Goal: Task Accomplishment & Management: Manage account settings

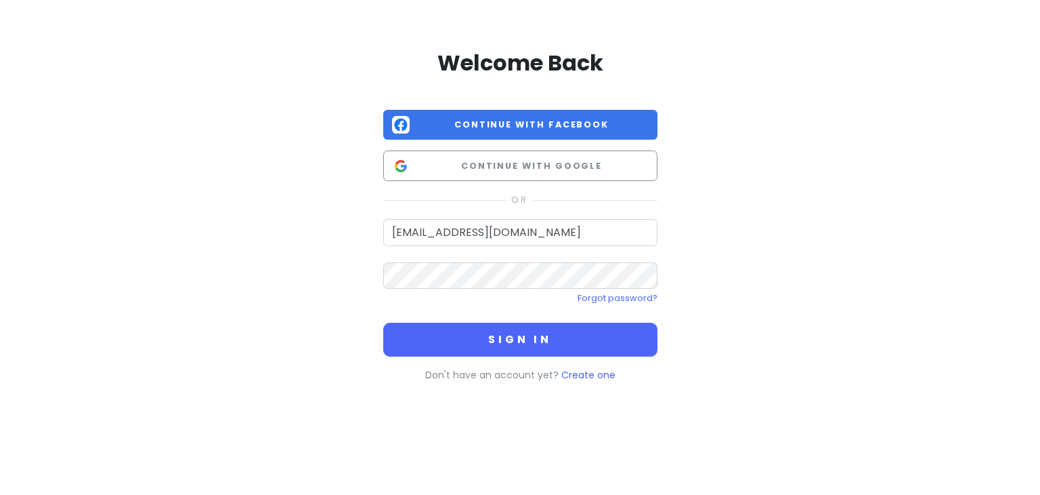
click at [537, 292] on div "Forgot password?" at bounding box center [520, 298] width 274 height 18
click at [383, 322] on button "Sign in" at bounding box center [520, 339] width 274 height 34
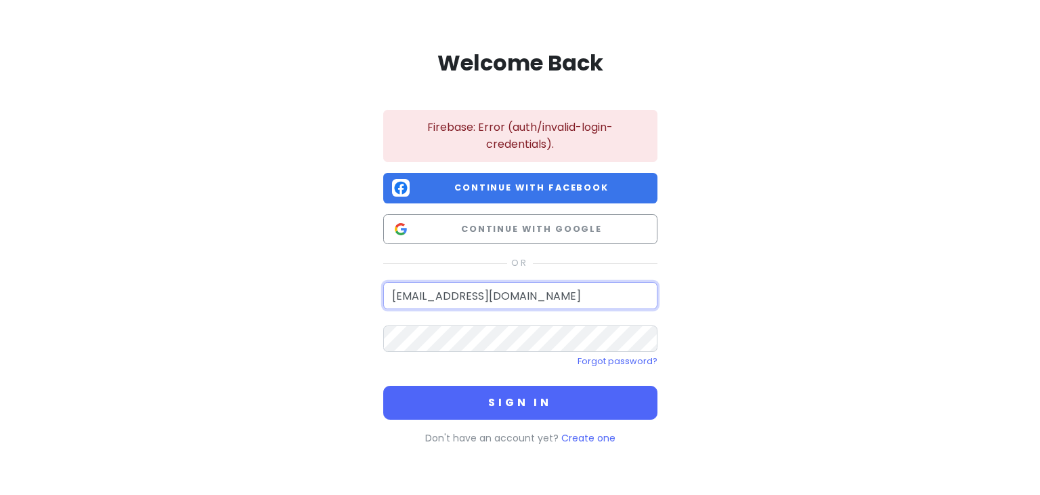
drag, startPoint x: 569, startPoint y: 296, endPoint x: 217, endPoint y: 250, distance: 354.6
click at [217, 250] on div "Welcome Back Firebase: Error (auth/invalid-login-credentials). Continue with Fa…" at bounding box center [520, 244] width 772 height 488
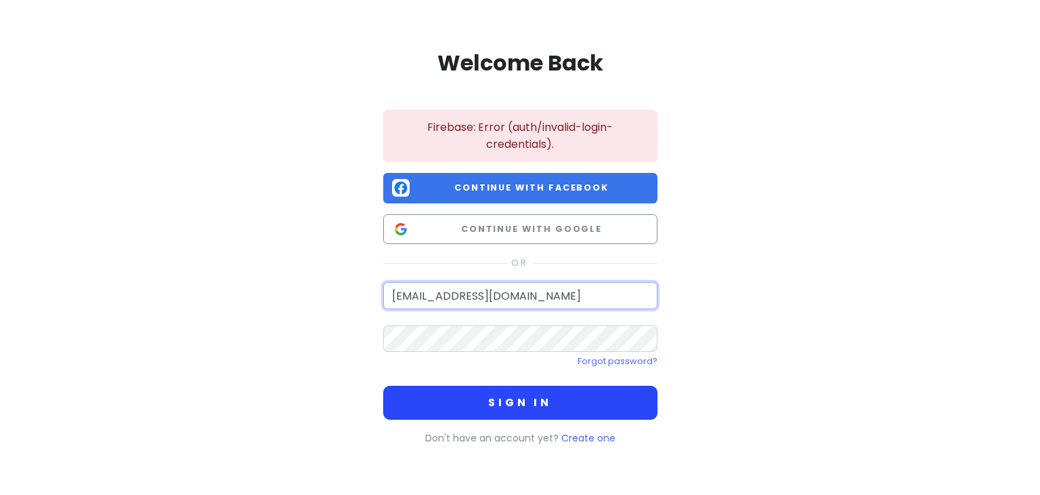
type input "[EMAIL_ADDRESS][DOMAIN_NAME]"
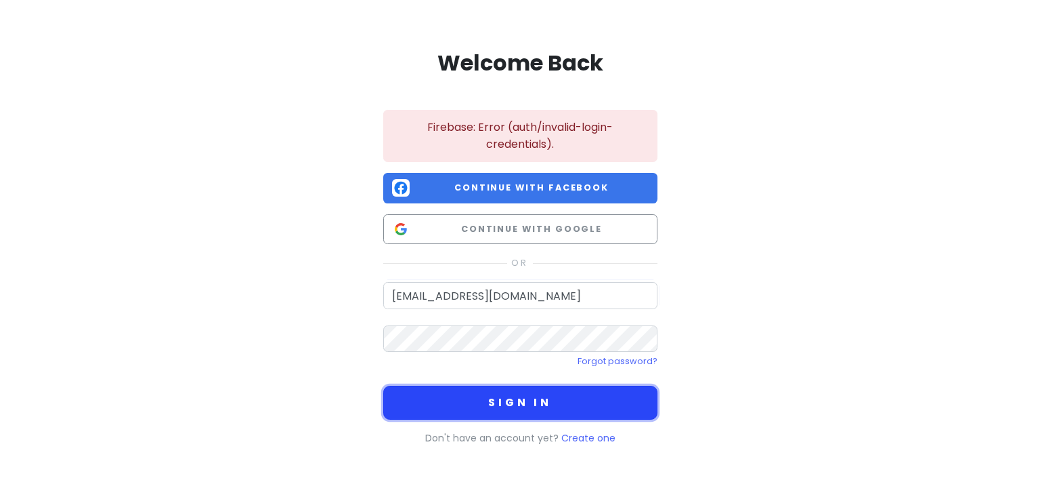
click at [557, 408] on button "Sign in" at bounding box center [520, 402] width 274 height 34
click at [514, 400] on button "Sign in" at bounding box center [520, 402] width 274 height 34
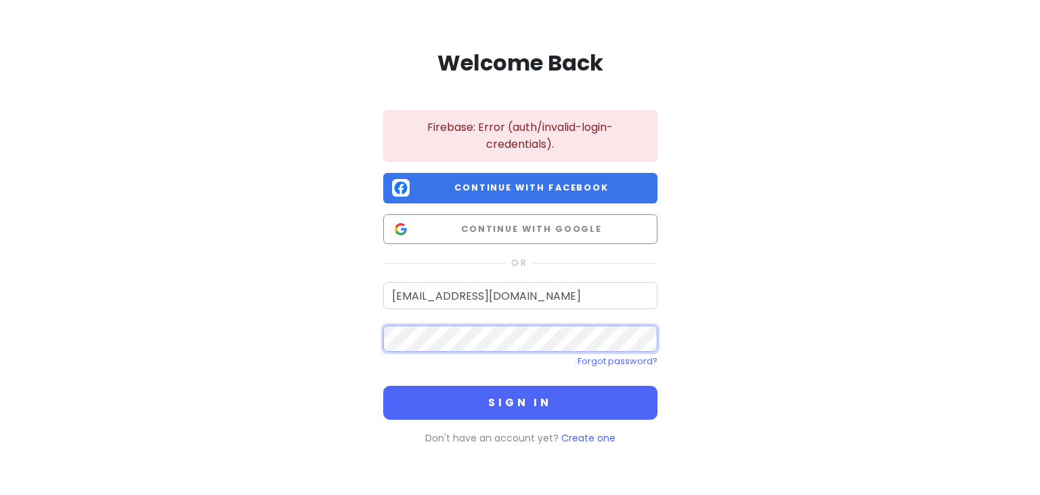
click at [362, 312] on div "Welcome Back Firebase: Error (auth/invalid-login-credentials). Continue with Fa…" at bounding box center [521, 252] width 322 height 472
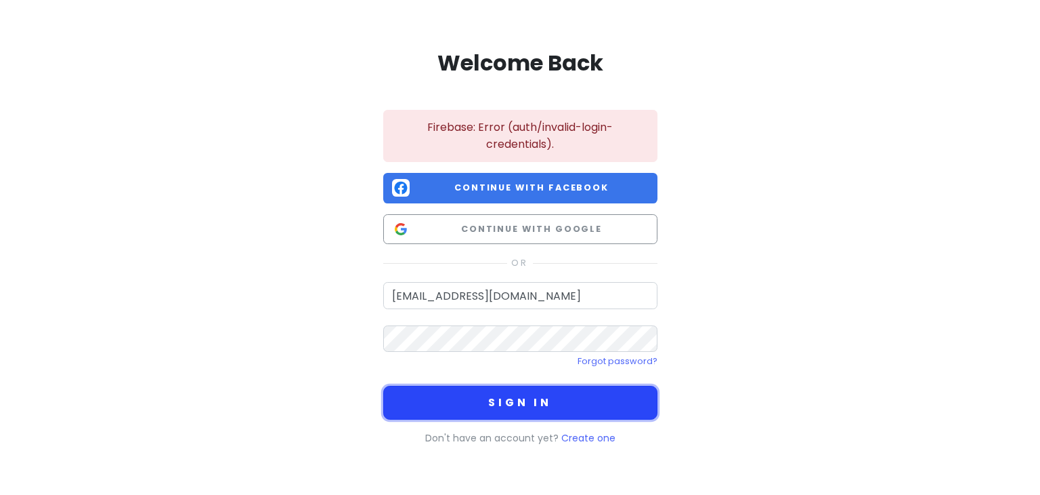
click at [490, 413] on button "Sign in" at bounding box center [520, 402] width 274 height 34
click at [491, 413] on button "Sign in" at bounding box center [520, 402] width 274 height 34
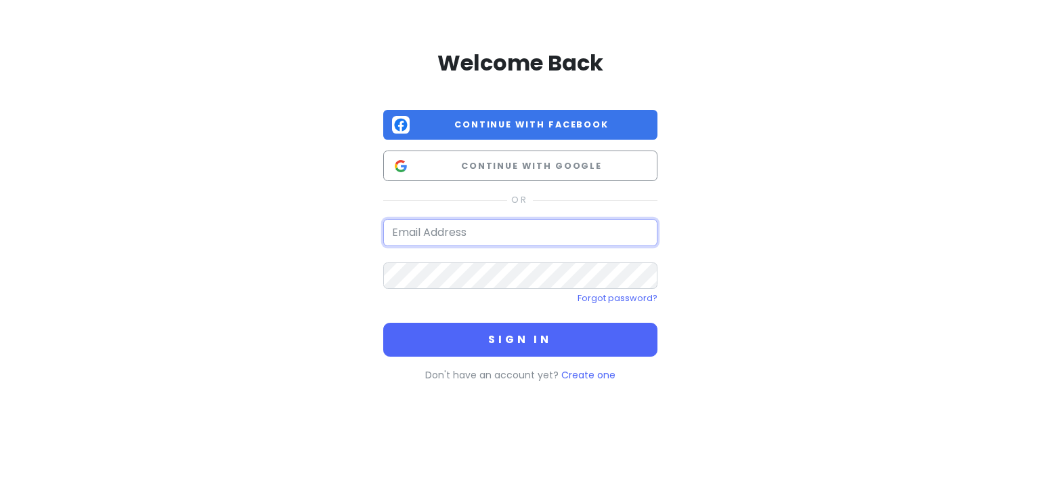
click at [447, 236] on input "email" at bounding box center [520, 232] width 274 height 27
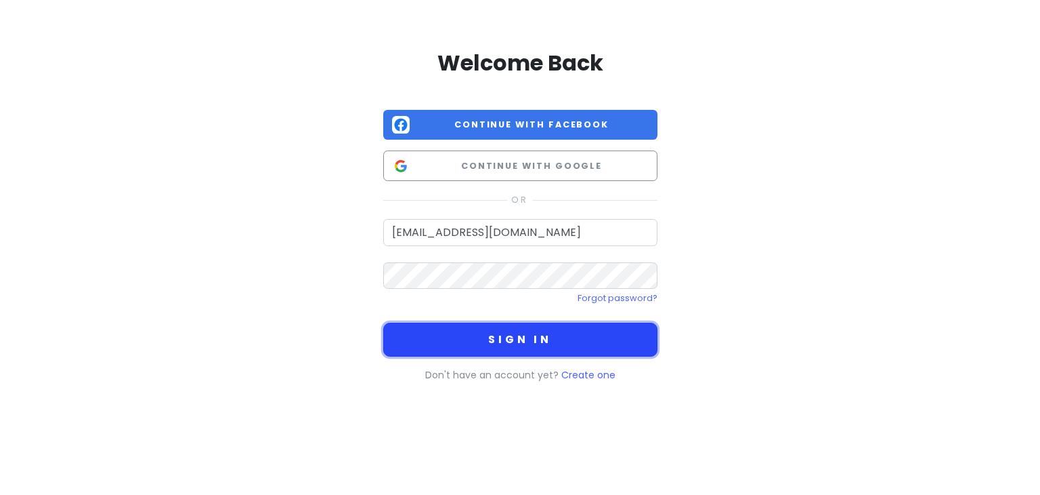
click at [482, 348] on button "Sign in" at bounding box center [520, 339] width 274 height 34
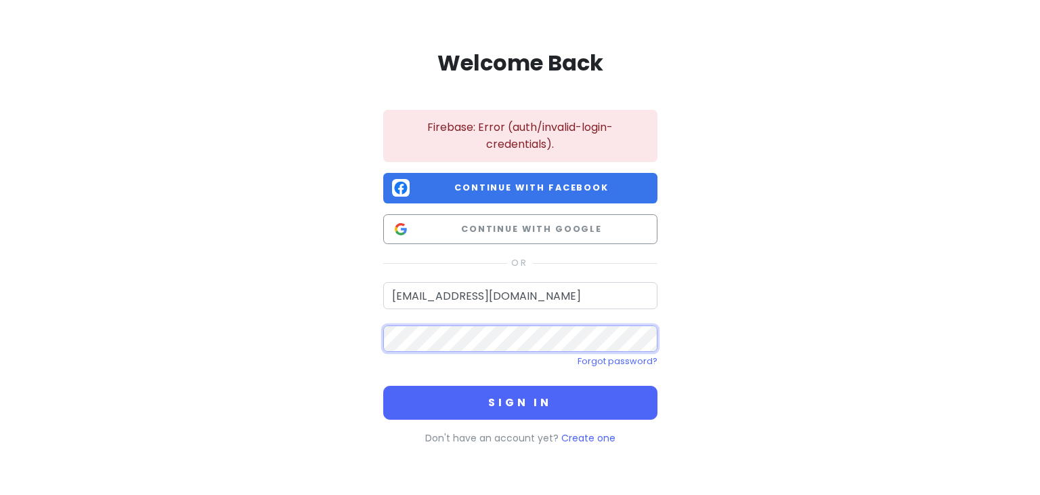
click at [340, 332] on div "Welcome Back Firebase: Error (auth/invalid-login-credentials). Continue with Fa…" at bounding box center [520, 244] width 772 height 488
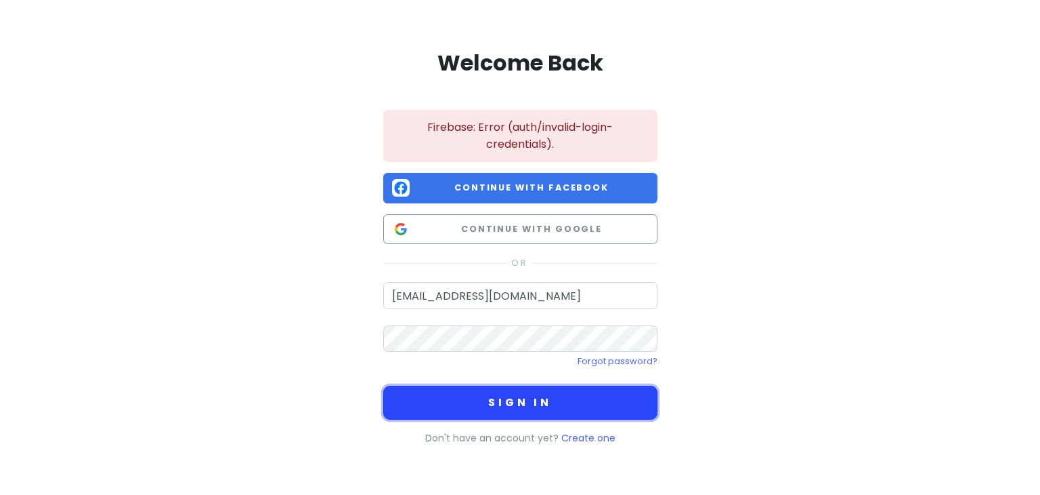
click at [484, 408] on button "Sign in" at bounding box center [520, 402] width 274 height 34
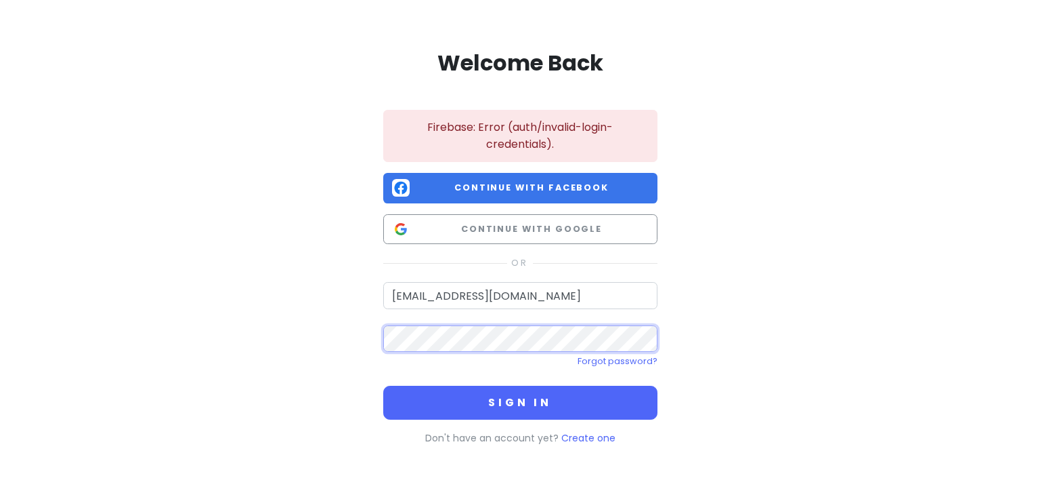
click at [277, 301] on div "Welcome Back Firebase: Error (auth/invalid-login-credentials). Continue with Fa…" at bounding box center [520, 244] width 772 height 488
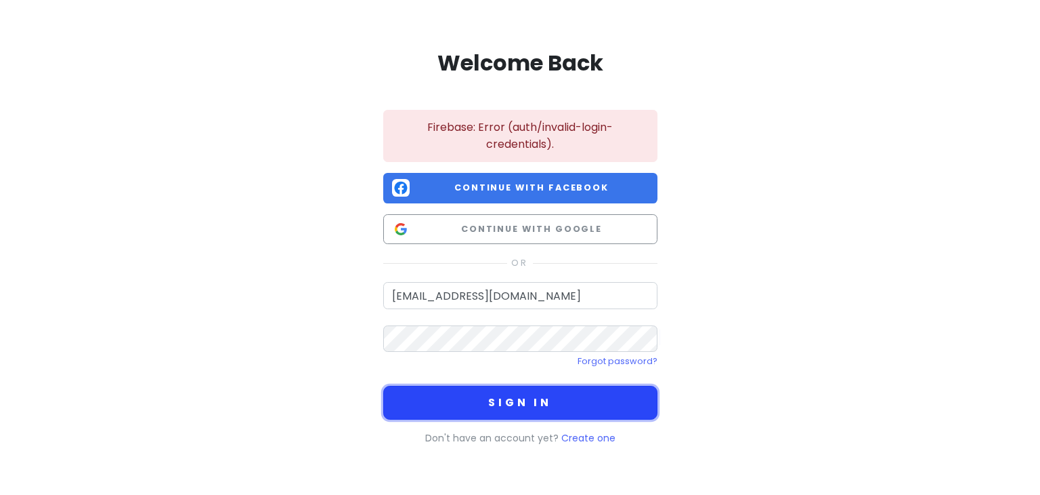
click at [393, 394] on button "Sign in" at bounding box center [520, 402] width 274 height 34
click at [393, 396] on button "Sign in" at bounding box center [520, 402] width 274 height 34
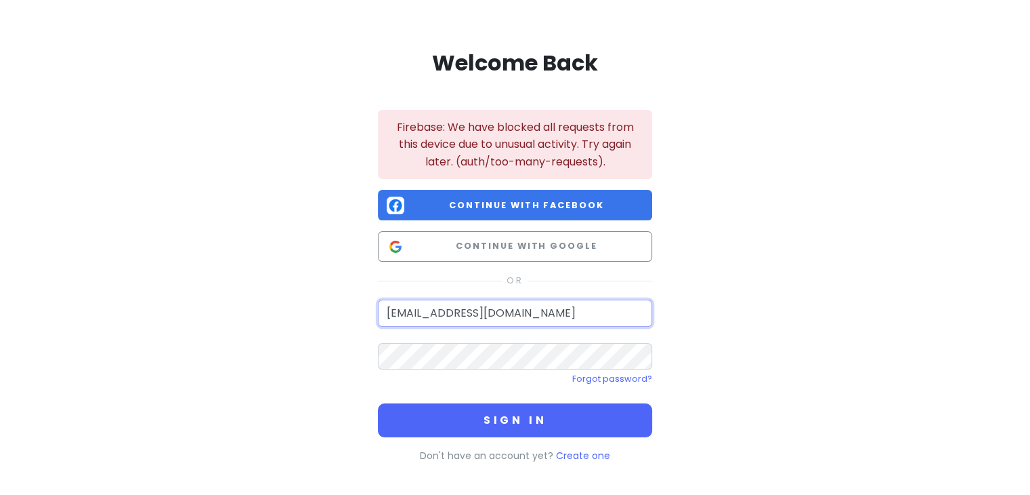
drag, startPoint x: 428, startPoint y: 314, endPoint x: 312, endPoint y: 280, distance: 120.9
click at [312, 280] on div "Welcome Back Firebase: We have blocked all requests from this device due to unu…" at bounding box center [515, 253] width 772 height 506
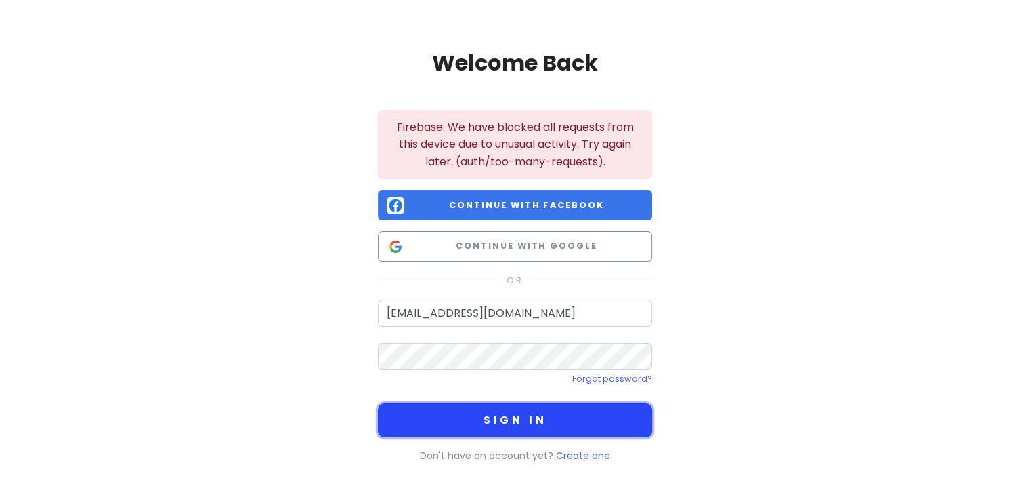
click at [479, 431] on button "Sign in" at bounding box center [515, 420] width 274 height 34
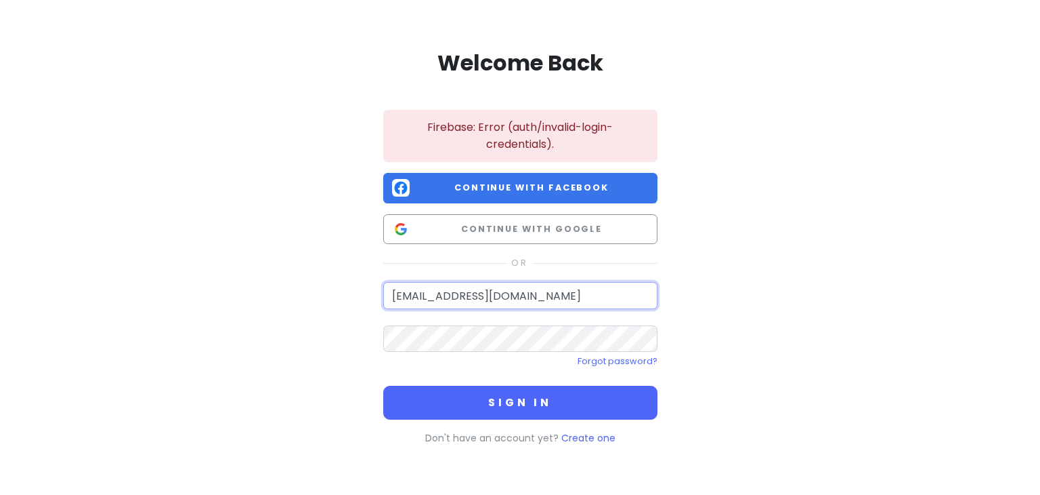
drag, startPoint x: 486, startPoint y: 293, endPoint x: 266, endPoint y: 262, distance: 222.9
click at [266, 262] on div "Welcome Back Firebase: Error (auth/invalid-login-credentials). Continue with Fa…" at bounding box center [520, 244] width 772 height 488
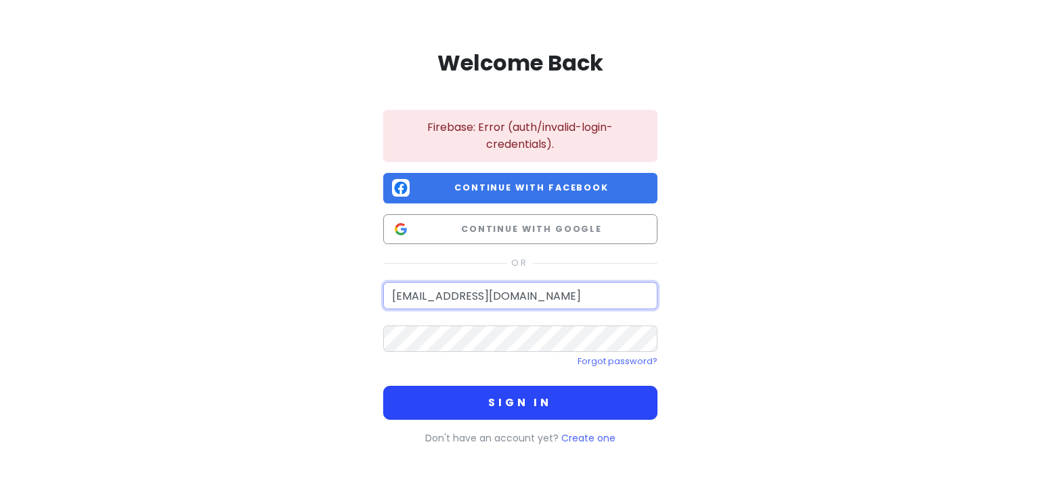
type input "[EMAIL_ADDRESS][DOMAIN_NAME]"
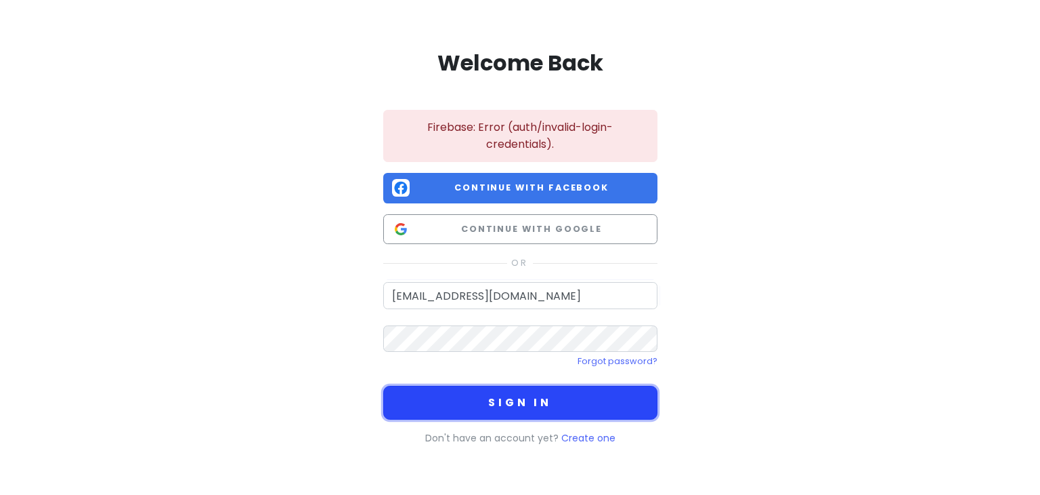
click at [512, 416] on button "Sign in" at bounding box center [520, 402] width 274 height 34
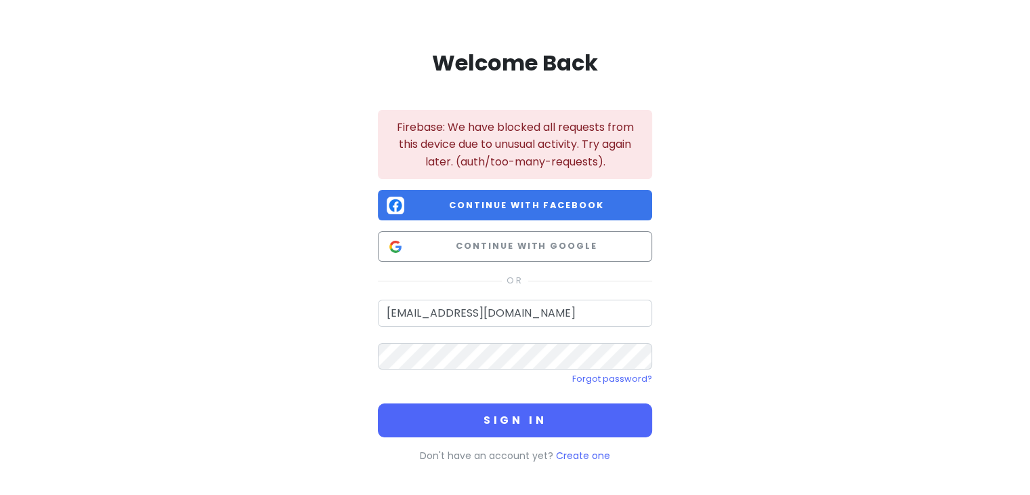
click at [612, 376] on link "Forgot password?" at bounding box center [612, 379] width 80 height 12
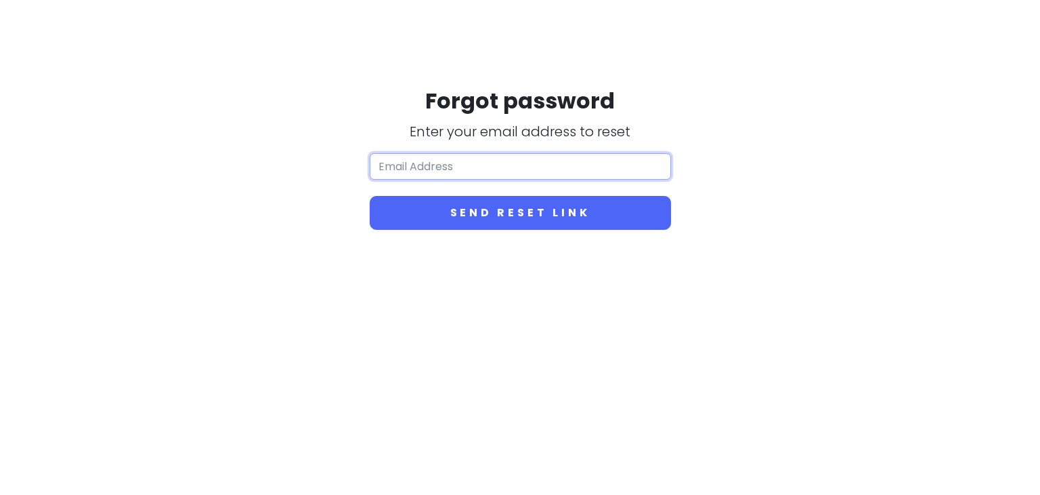
click at [470, 167] on input "email" at bounding box center [520, 166] width 301 height 27
type input "[EMAIL_ADDRESS][DOMAIN_NAME]"
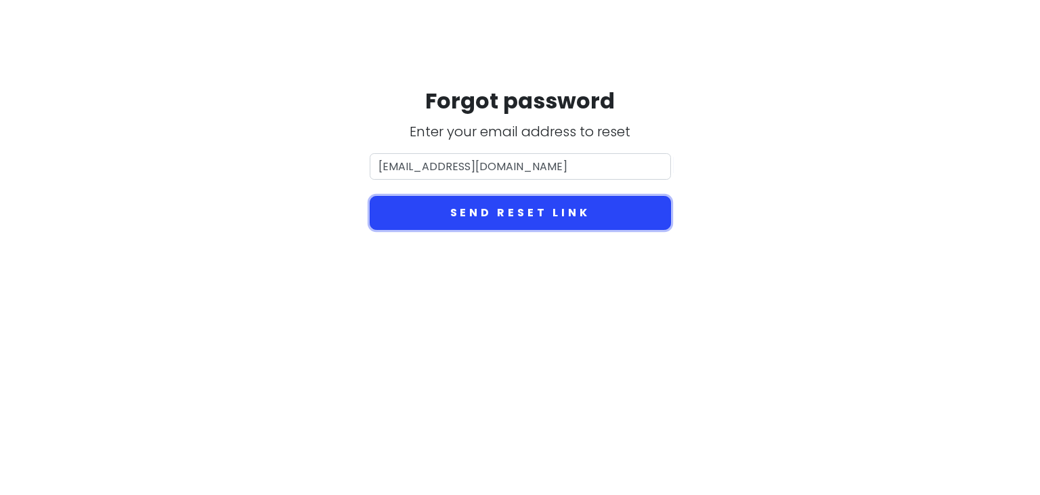
click at [513, 211] on button "Send reset link" at bounding box center [520, 213] width 301 height 34
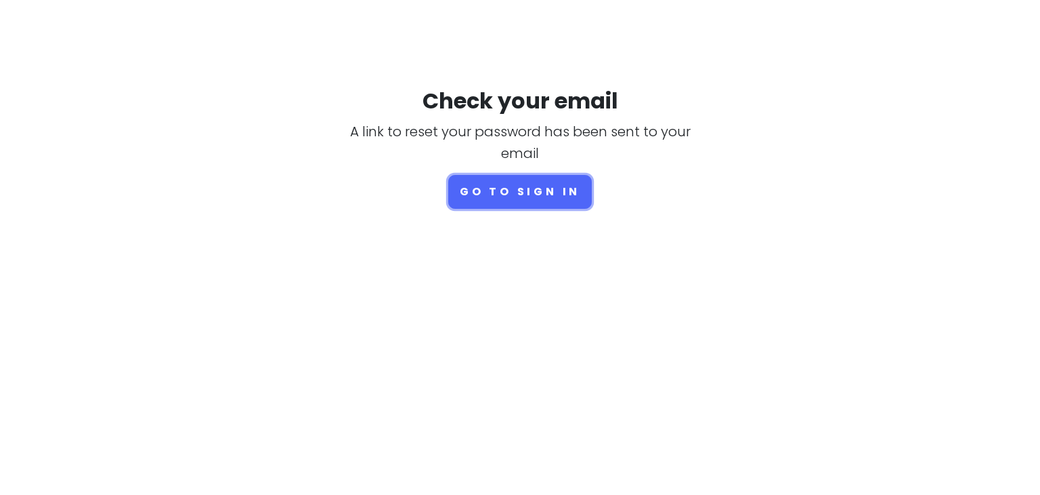
click at [514, 203] on button "Go to sign in" at bounding box center [520, 192] width 144 height 34
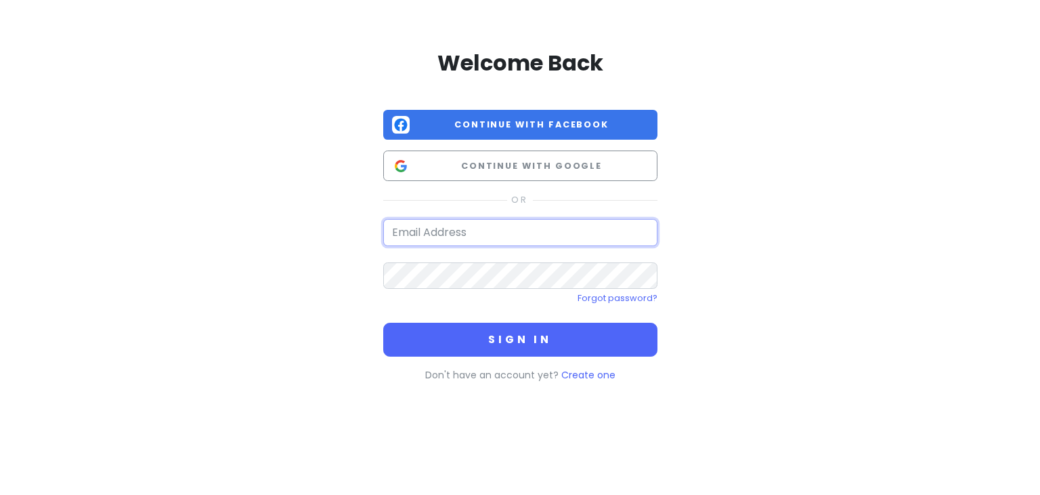
click at [522, 245] on input "email" at bounding box center [520, 232] width 274 height 27
type input "[EMAIL_ADDRESS][DOMAIN_NAME]"
click at [383, 322] on button "Sign in" at bounding box center [520, 339] width 274 height 34
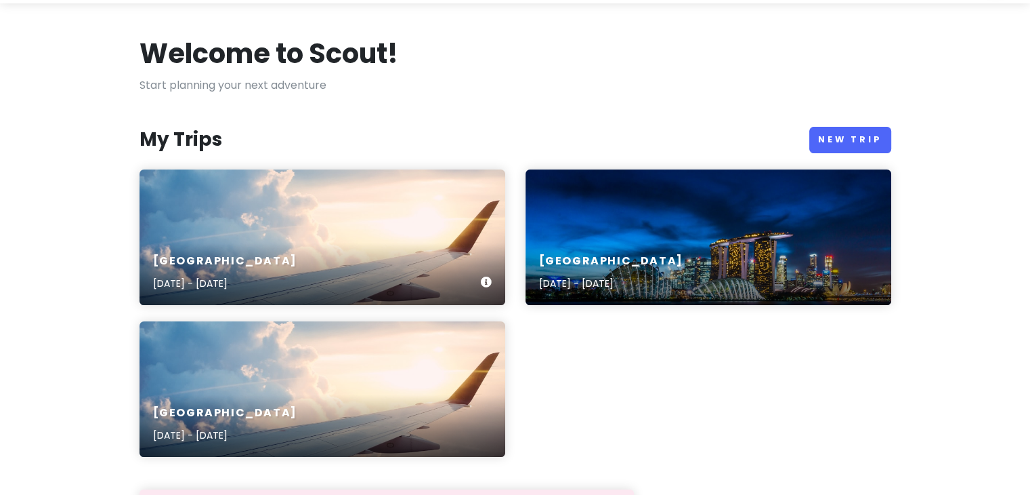
scroll to position [68, 0]
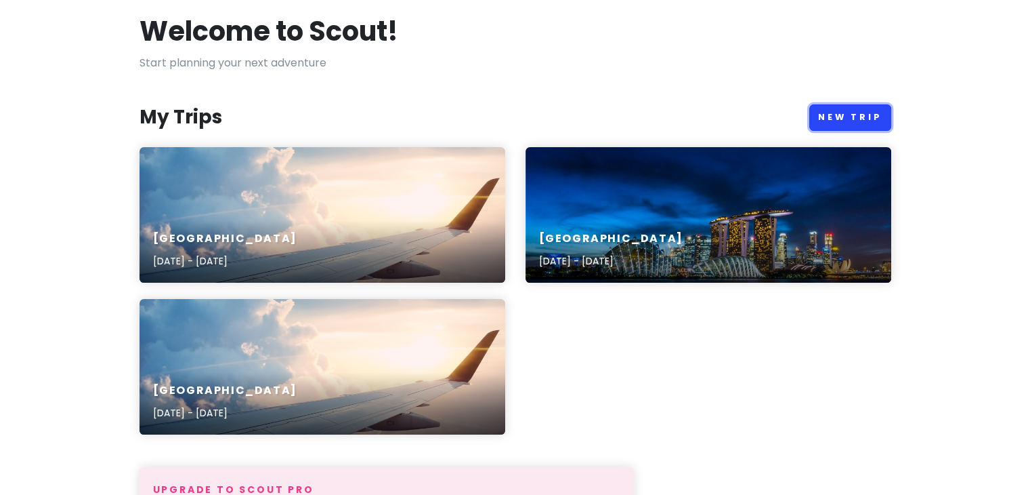
click at [840, 114] on link "New Trip" at bounding box center [850, 117] width 82 height 26
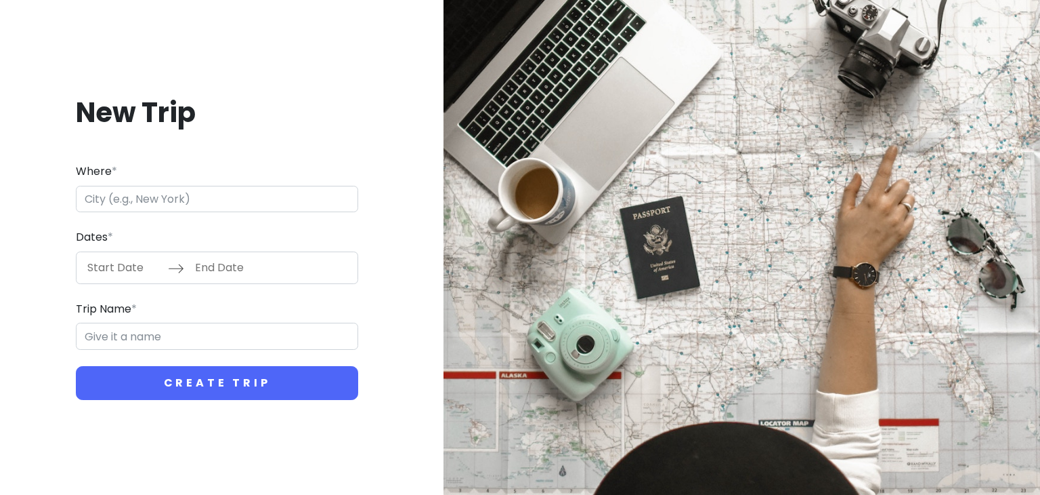
click at [208, 203] on input "Where *" at bounding box center [217, 199] width 282 height 27
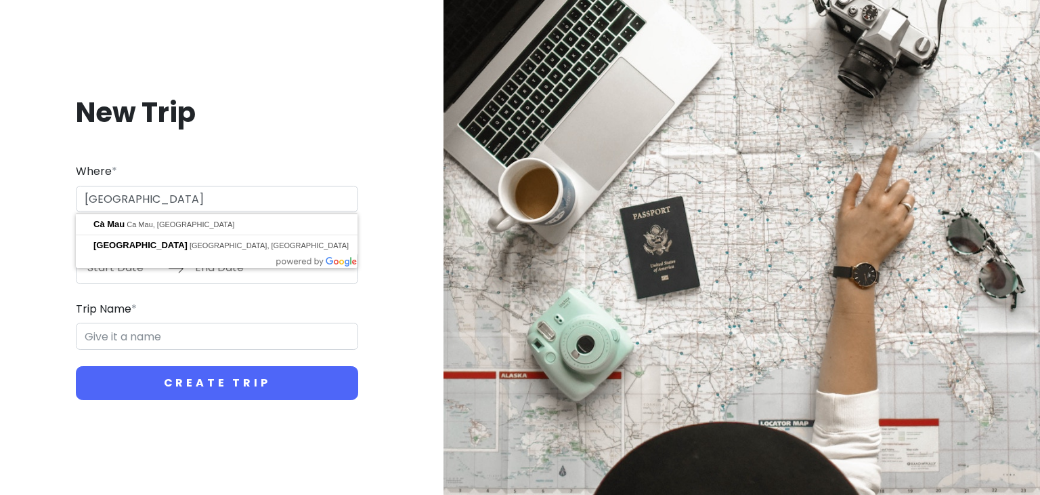
type input "[GEOGRAPHIC_DATA]"
click at [76, 366] on button "Create Trip" at bounding box center [217, 383] width 282 height 34
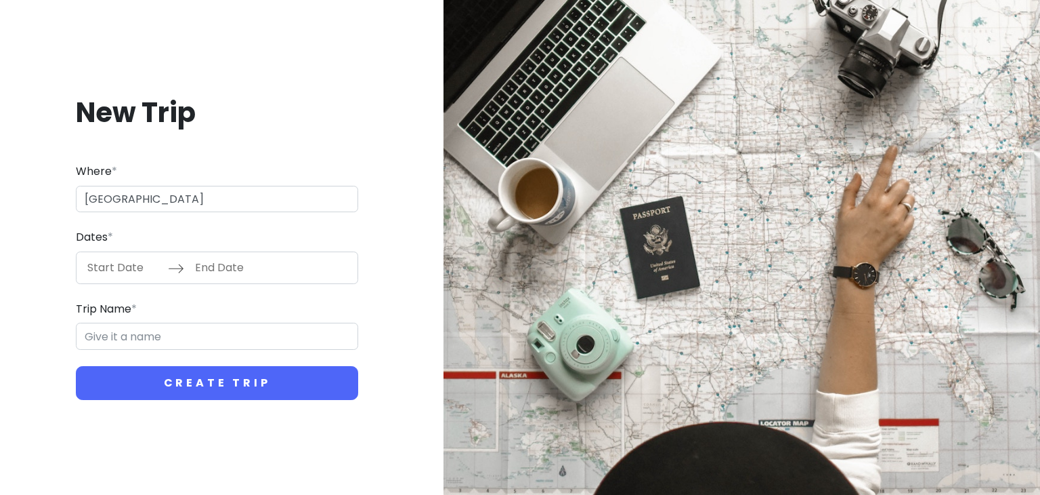
drag, startPoint x: 179, startPoint y: 261, endPoint x: 170, endPoint y: 264, distance: 9.2
click at [179, 261] on icon at bounding box center [176, 268] width 16 height 16
click at [137, 265] on input "Start Date" at bounding box center [124, 267] width 88 height 31
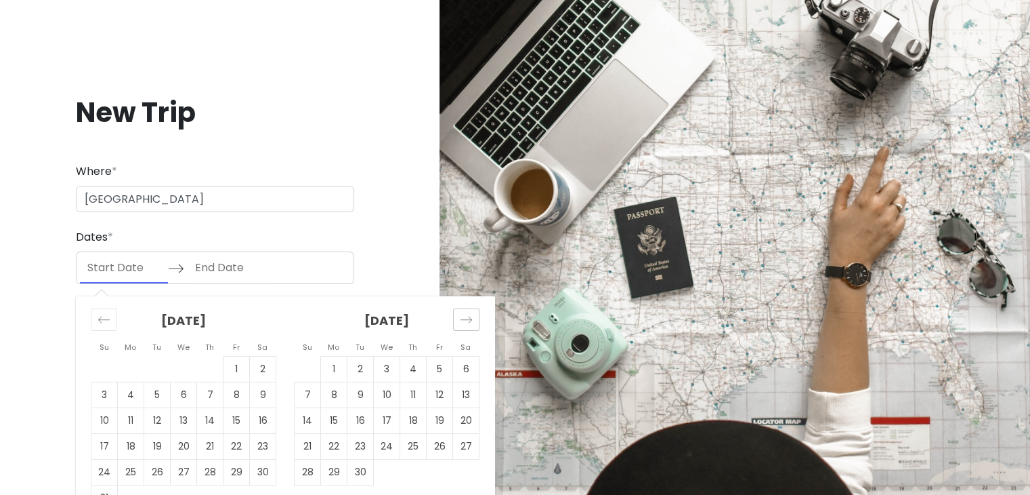
click at [470, 317] on icon "Move forward to switch to the next month." at bounding box center [466, 319] width 13 height 13
click at [465, 421] on td "20" at bounding box center [466, 420] width 26 height 26
type input "[DATE]"
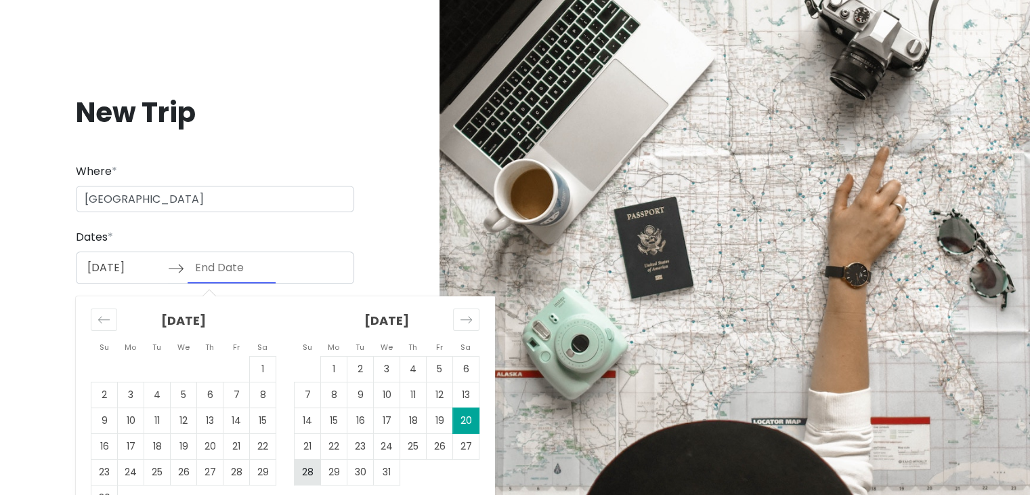
click at [313, 474] on td "28" at bounding box center [308, 472] width 26 height 26
type input "[DATE]"
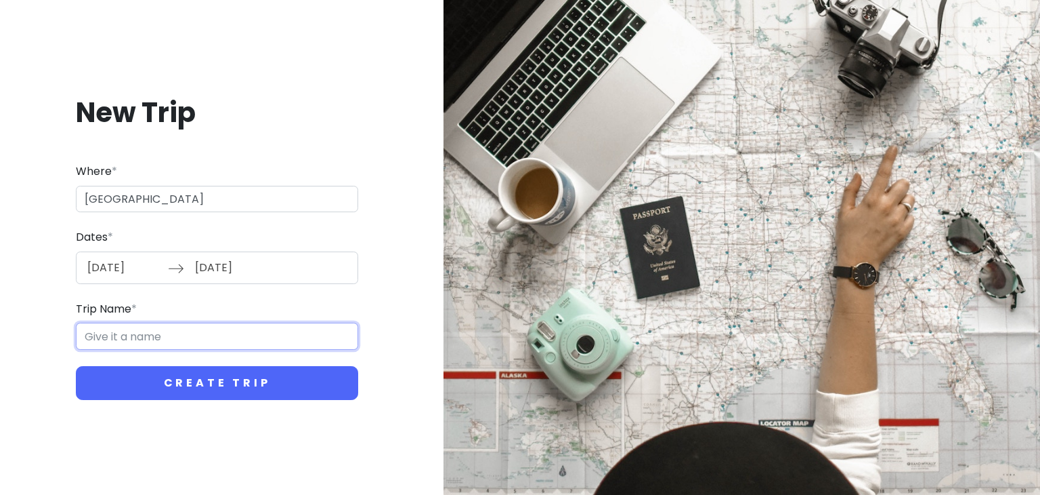
click at [182, 339] on input "Trip Name *" at bounding box center [217, 335] width 282 height 27
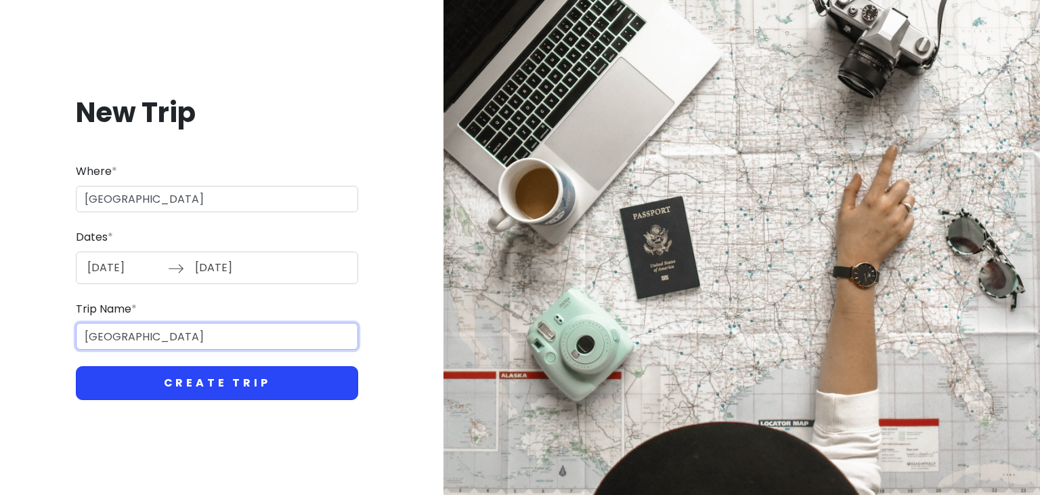
type input "[GEOGRAPHIC_DATA]"
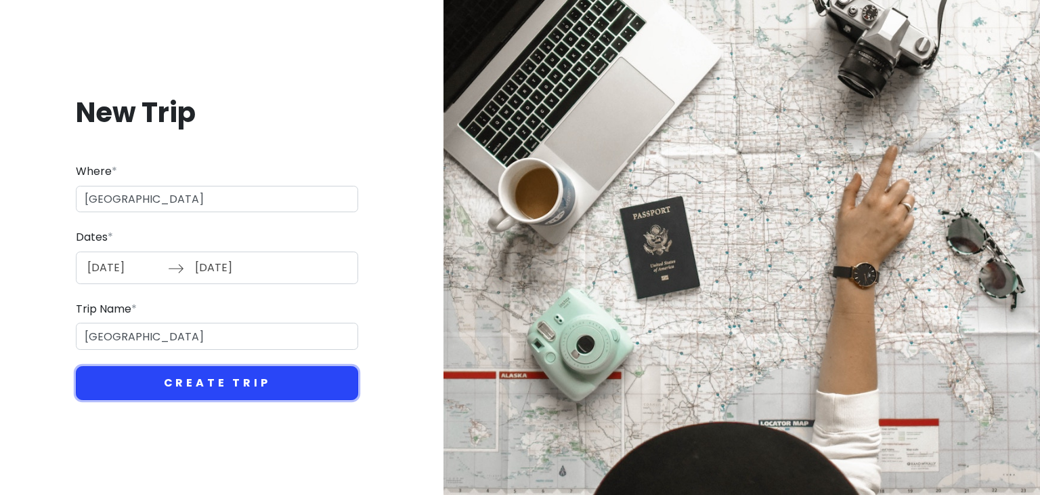
click at [217, 384] on button "Create Trip" at bounding box center [217, 383] width 282 height 34
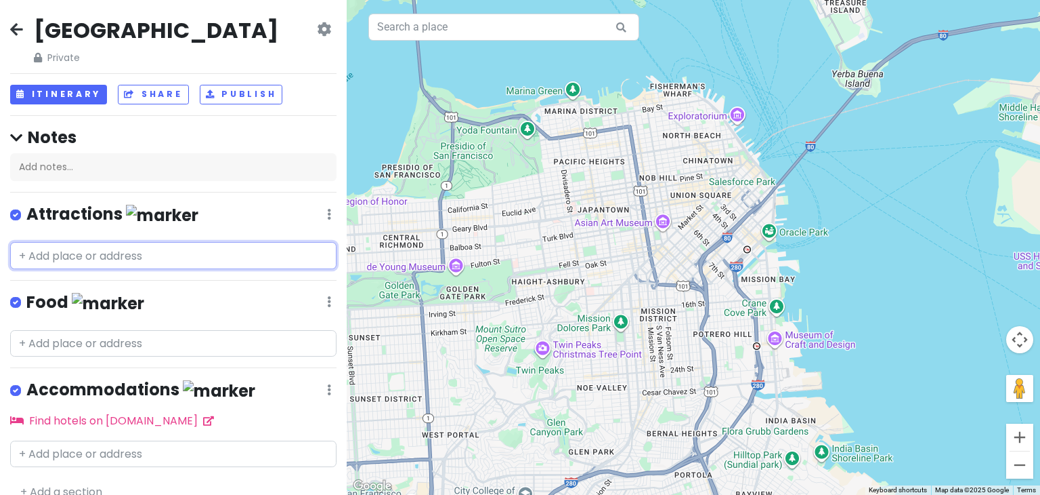
click at [179, 260] on input "text" at bounding box center [173, 255] width 327 height 27
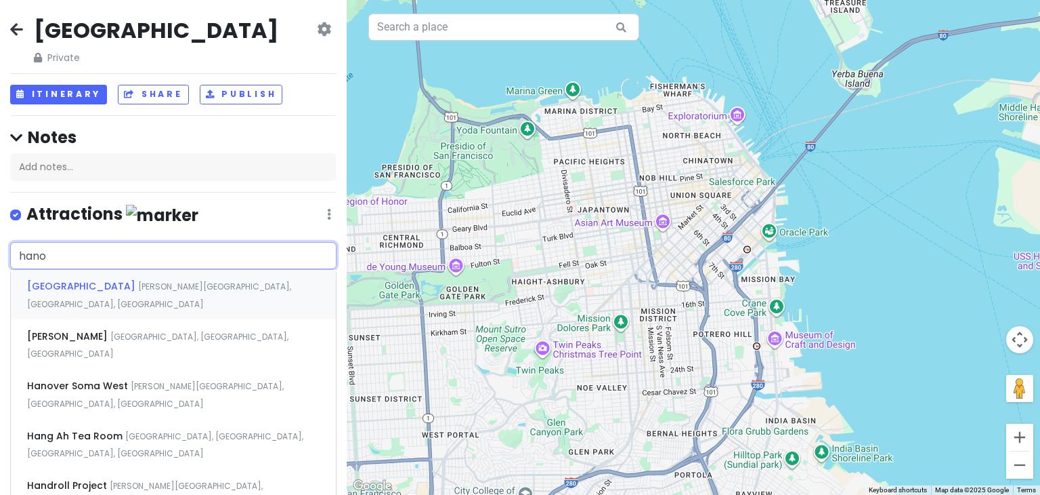
type input "[GEOGRAPHIC_DATA]"
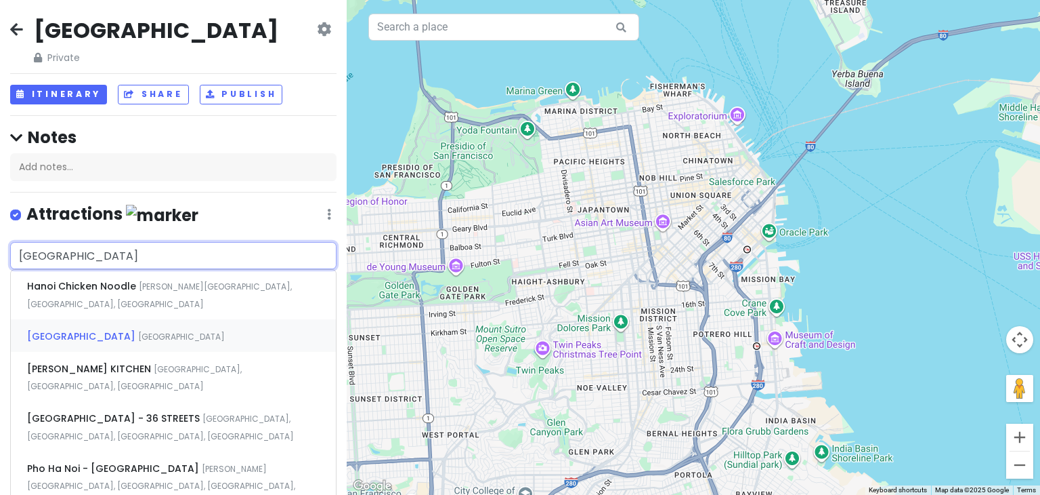
click at [30, 329] on span "[GEOGRAPHIC_DATA]" at bounding box center [82, 336] width 111 height 14
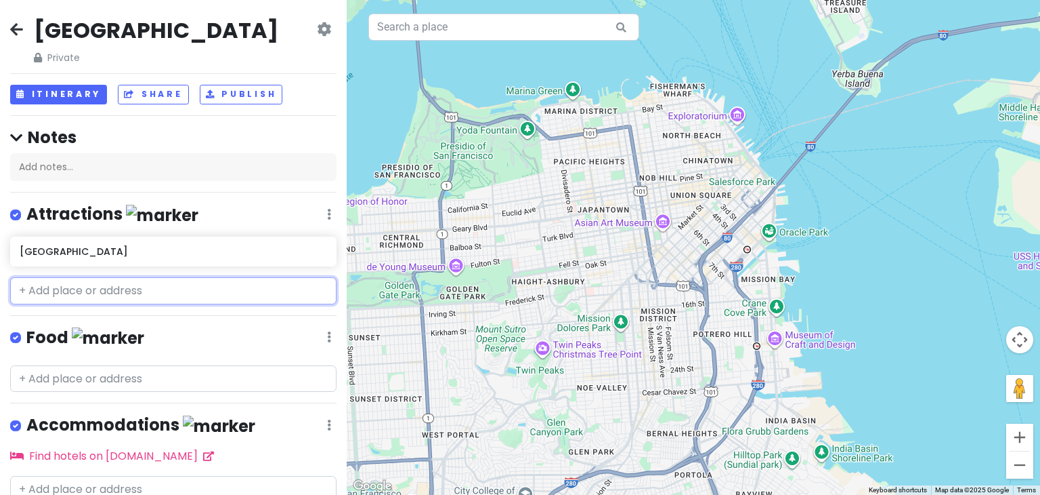
scroll to position [54, 0]
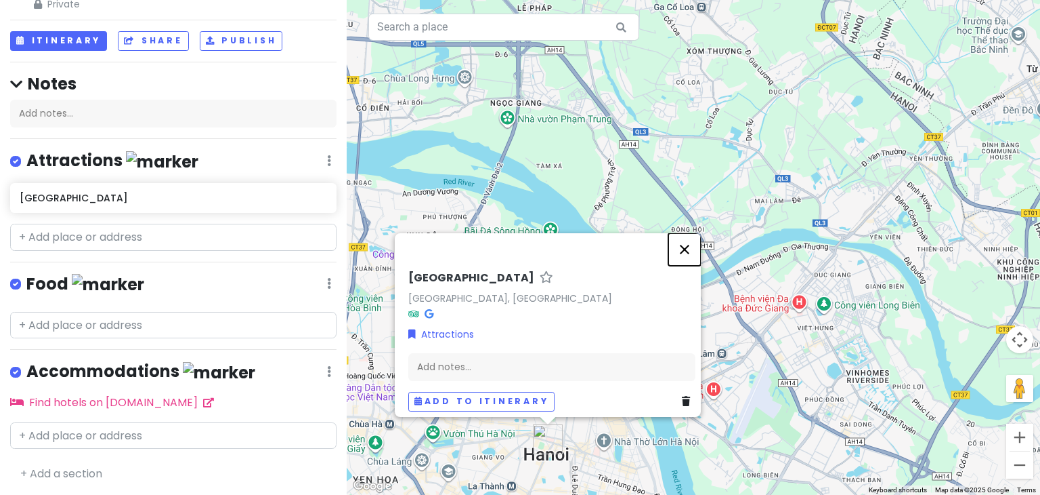
click at [694, 242] on button "Close" at bounding box center [685, 249] width 33 height 33
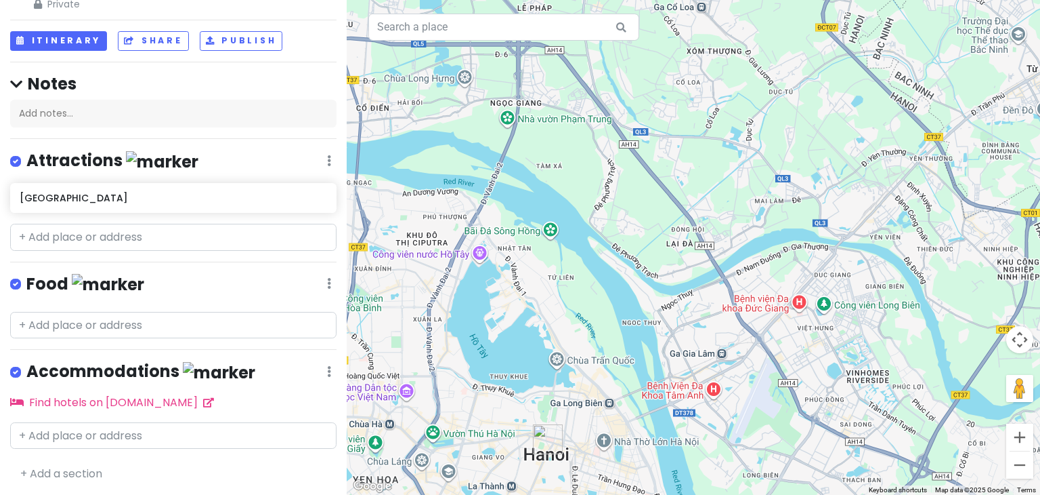
drag, startPoint x: 64, startPoint y: 199, endPoint x: 170, endPoint y: 171, distance: 109.3
click at [170, 171] on div "Attractions Edit Reorder Delete List" at bounding box center [173, 164] width 327 height 28
click at [79, 201] on h6 "[GEOGRAPHIC_DATA]" at bounding box center [168, 198] width 297 height 12
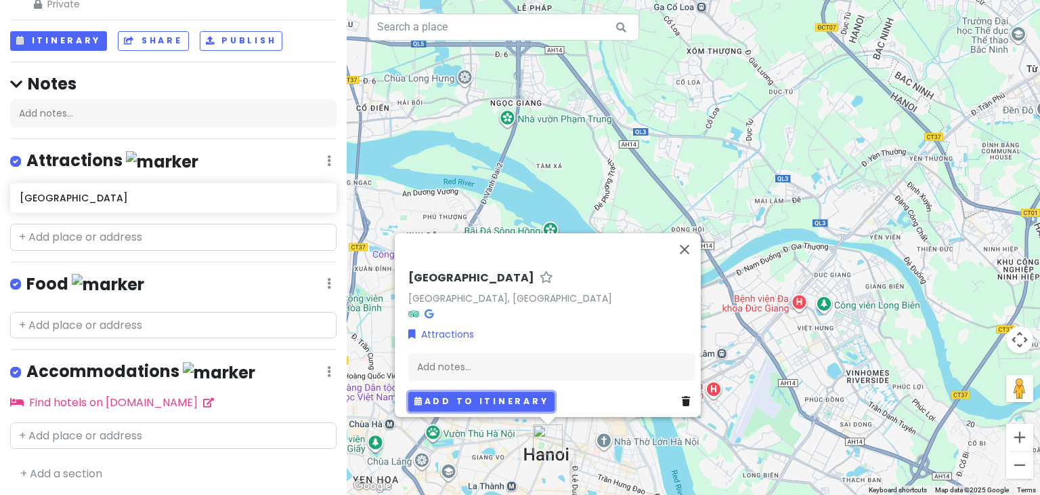
click at [520, 402] on button "Add to itinerary" at bounding box center [481, 402] width 146 height 20
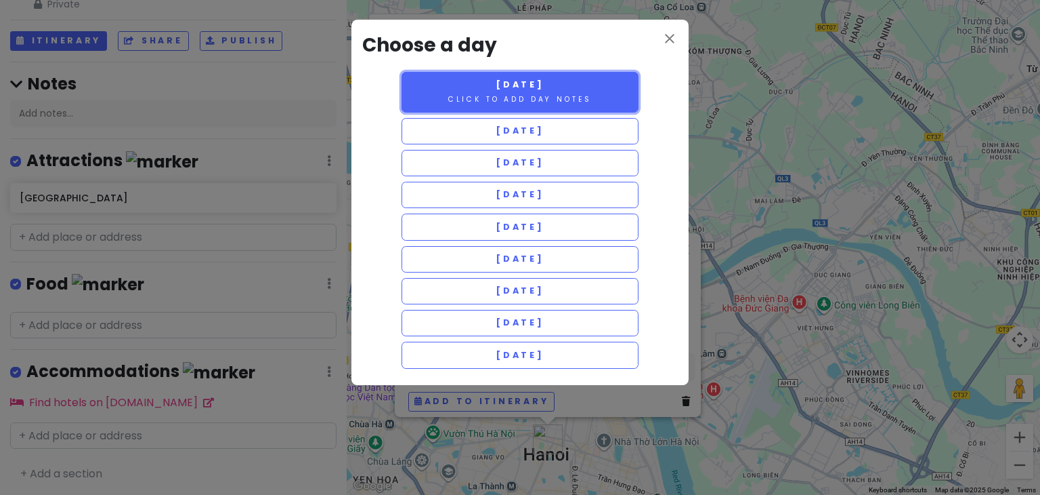
click at [510, 98] on small "Click to add day notes" at bounding box center [520, 99] width 144 height 10
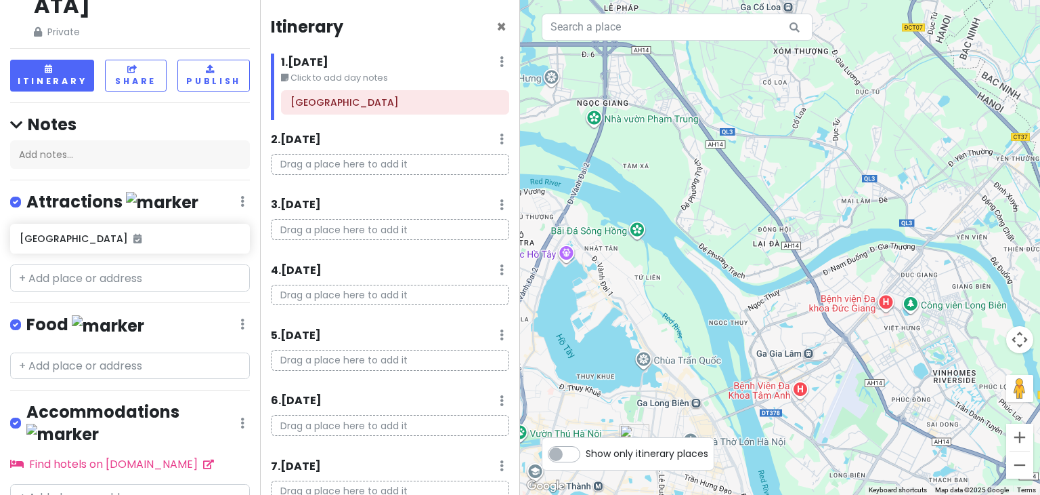
click at [373, 159] on p "Drag a place here to add it" at bounding box center [390, 164] width 238 height 21
drag, startPoint x: 108, startPoint y: 216, endPoint x: 80, endPoint y: 209, distance: 28.8
click at [80, 232] on h6 "[GEOGRAPHIC_DATA]" at bounding box center [125, 238] width 211 height 12
click at [79, 232] on h6 "[GEOGRAPHIC_DATA]" at bounding box center [125, 238] width 211 height 12
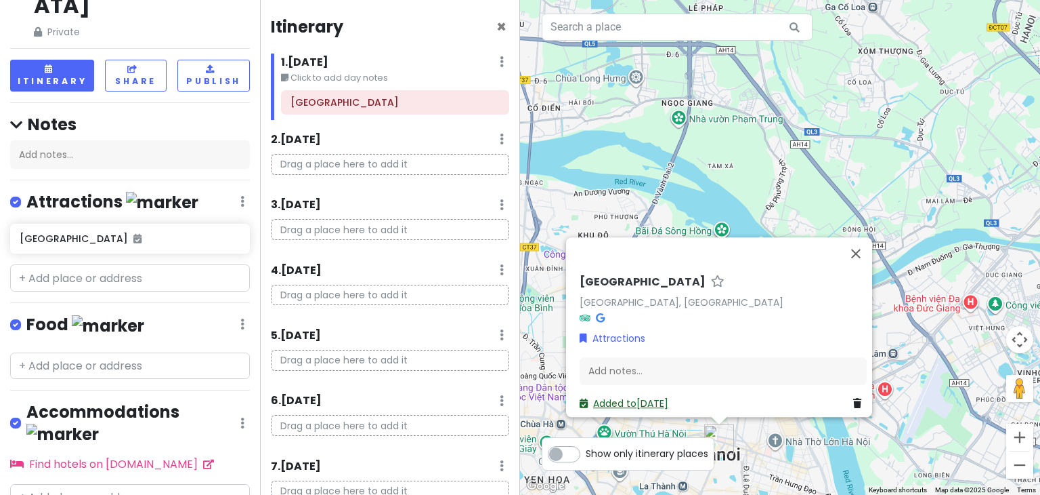
click at [654, 397] on link "Added to [DATE]" at bounding box center [624, 404] width 89 height 14
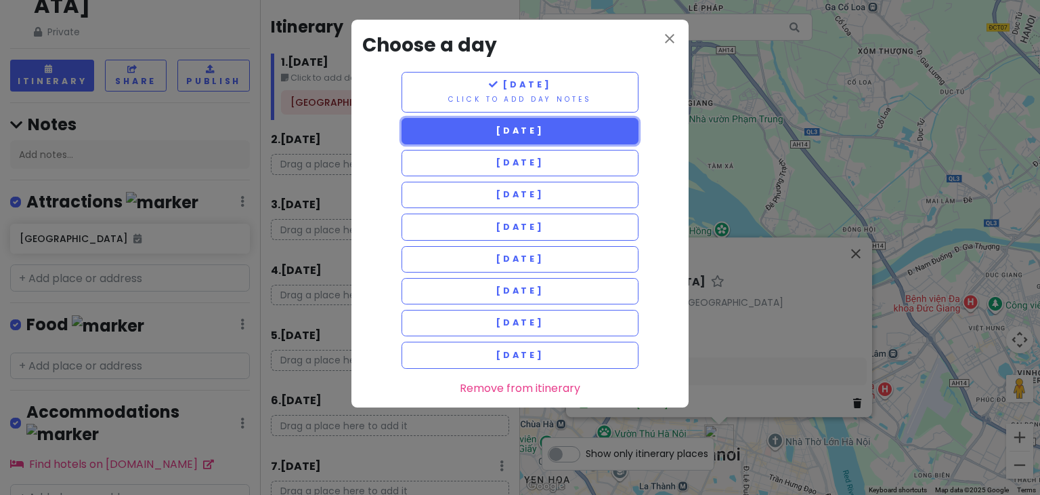
click at [526, 138] on button "[DATE]" at bounding box center [520, 131] width 237 height 26
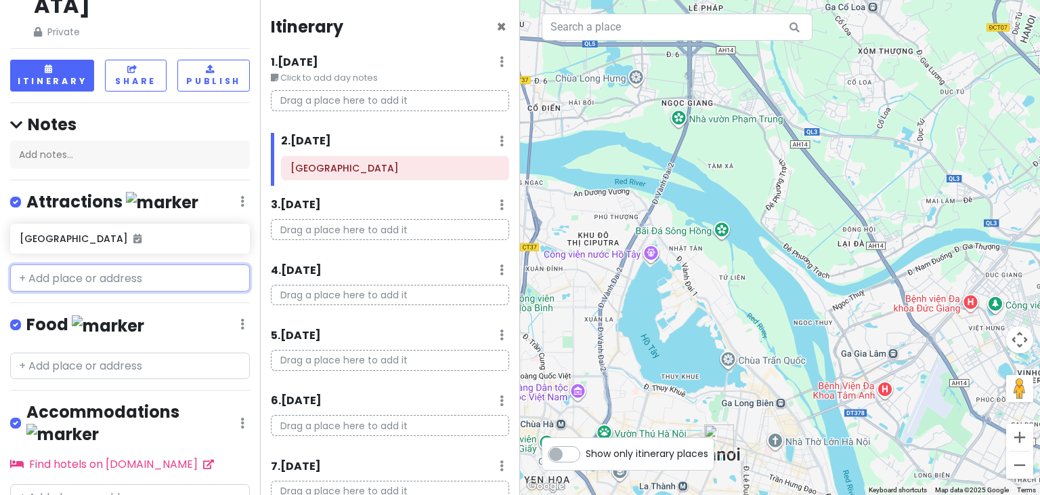
click at [135, 264] on input "text" at bounding box center [130, 277] width 240 height 27
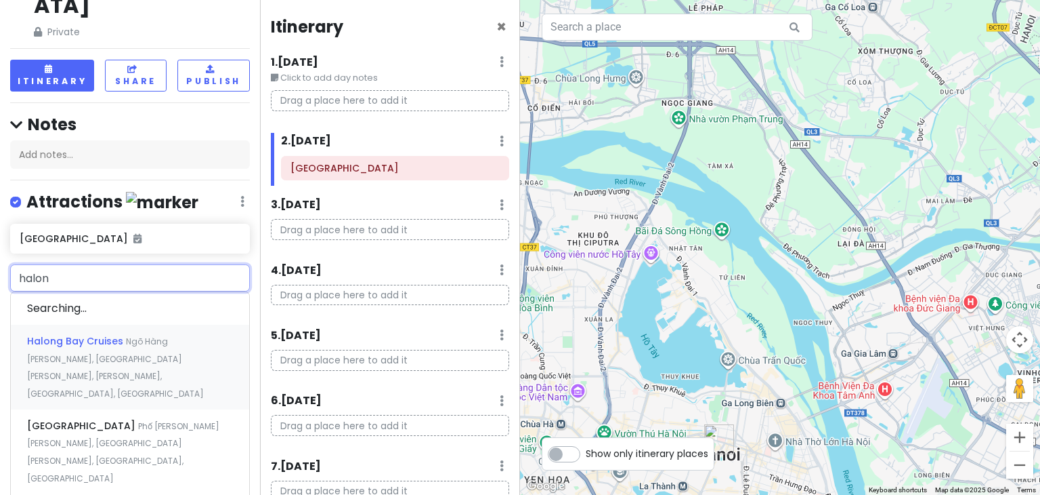
type input "halong"
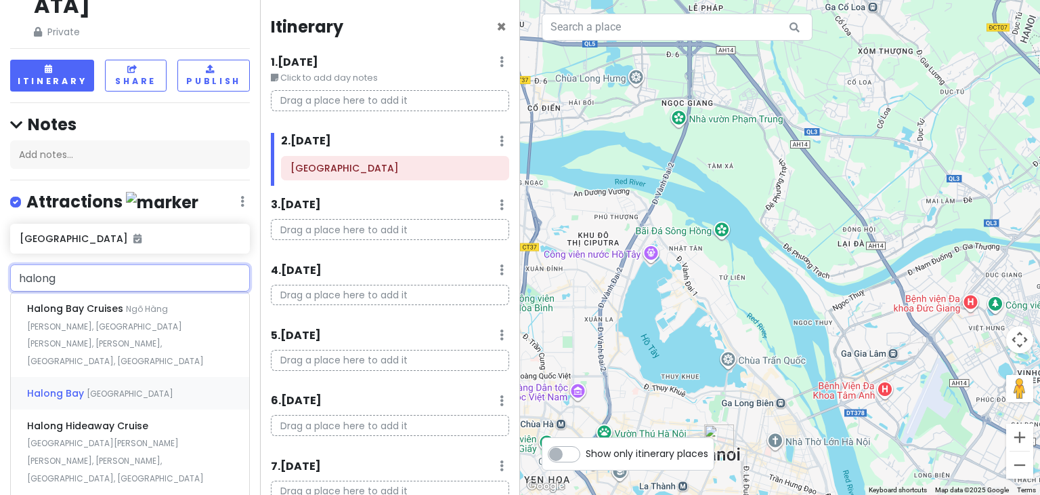
click at [119, 377] on div "Halong Bay [GEOGRAPHIC_DATA]" at bounding box center [130, 393] width 238 height 33
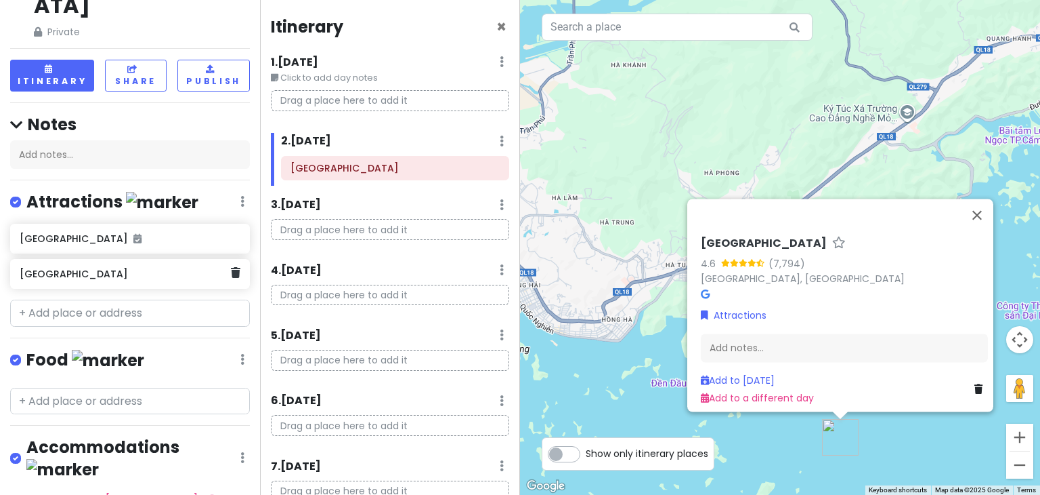
drag, startPoint x: 136, startPoint y: 243, endPoint x: 102, endPoint y: 236, distance: 34.4
click at [102, 264] on div "[GEOGRAPHIC_DATA]" at bounding box center [125, 273] width 211 height 19
click at [103, 268] on h6 "[GEOGRAPHIC_DATA]" at bounding box center [125, 274] width 211 height 12
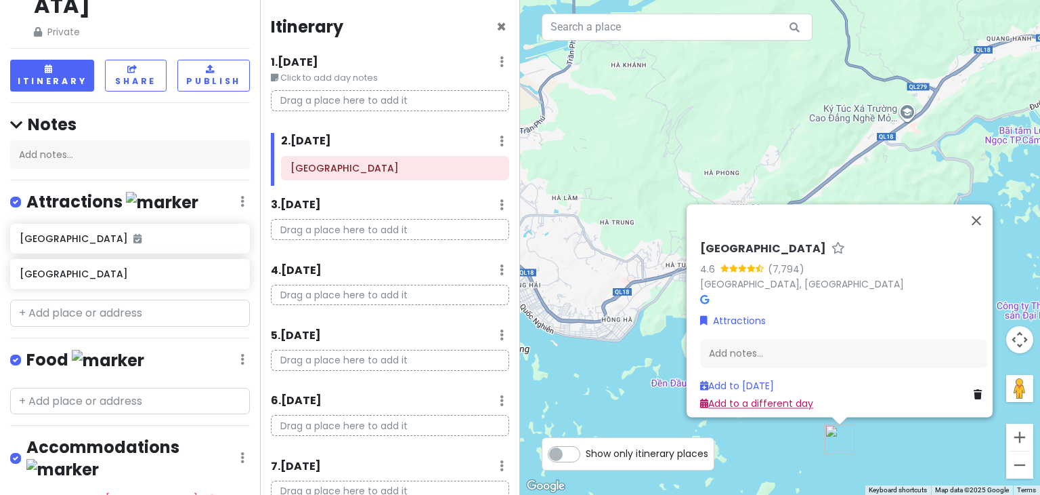
click at [753, 397] on link "Add to a different day" at bounding box center [756, 404] width 113 height 14
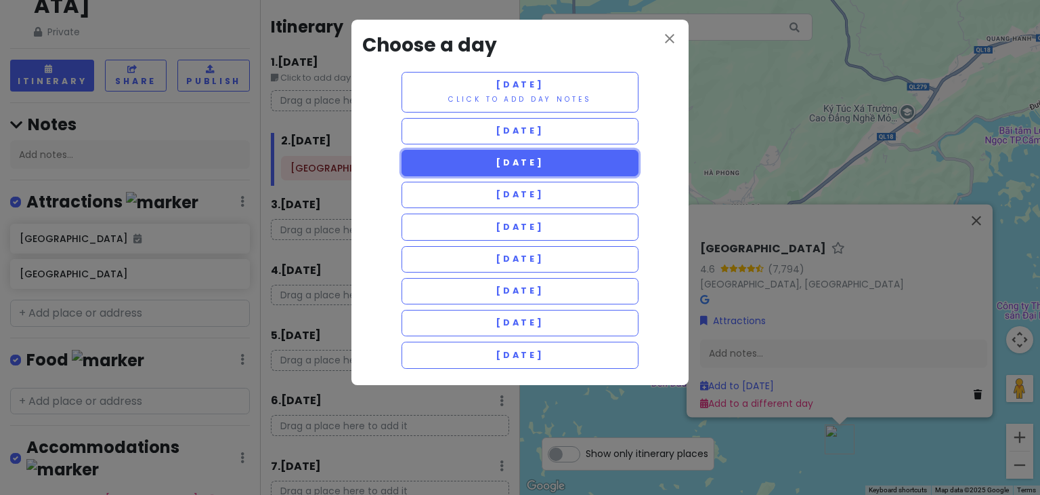
click at [545, 158] on span "[DATE]" at bounding box center [520, 162] width 49 height 12
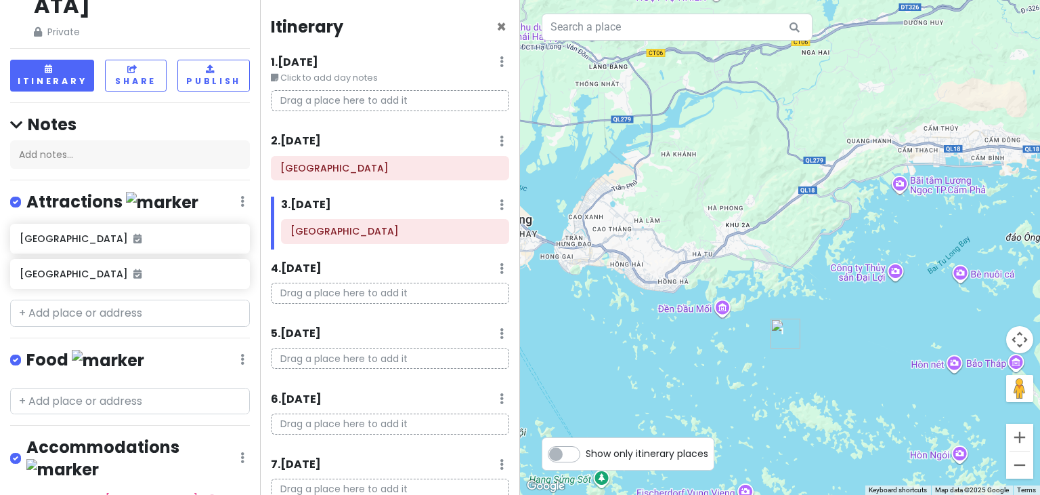
drag, startPoint x: 834, startPoint y: 372, endPoint x: 835, endPoint y: 304, distance: 67.7
click at [835, 304] on div at bounding box center [780, 247] width 520 height 495
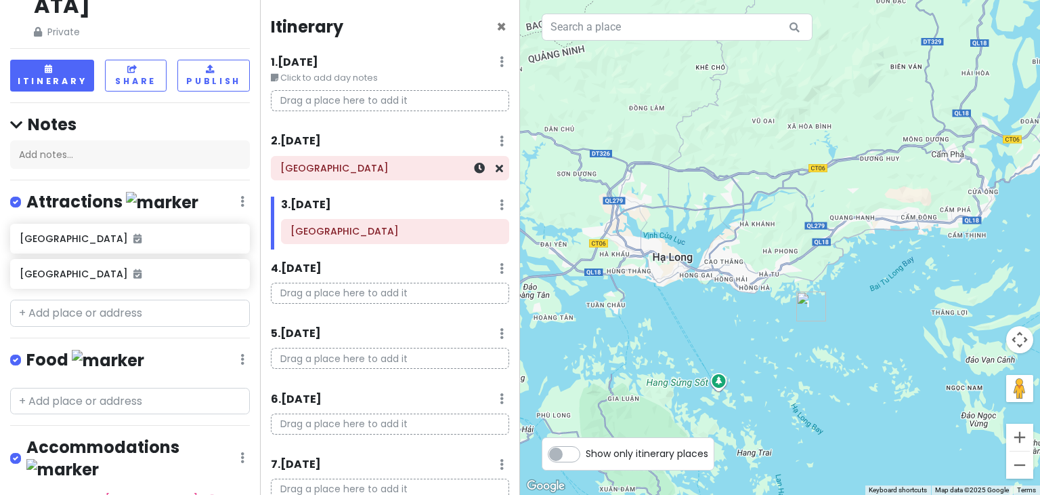
click at [332, 166] on h6 "[GEOGRAPHIC_DATA]" at bounding box center [389, 168] width 219 height 12
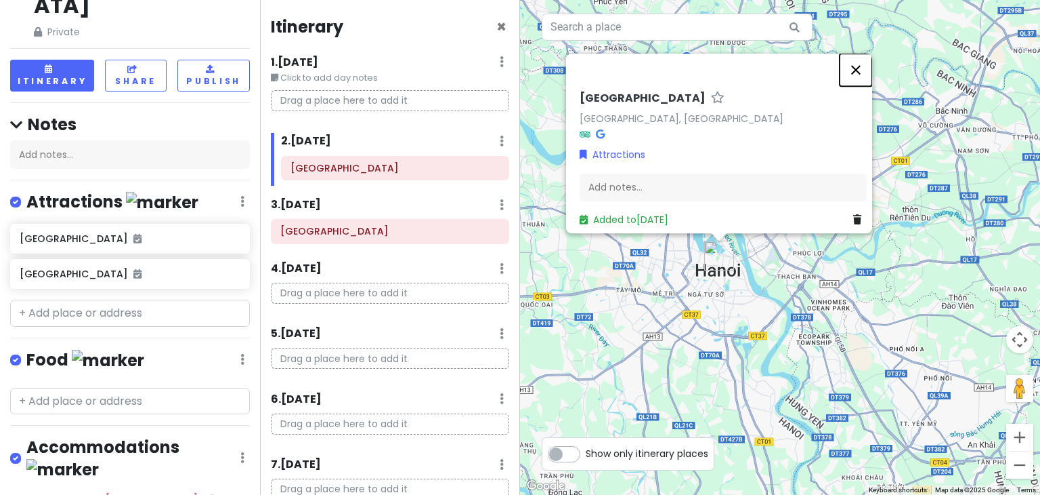
click at [864, 62] on button "Close" at bounding box center [856, 70] width 33 height 33
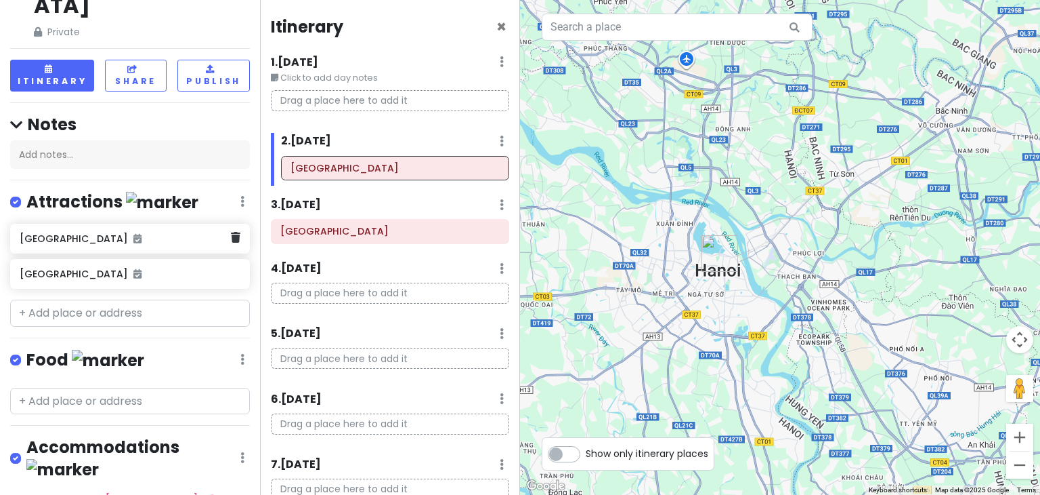
click at [133, 232] on h6 "[GEOGRAPHIC_DATA]" at bounding box center [125, 238] width 211 height 12
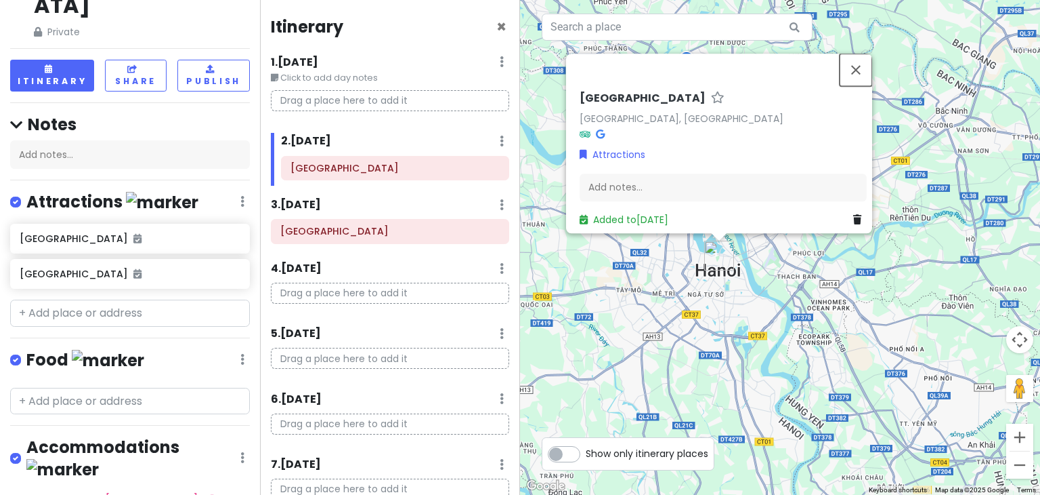
click at [870, 62] on button "Close" at bounding box center [856, 70] width 33 height 33
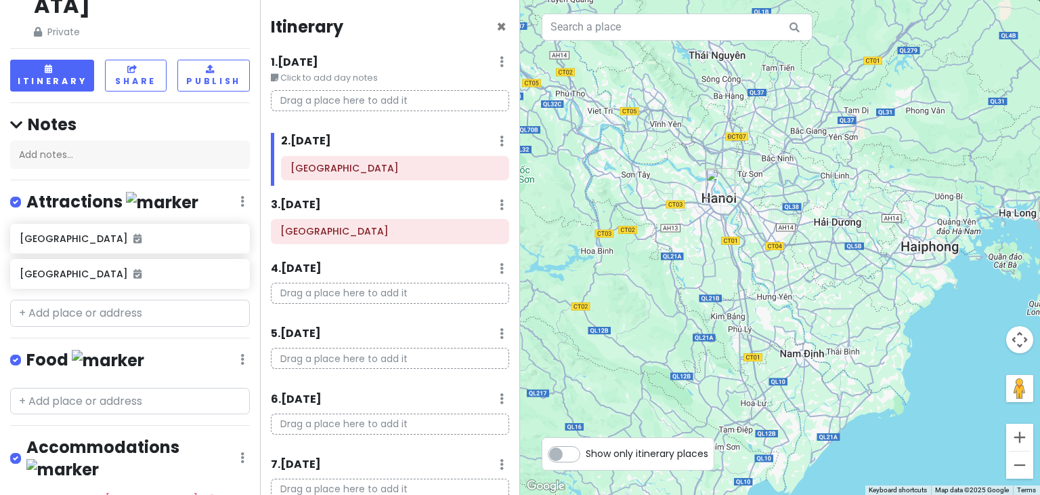
drag, startPoint x: 815, startPoint y: 322, endPoint x: 750, endPoint y: 221, distance: 120.6
click at [750, 221] on div at bounding box center [780, 247] width 520 height 495
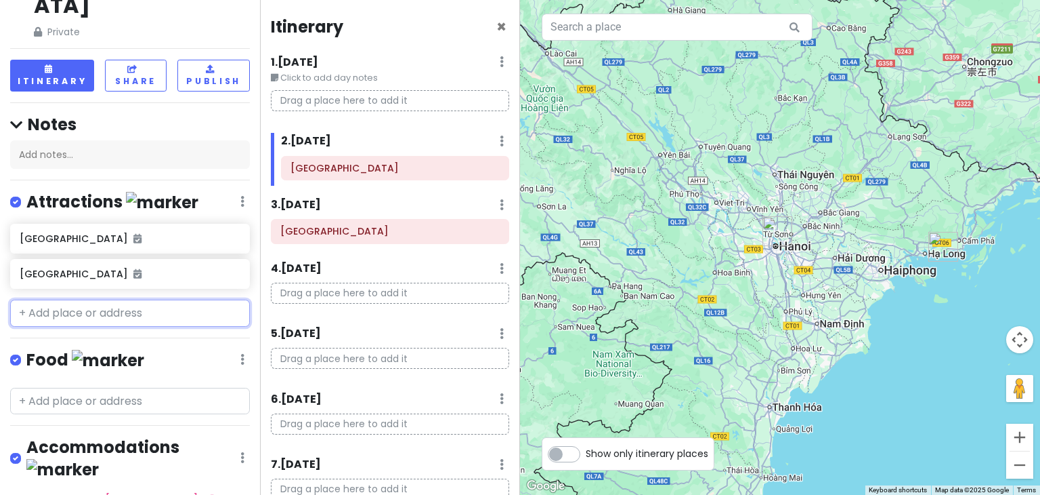
click at [92, 299] on input "text" at bounding box center [130, 312] width 240 height 27
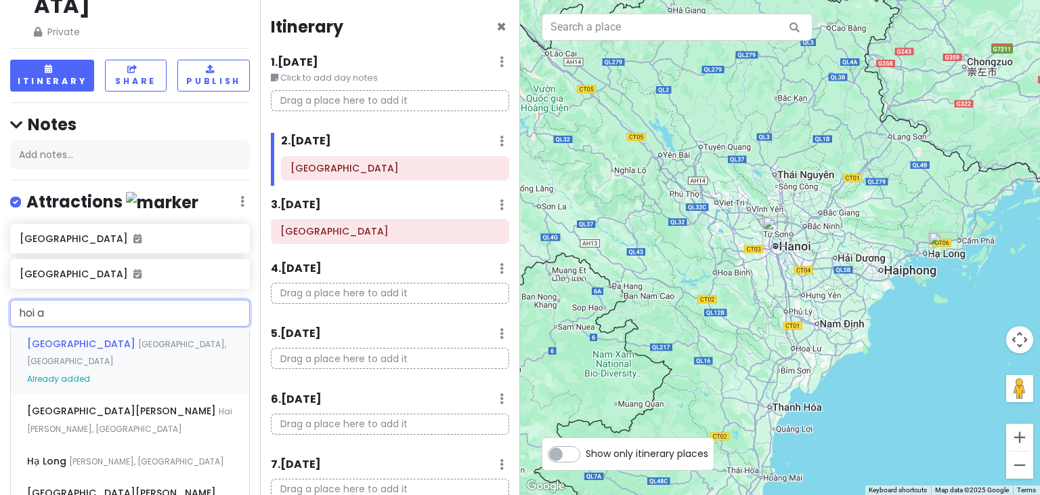
type input "hoi an"
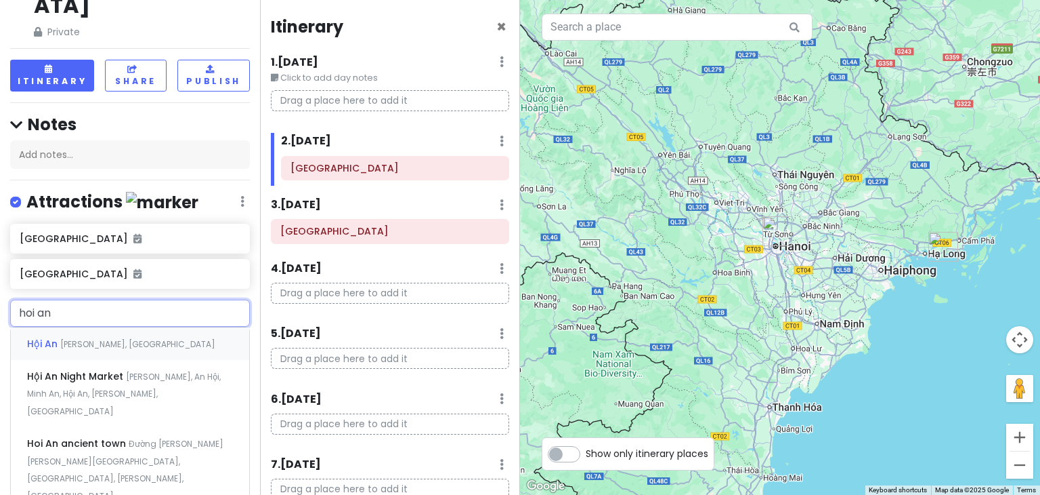
click at [100, 338] on span "[PERSON_NAME], [GEOGRAPHIC_DATA]" at bounding box center [137, 344] width 155 height 12
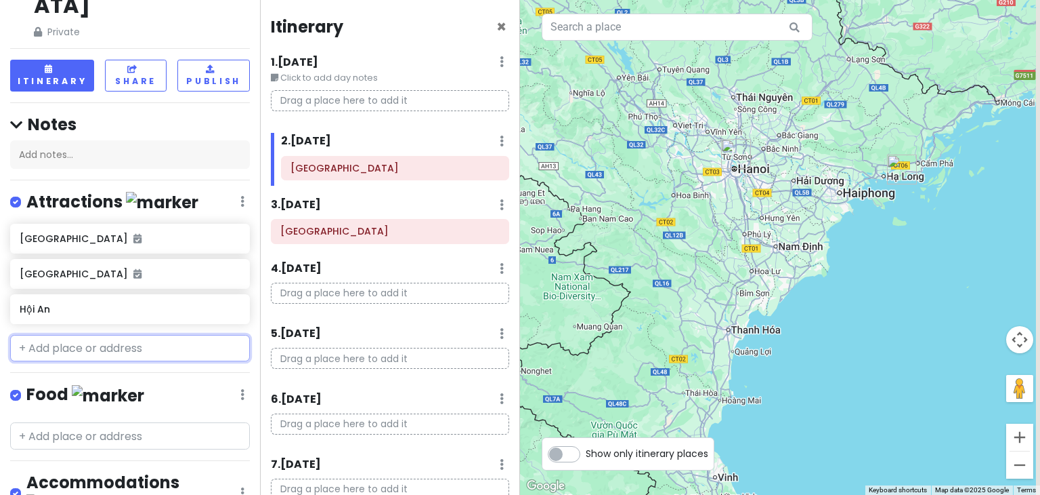
click at [119, 335] on input "text" at bounding box center [130, 348] width 240 height 27
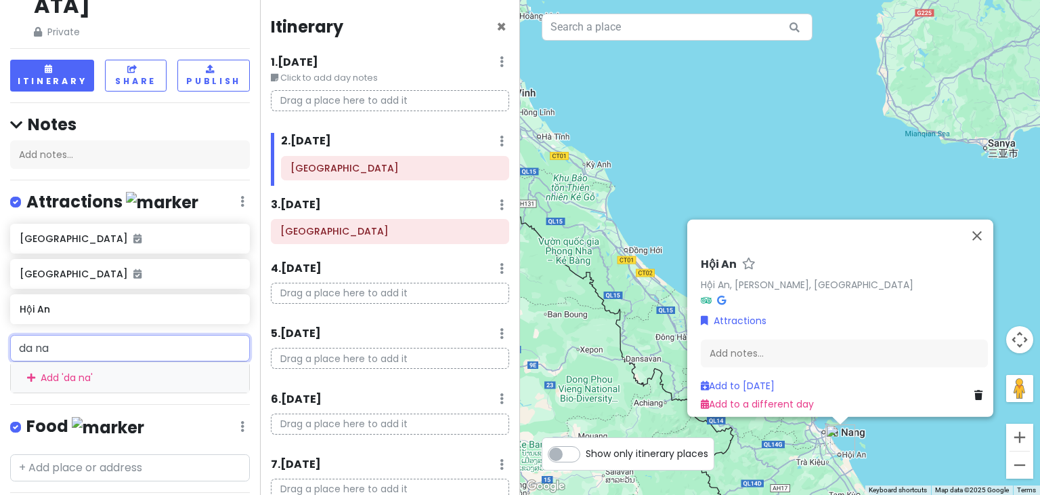
type input "da nan"
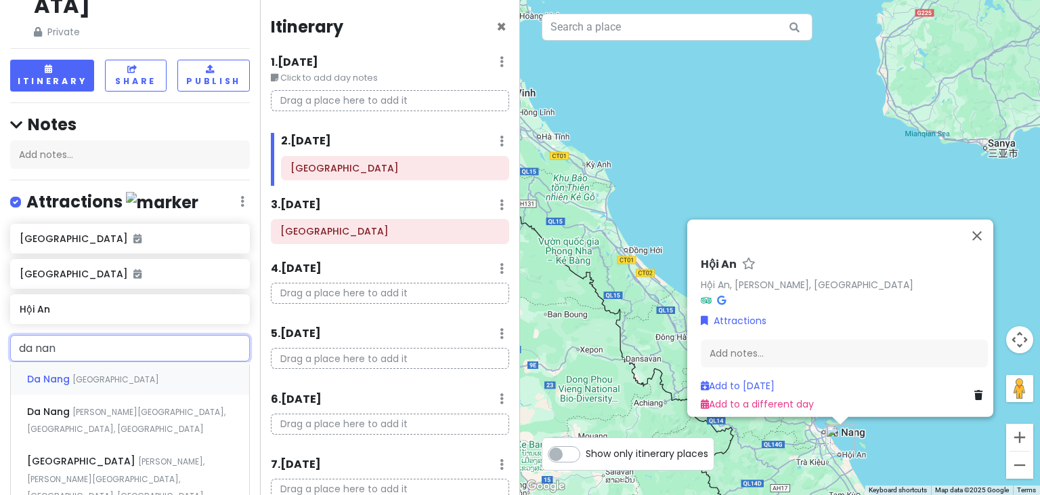
click at [107, 362] on div "Da Nang [GEOGRAPHIC_DATA]" at bounding box center [130, 378] width 238 height 33
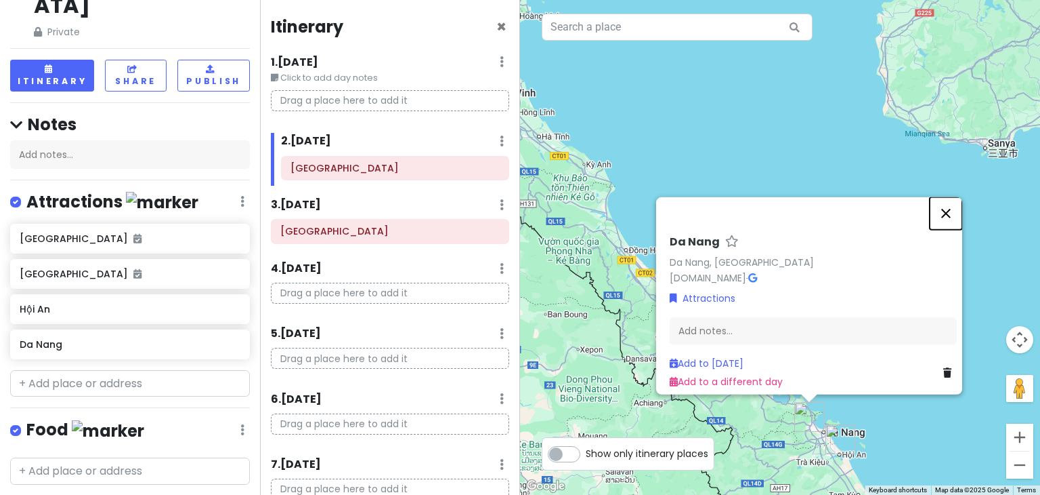
click at [958, 203] on button "Close" at bounding box center [946, 213] width 33 height 33
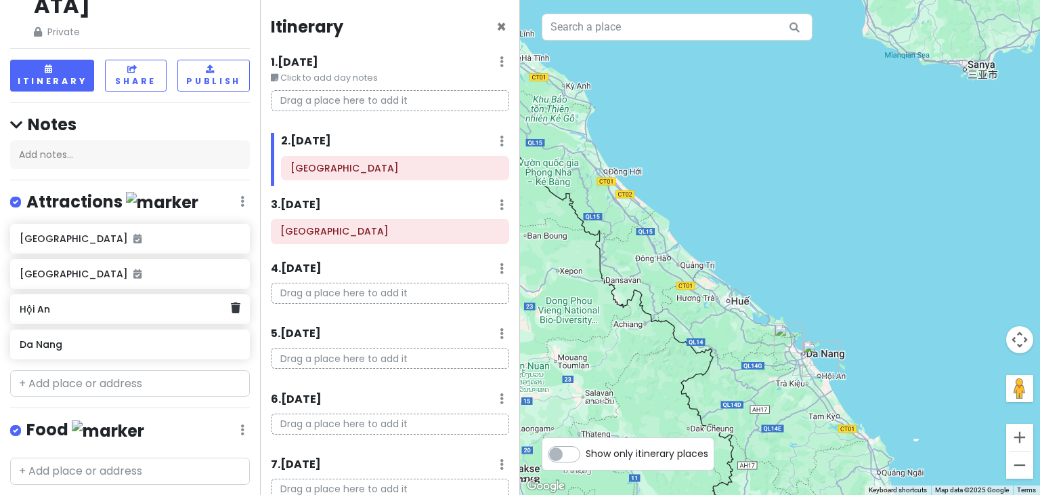
click at [125, 299] on div "Hội An" at bounding box center [125, 308] width 211 height 19
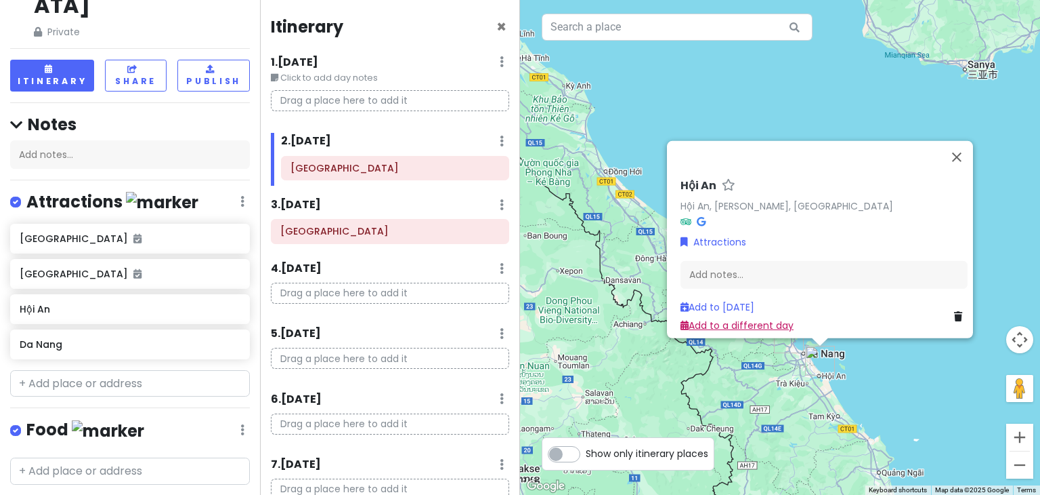
click at [751, 318] on link "Add to a different day" at bounding box center [737, 325] width 113 height 14
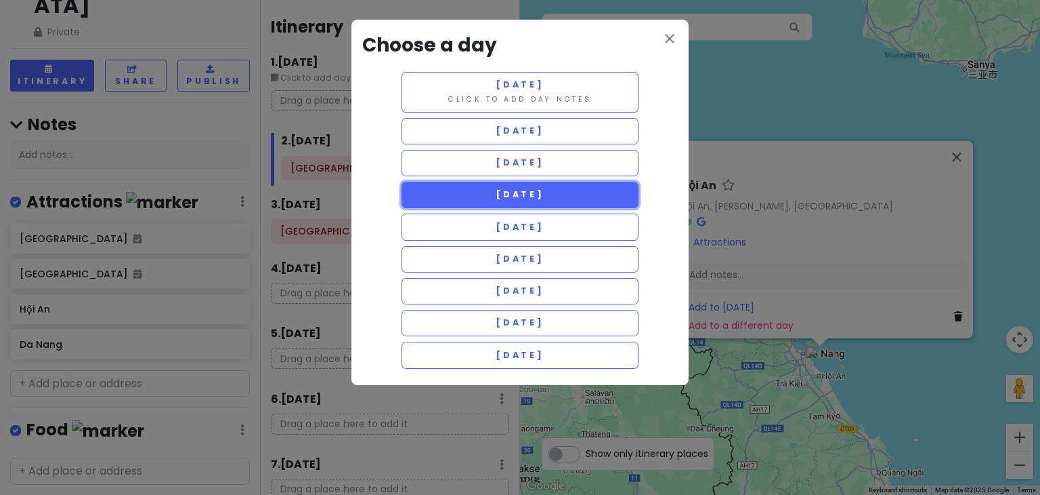
click at [517, 190] on span "[DATE]" at bounding box center [520, 194] width 49 height 12
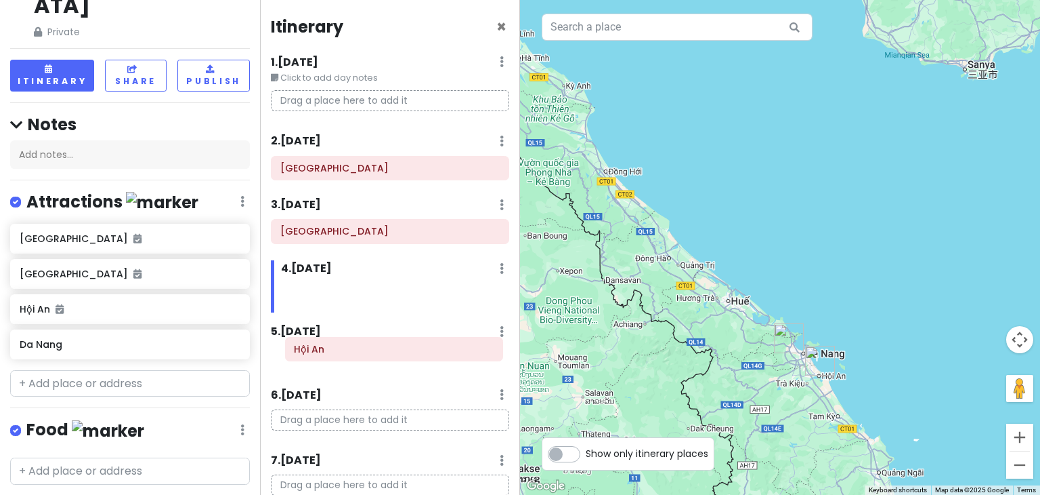
drag, startPoint x: 362, startPoint y: 295, endPoint x: 366, endPoint y: 350, distance: 55.0
click at [366, 350] on div "Itinerary × 1 . [DATE] Edit Day Notes Delete Day Click to add day notes Drag a …" at bounding box center [390, 247] width 260 height 495
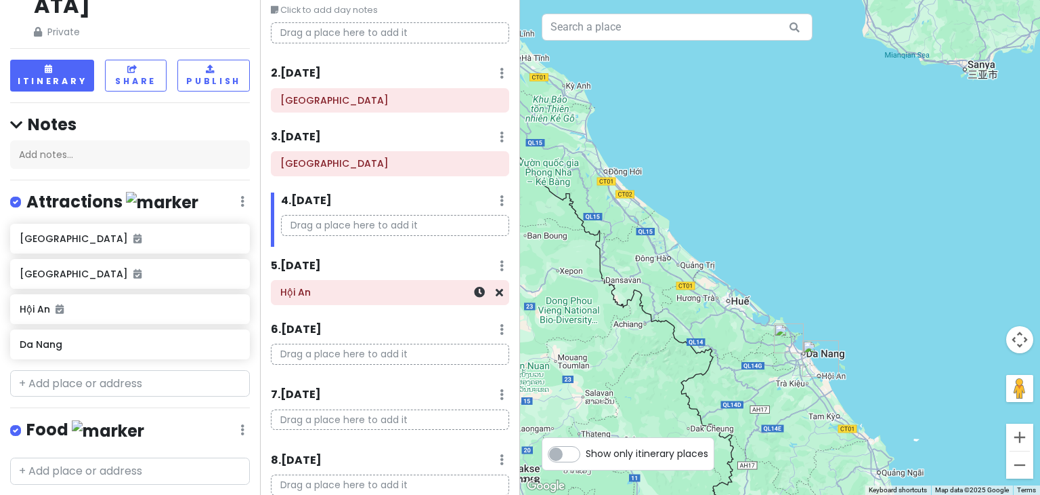
scroll to position [135, 0]
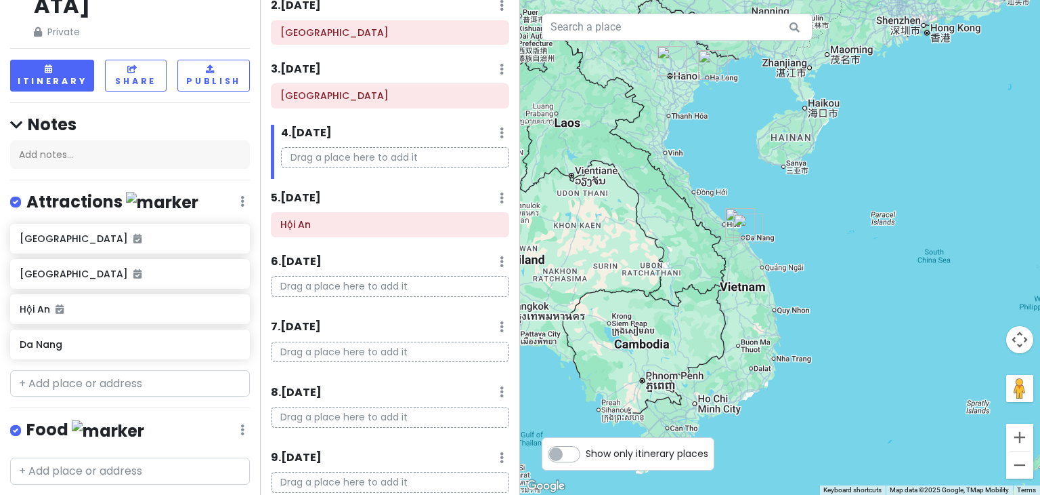
drag, startPoint x: 868, startPoint y: 358, endPoint x: 866, endPoint y: 301, distance: 56.9
click at [866, 301] on div at bounding box center [780, 247] width 520 height 495
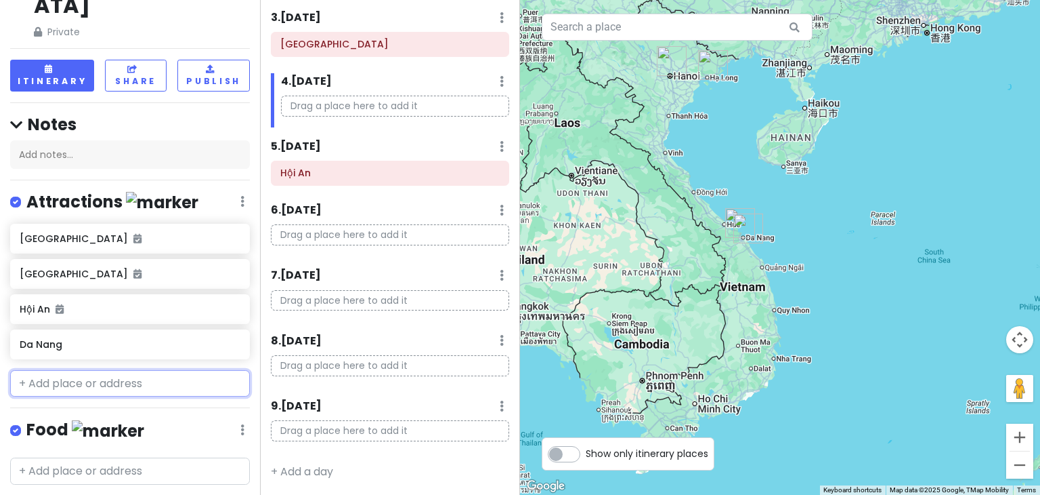
click at [115, 370] on input "text" at bounding box center [130, 383] width 240 height 27
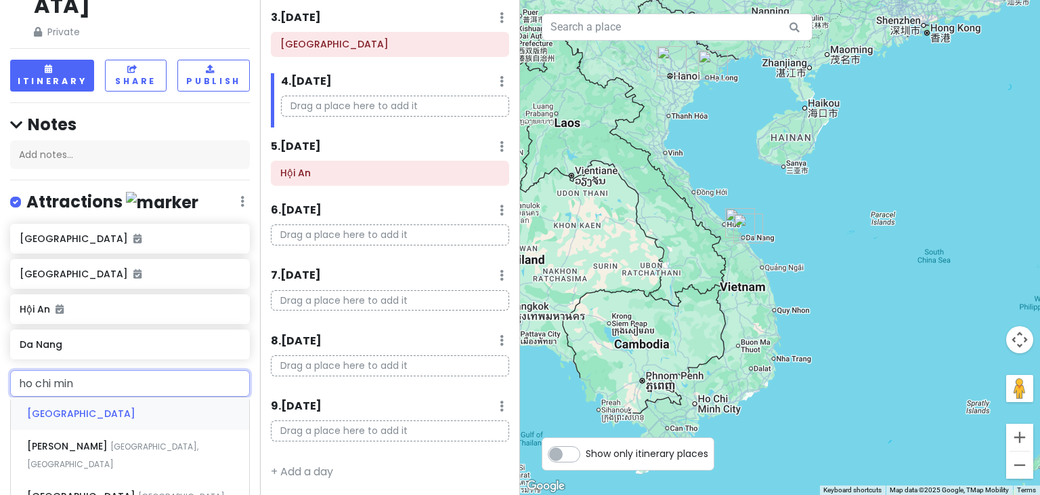
type input "[PERSON_NAME]"
click at [151, 408] on span "[GEOGRAPHIC_DATA], [GEOGRAPHIC_DATA]" at bounding box center [112, 422] width 171 height 29
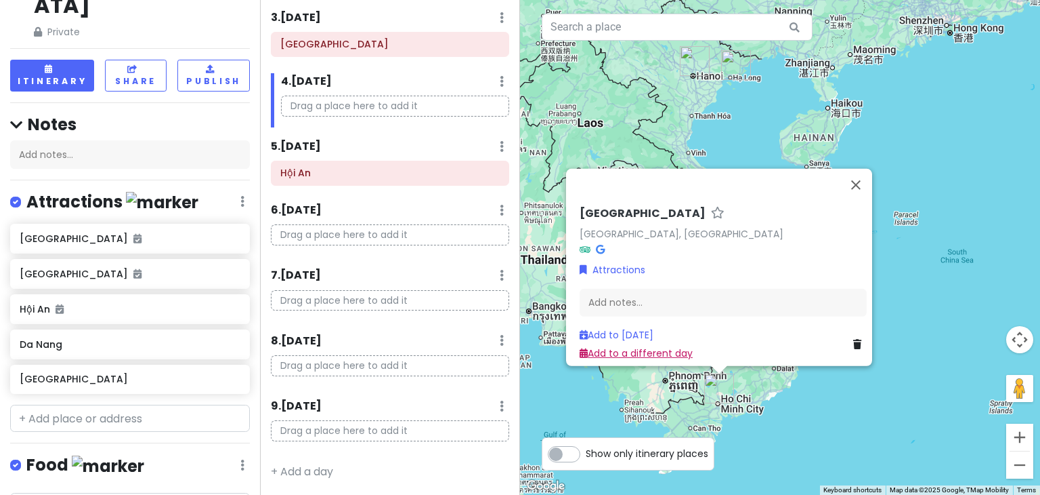
click at [648, 346] on link "Add to a different day" at bounding box center [636, 353] width 113 height 14
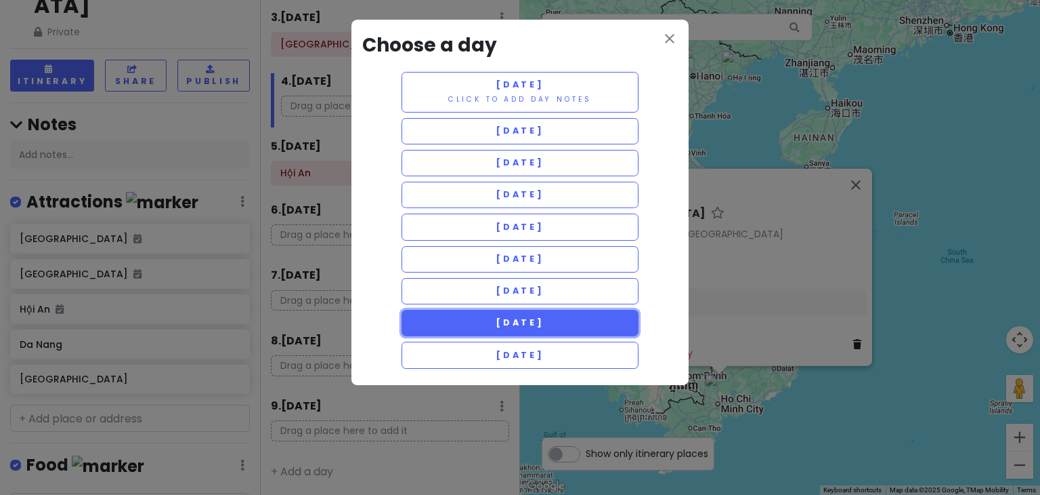
click at [545, 316] on span "[DATE]" at bounding box center [520, 322] width 49 height 12
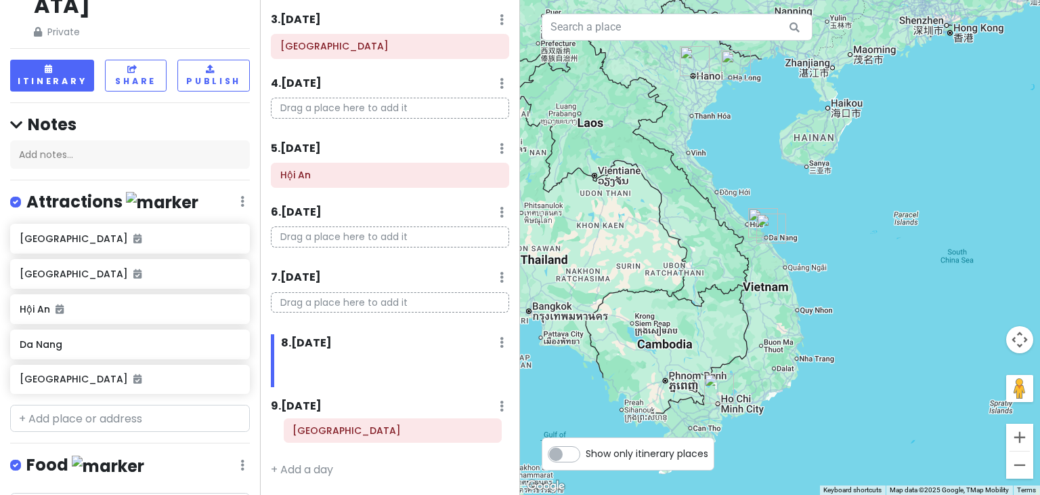
scroll to position [185, 0]
click at [418, 435] on div "Itinerary × 1 . [DATE] Edit Day Notes Delete Day Click to add day notes Drag a …" at bounding box center [390, 247] width 260 height 495
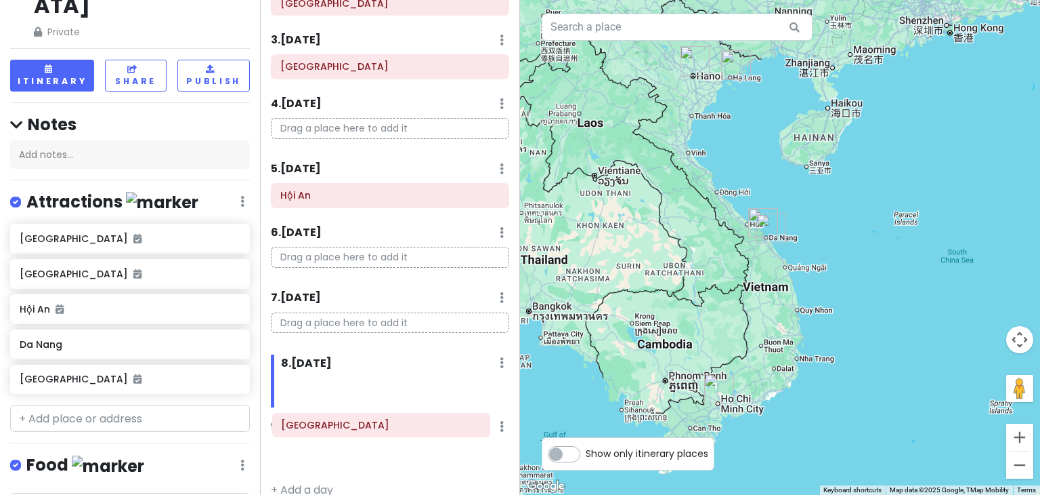
drag, startPoint x: 387, startPoint y: 366, endPoint x: 379, endPoint y: 421, distance: 55.6
click at [379, 423] on div "Itinerary × 1 . [DATE] Edit Day Notes Delete Day Click to add day notes Drag a …" at bounding box center [390, 247] width 260 height 495
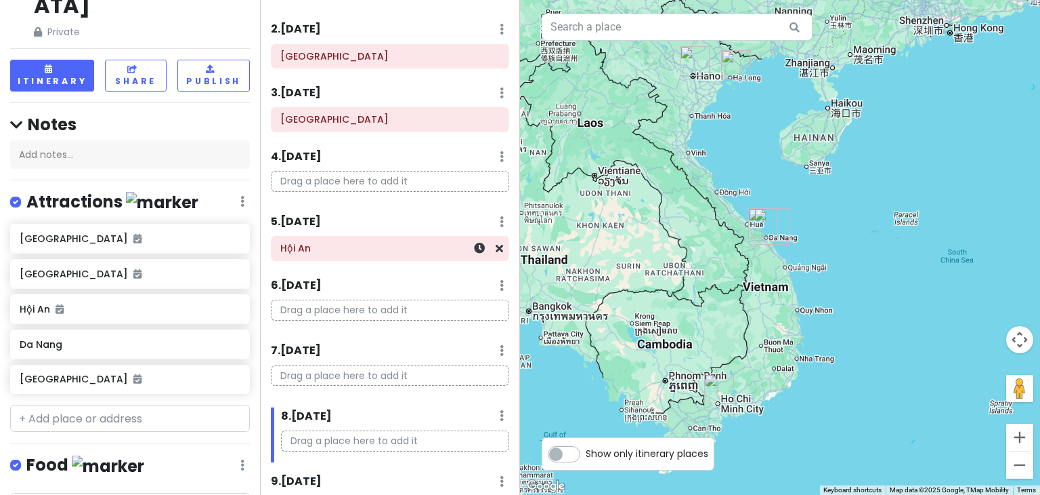
scroll to position [135, 0]
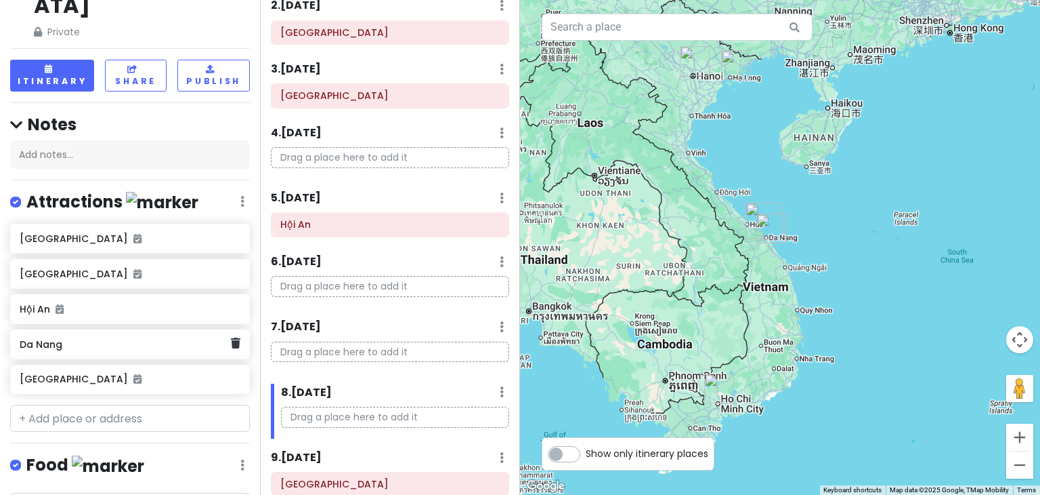
drag, startPoint x: 125, startPoint y: 314, endPoint x: 108, endPoint y: 309, distance: 18.4
click at [108, 338] on h6 "Da Nang" at bounding box center [125, 344] width 211 height 12
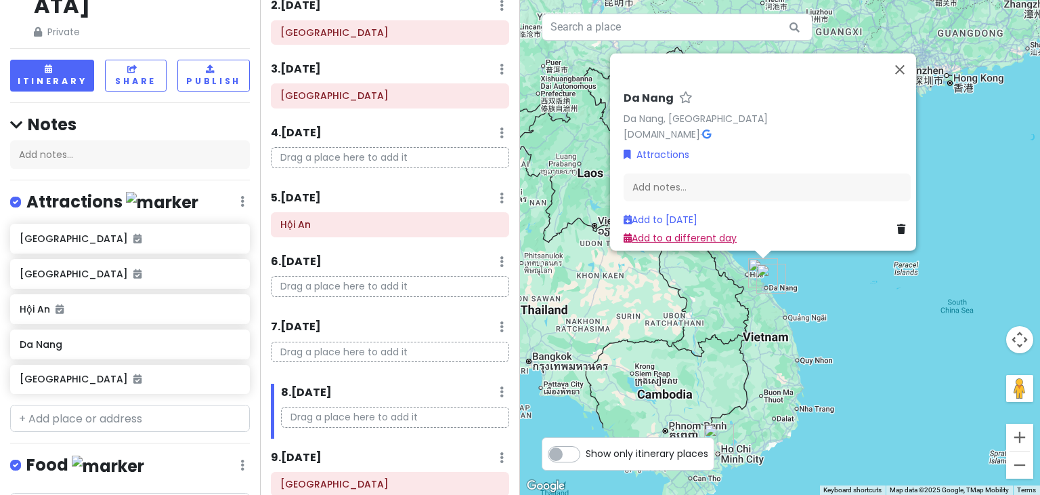
click at [658, 231] on link "Add to a different day" at bounding box center [680, 238] width 113 height 14
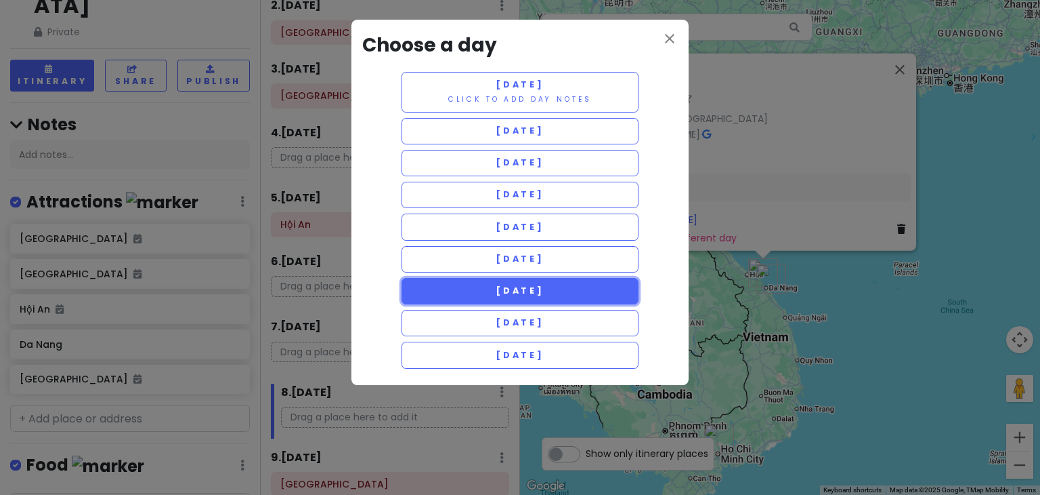
click at [541, 285] on span "[DATE]" at bounding box center [520, 291] width 49 height 12
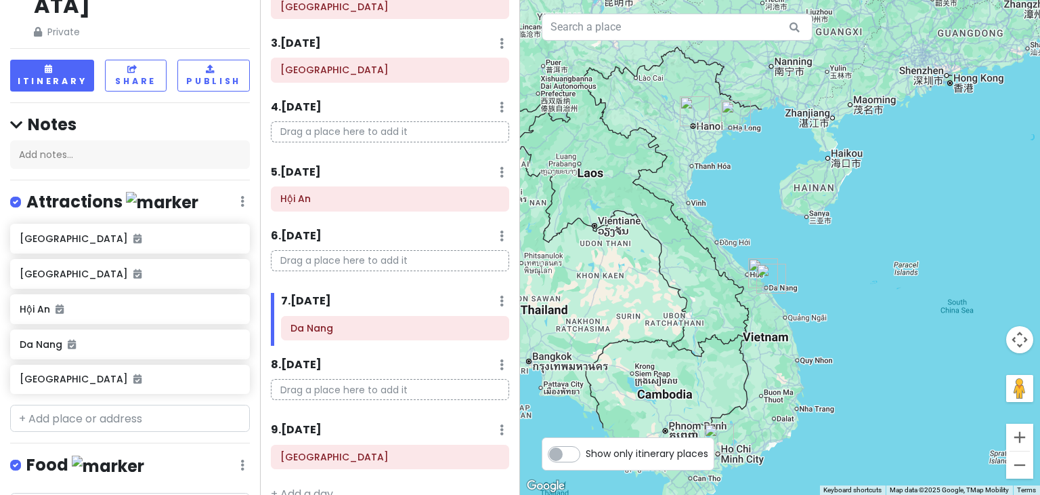
scroll to position [183, 0]
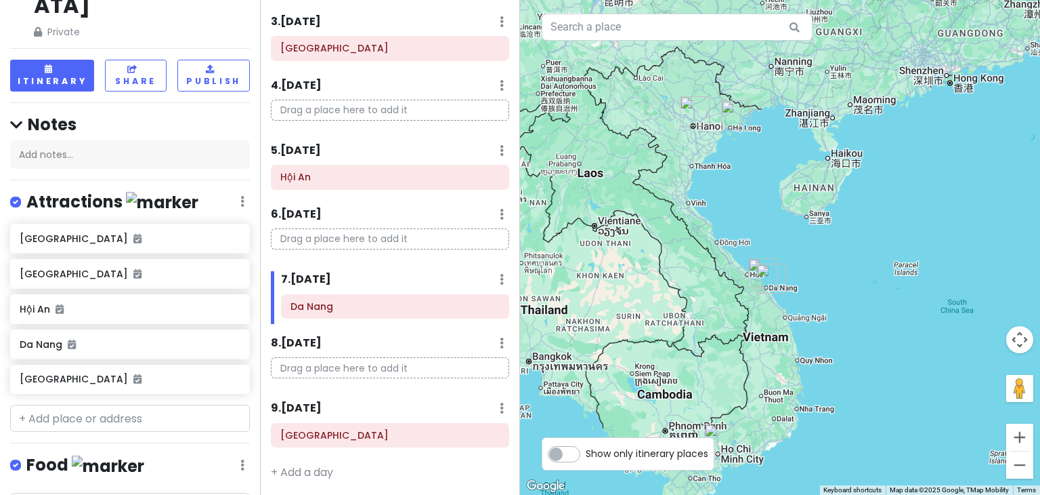
click at [445, 469] on div "Itinerary × 1 . [DATE] Edit Day Notes Delete Day Click to add day notes Drag a …" at bounding box center [390, 247] width 260 height 495
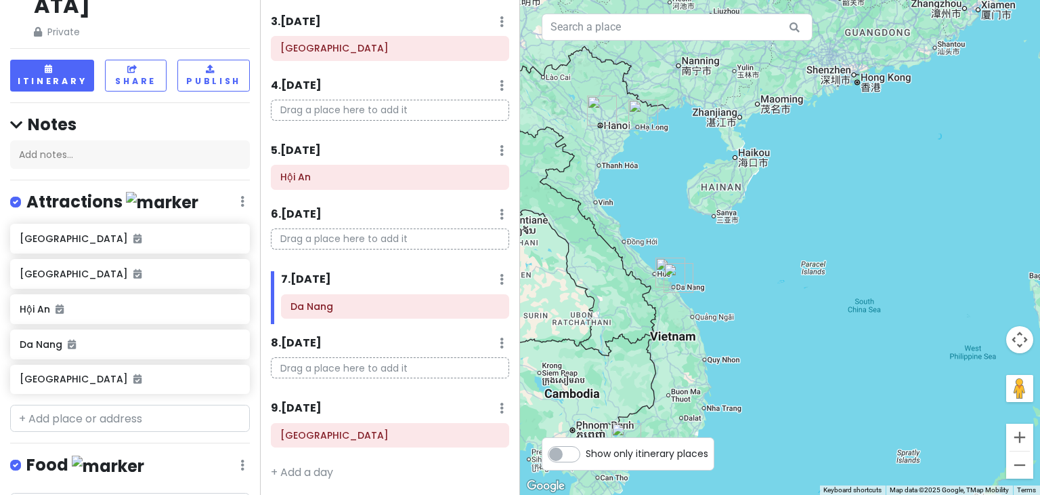
drag, startPoint x: 816, startPoint y: 217, endPoint x: 854, endPoint y: 244, distance: 46.2
click at [854, 244] on div at bounding box center [780, 247] width 520 height 495
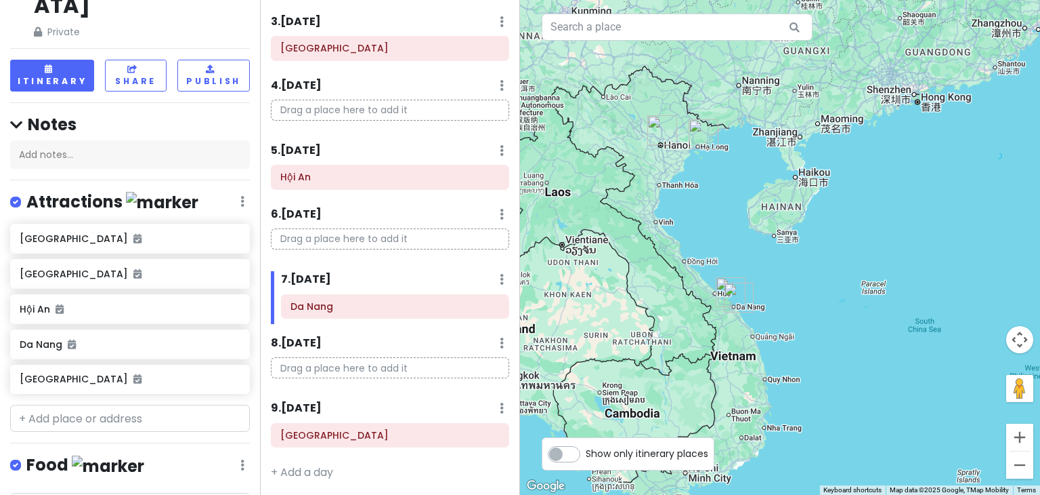
drag, startPoint x: 761, startPoint y: 246, endPoint x: 825, endPoint y: 267, distance: 67.0
click at [825, 267] on div at bounding box center [780, 247] width 520 height 495
click at [114, 404] on input "text" at bounding box center [130, 417] width 240 height 27
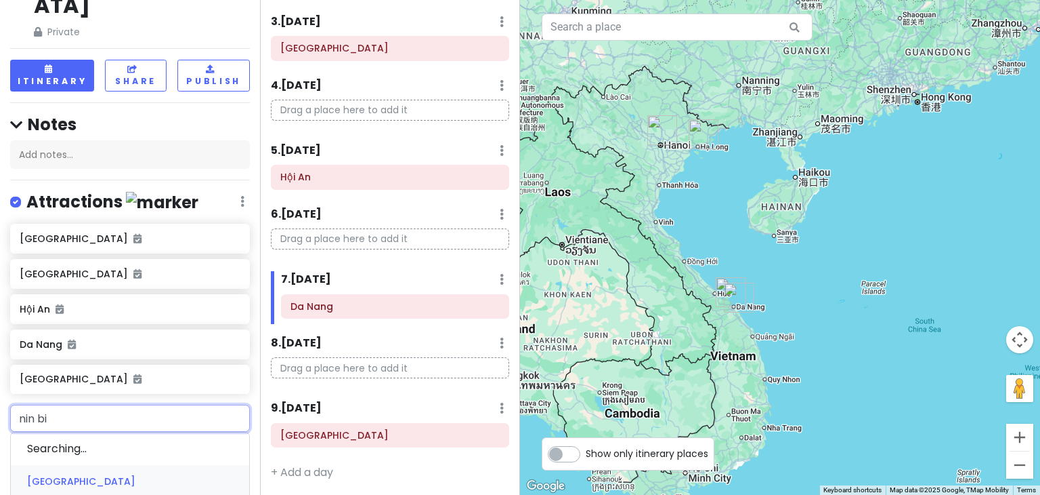
type input "nin bin"
click at [107, 461] on span "[GEOGRAPHIC_DATA]" at bounding box center [70, 467] width 87 height 12
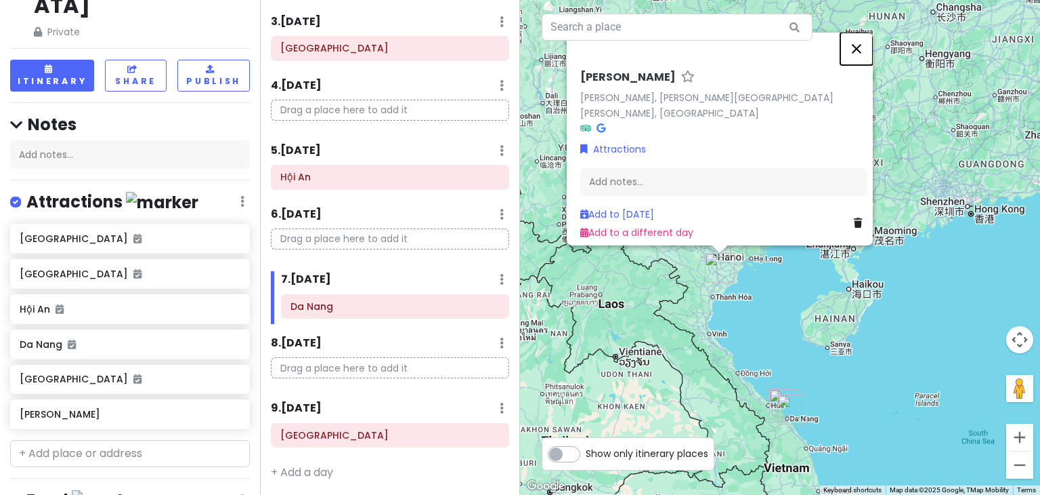
click at [858, 58] on button "Close" at bounding box center [857, 49] width 33 height 33
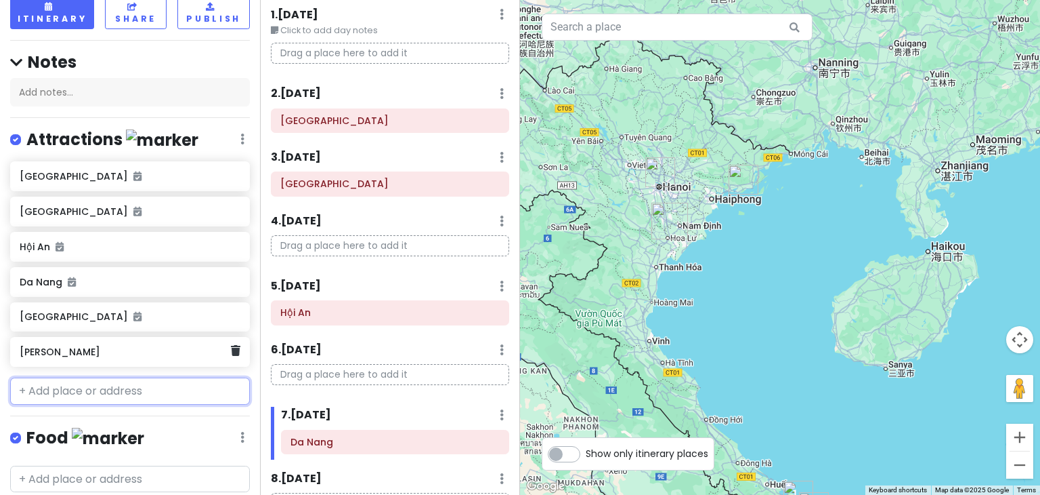
scroll to position [241, 0]
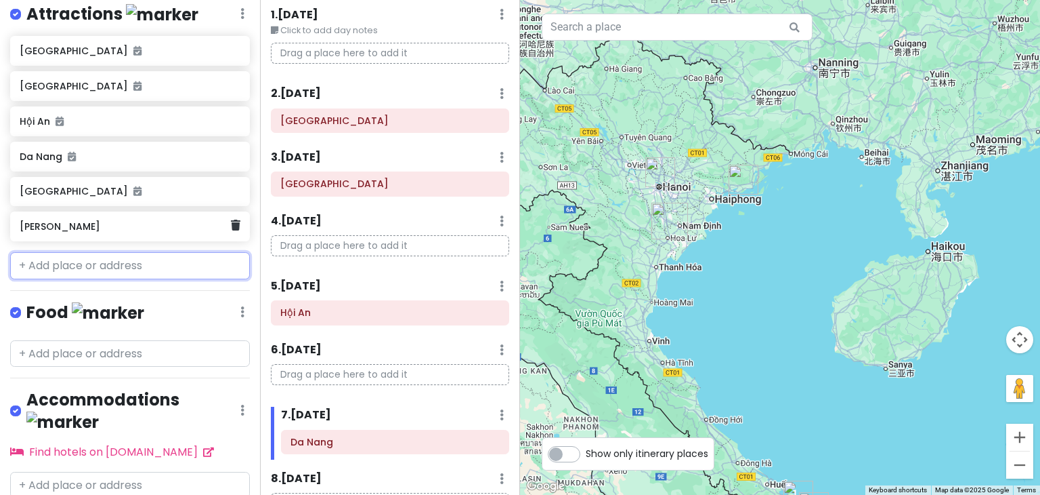
click at [109, 220] on h6 "[PERSON_NAME]" at bounding box center [125, 226] width 211 height 12
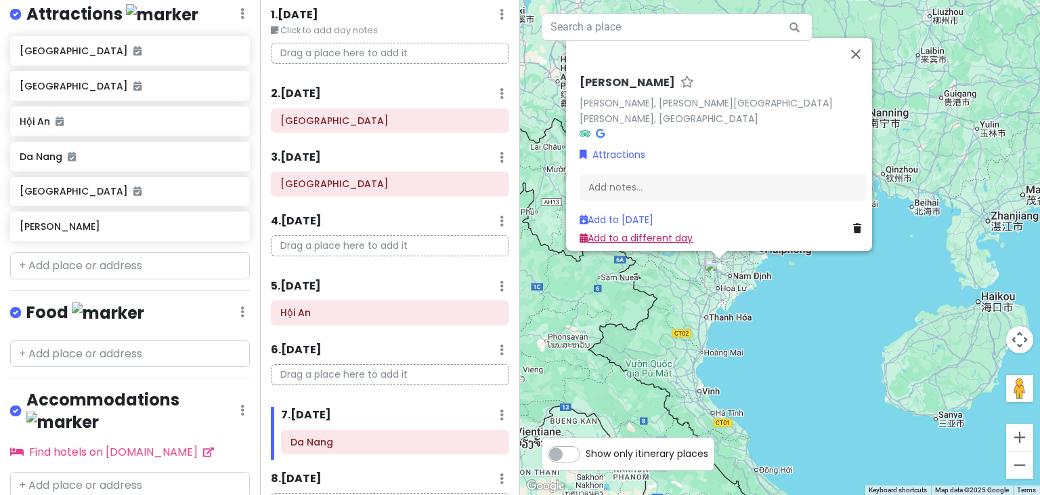
click at [604, 234] on link "Add to a different day" at bounding box center [636, 238] width 113 height 14
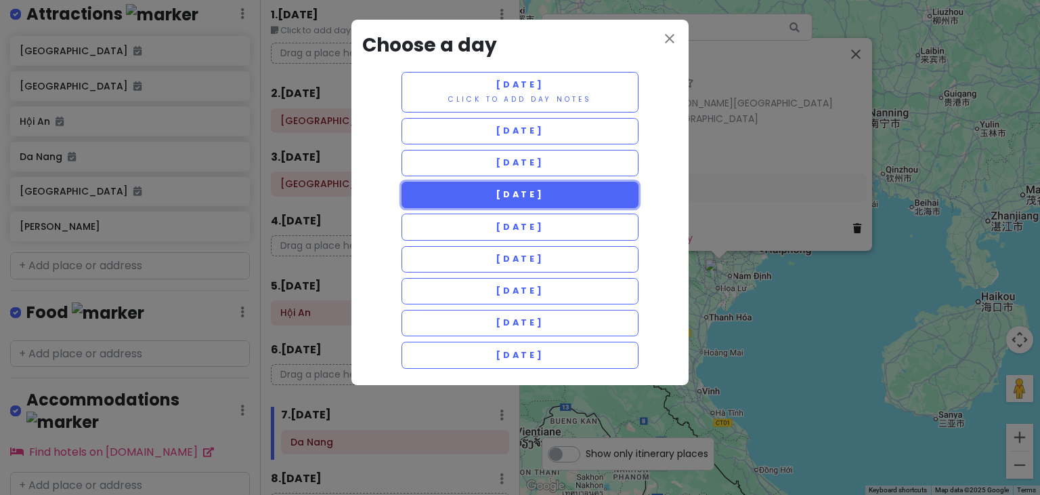
click at [545, 188] on span "[DATE]" at bounding box center [520, 194] width 49 height 12
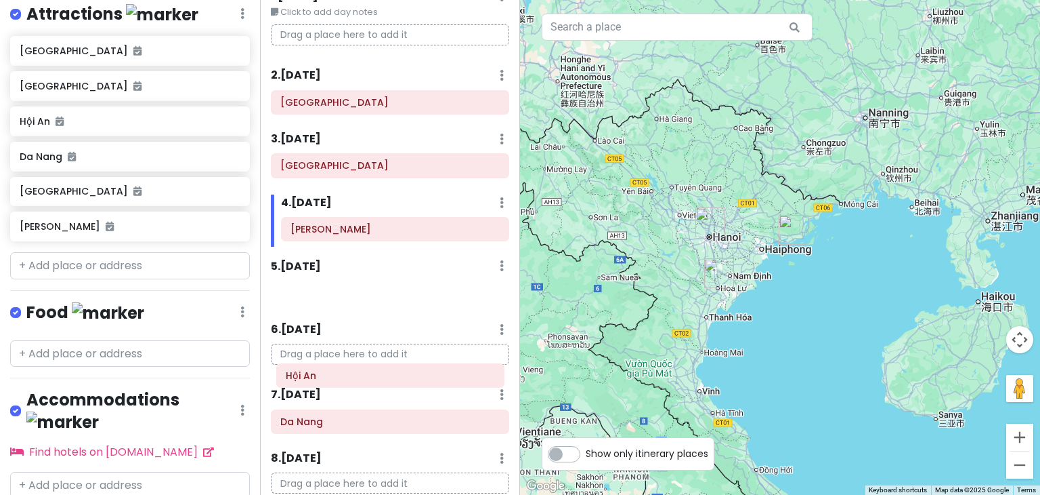
scroll to position [68, 0]
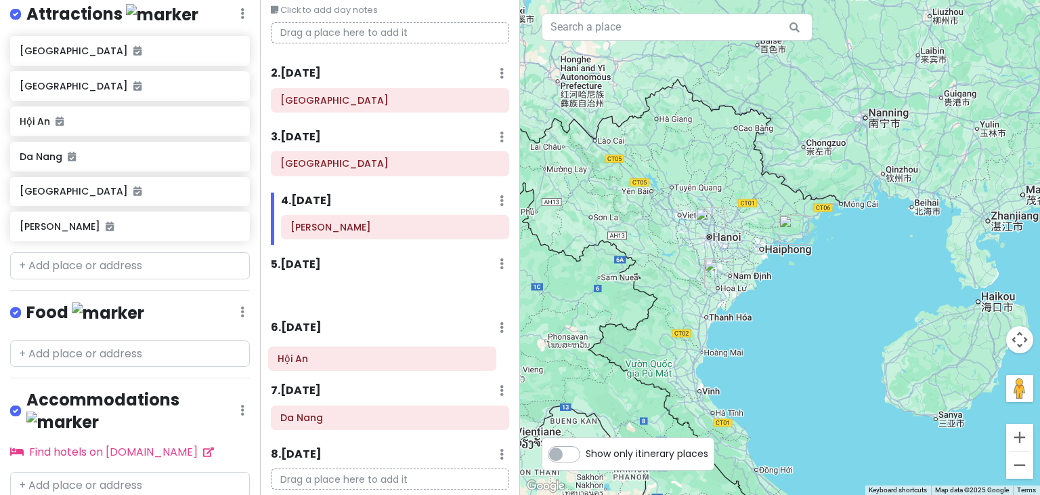
drag, startPoint x: 327, startPoint y: 309, endPoint x: 324, endPoint y: 358, distance: 48.8
click at [324, 358] on div "Itinerary × 1 . [DATE] Edit Day Notes Delete Day Click to add day notes Drag a …" at bounding box center [390, 247] width 260 height 495
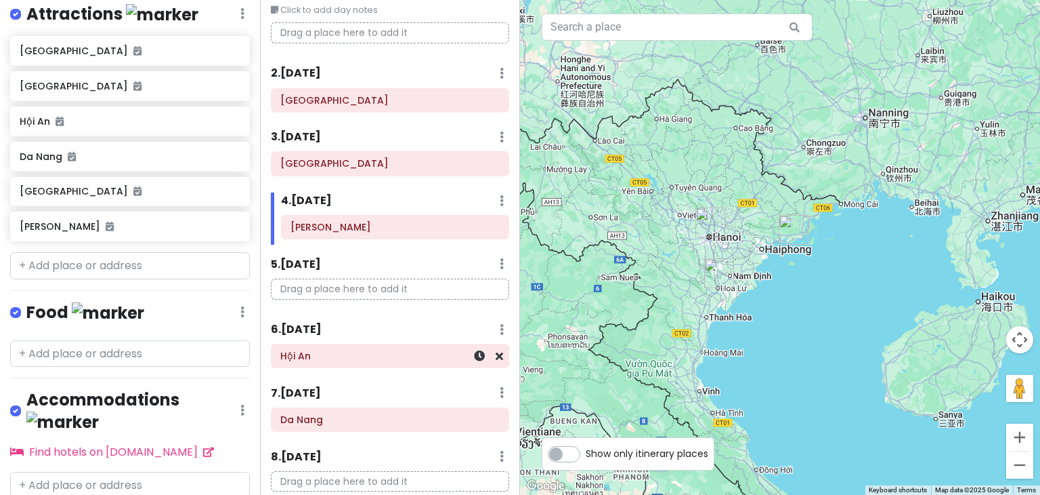
scroll to position [182, 0]
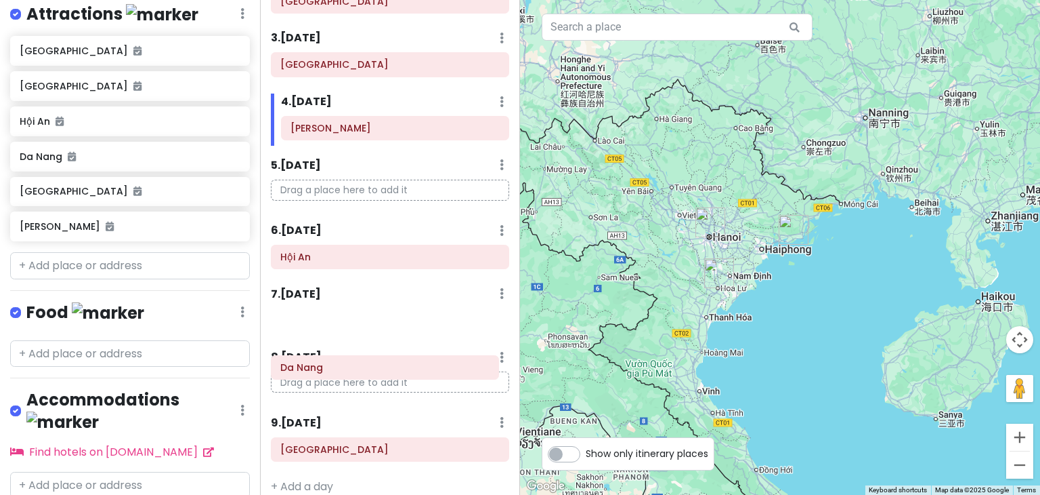
drag, startPoint x: 325, startPoint y: 307, endPoint x: 326, endPoint y: 370, distance: 63.0
click at [325, 370] on div "Itinerary × 1 . [DATE] Edit Day Notes Delete Day Click to add day notes Drag a …" at bounding box center [390, 247] width 260 height 495
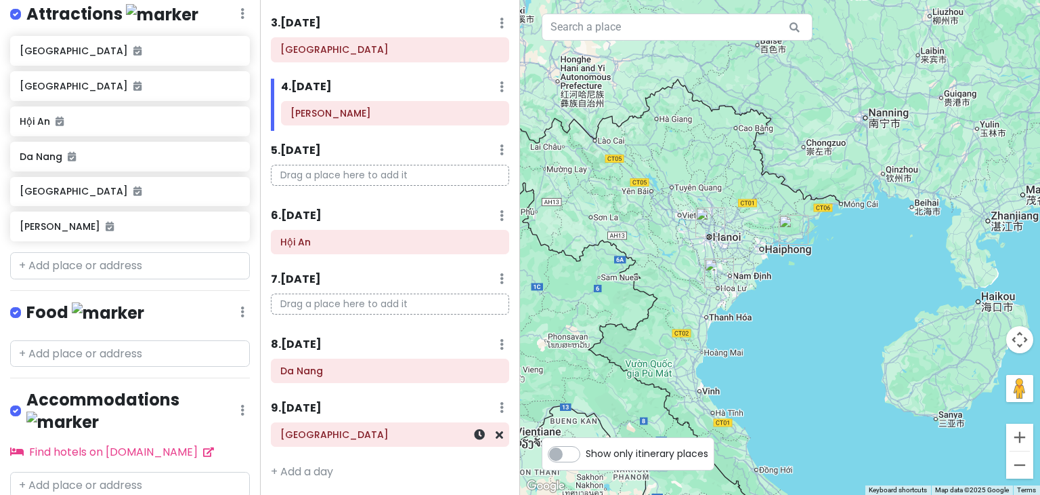
click at [331, 437] on h6 "[GEOGRAPHIC_DATA]" at bounding box center [389, 434] width 219 height 12
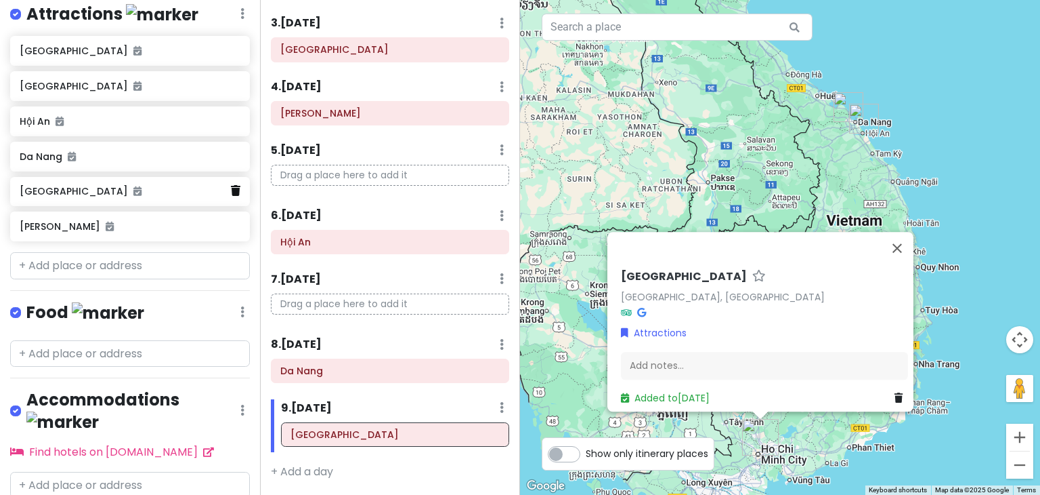
click at [231, 185] on icon at bounding box center [235, 190] width 9 height 11
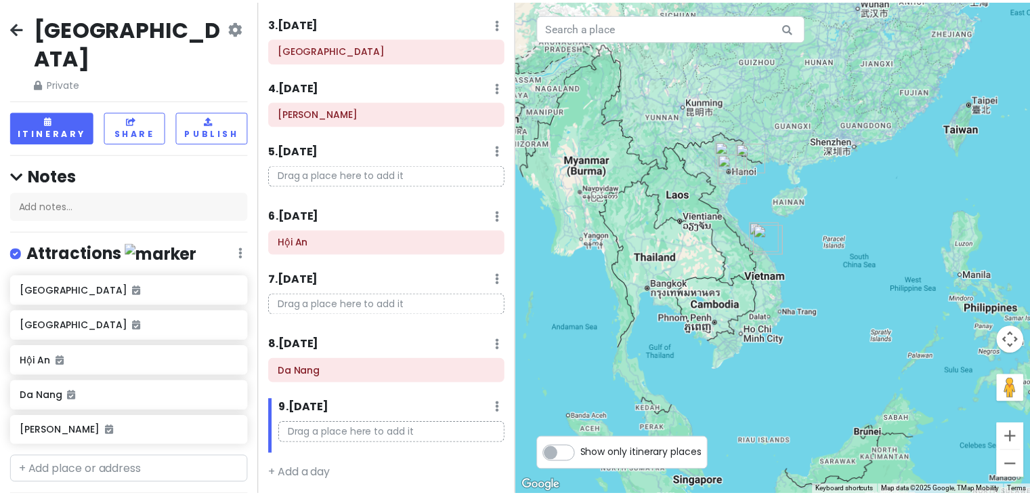
scroll to position [0, 0]
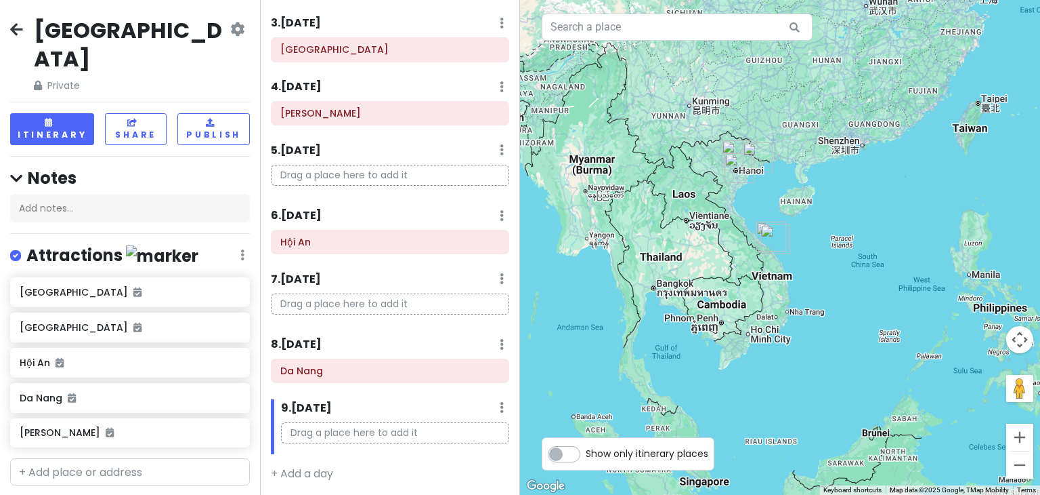
click at [22, 30] on icon at bounding box center [16, 29] width 13 height 11
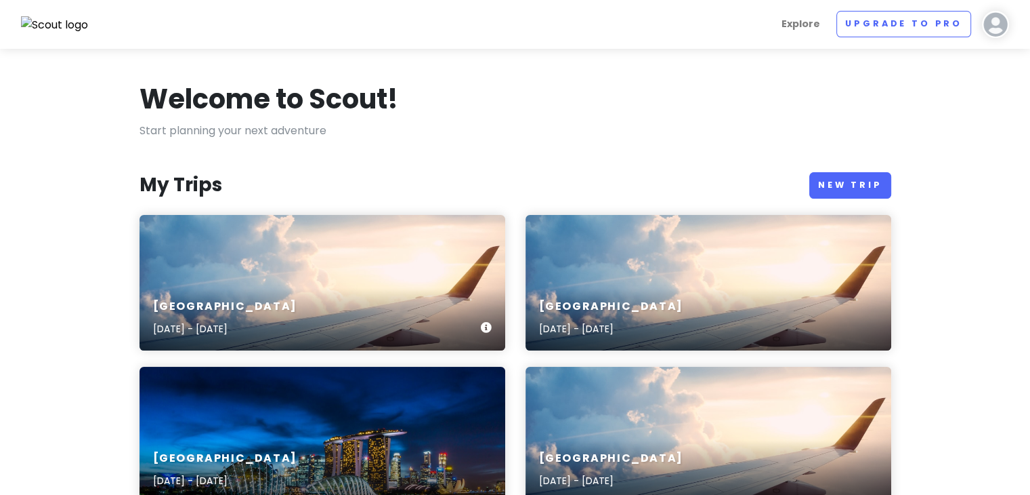
click at [312, 310] on div "Vietnam [DATE] - [DATE]" at bounding box center [323, 318] width 366 height 64
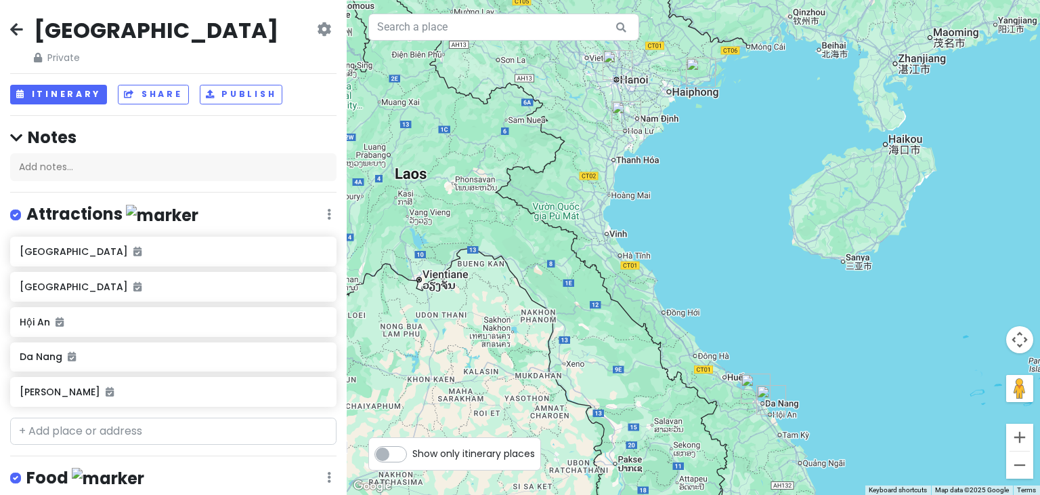
click at [14, 24] on icon at bounding box center [16, 29] width 13 height 11
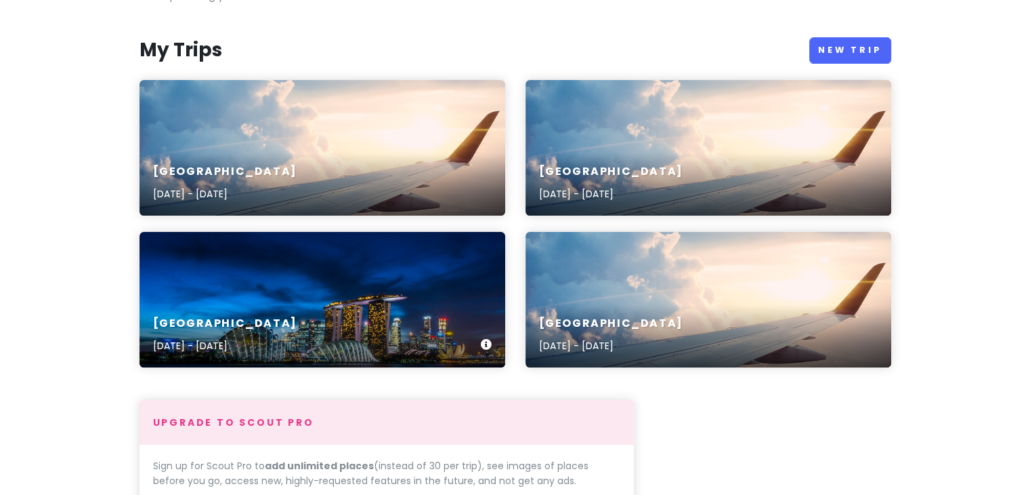
scroll to position [135, 0]
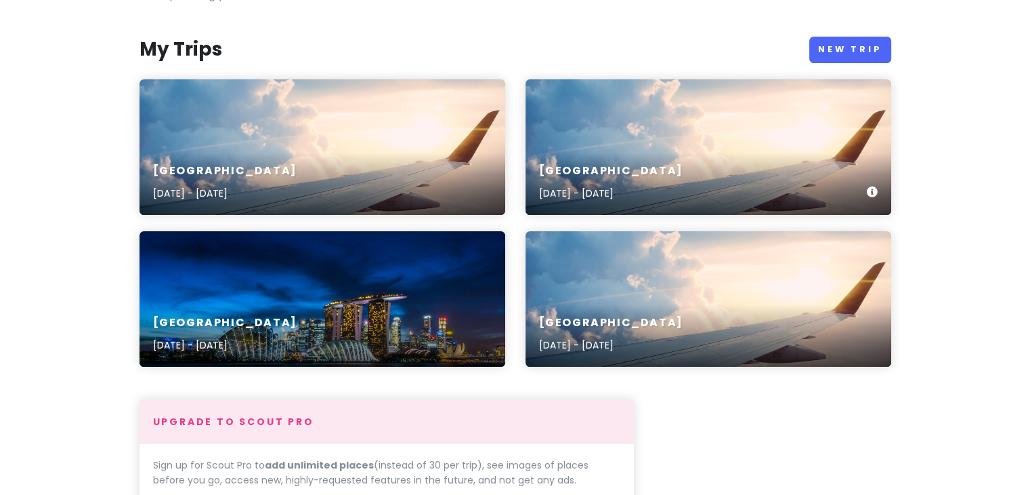
click at [656, 161] on div "[GEOGRAPHIC_DATA] [DATE] - [DATE]" at bounding box center [709, 182] width 366 height 64
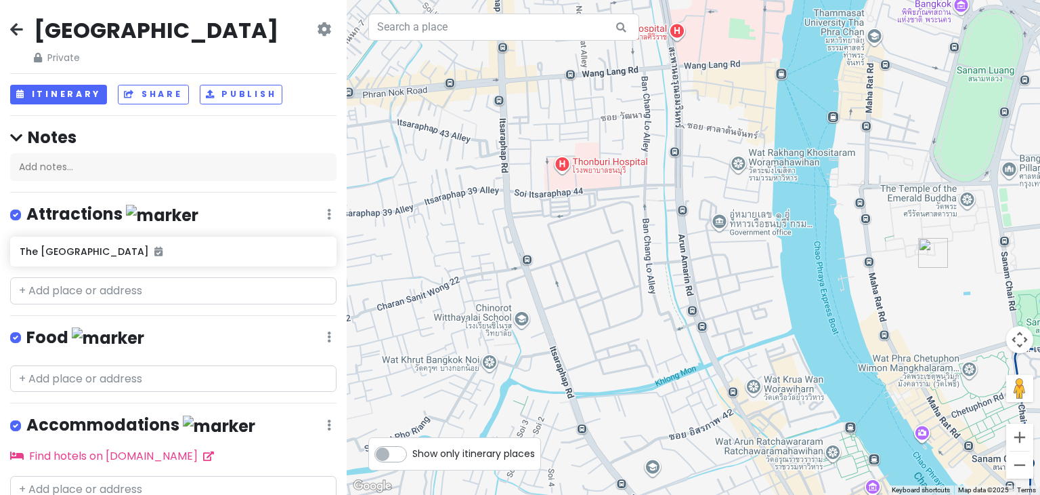
click at [319, 30] on icon at bounding box center [324, 29] width 14 height 11
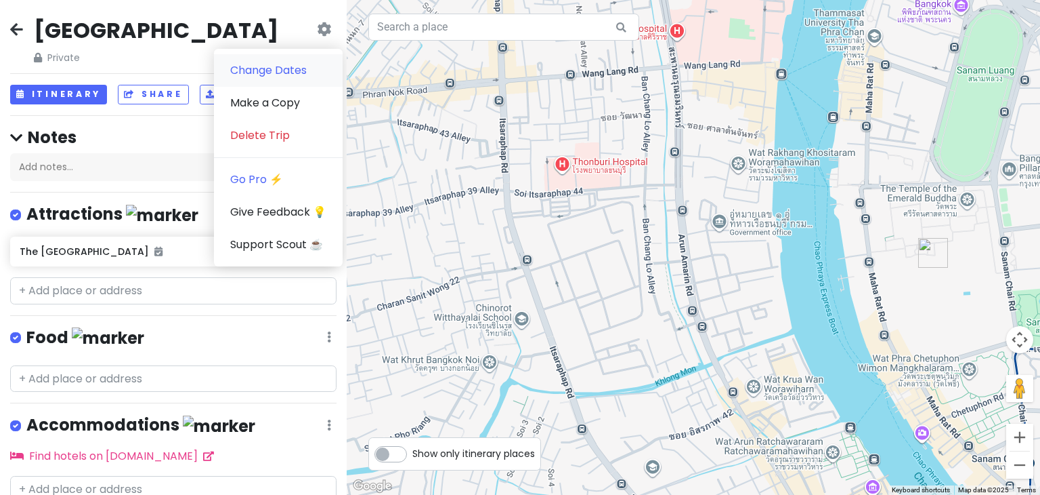
click at [278, 69] on link "Change Dates" at bounding box center [278, 70] width 129 height 33
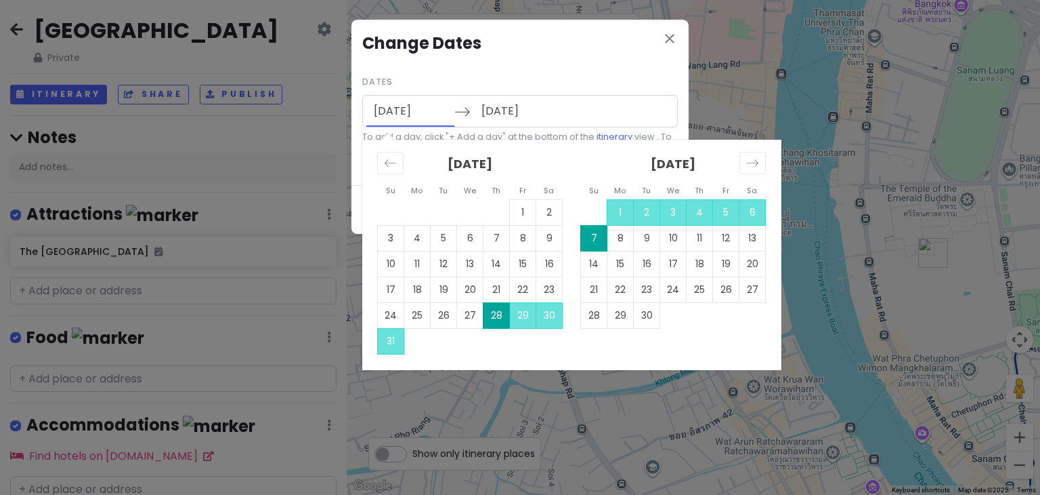
click at [416, 113] on input "[DATE]" at bounding box center [410, 111] width 88 height 31
click at [756, 165] on icon "Move forward to switch to the next month." at bounding box center [753, 162] width 12 height 7
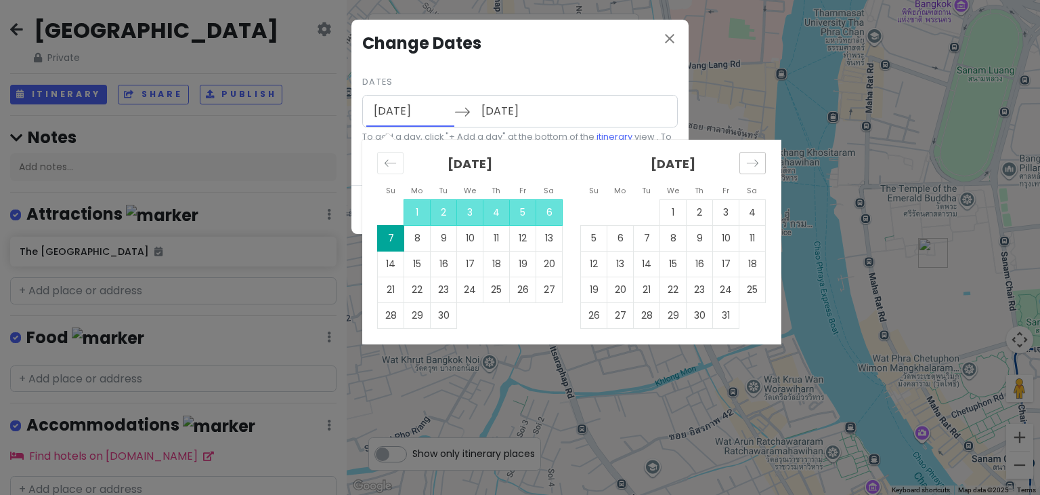
click at [756, 165] on icon "Move forward to switch to the next month." at bounding box center [753, 162] width 12 height 7
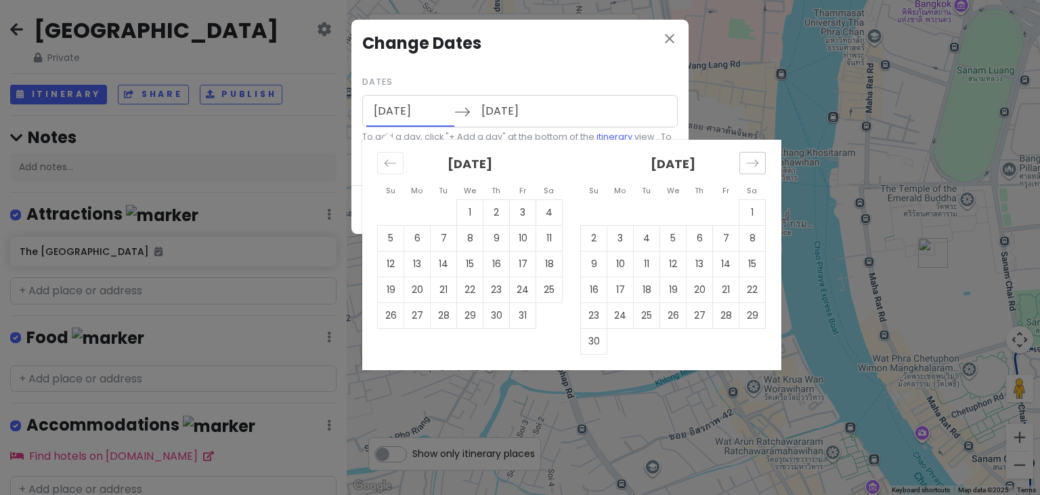
click at [756, 165] on icon "Move forward to switch to the next month." at bounding box center [753, 162] width 12 height 7
click at [748, 259] on td "20" at bounding box center [753, 264] width 26 height 26
type input "[DATE]"
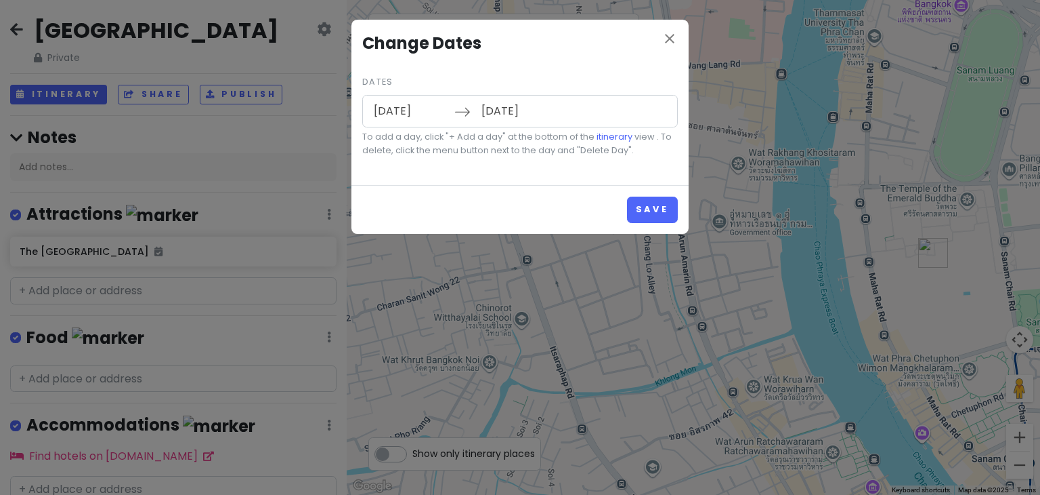
click at [532, 119] on input "[DATE]" at bounding box center [518, 111] width 88 height 31
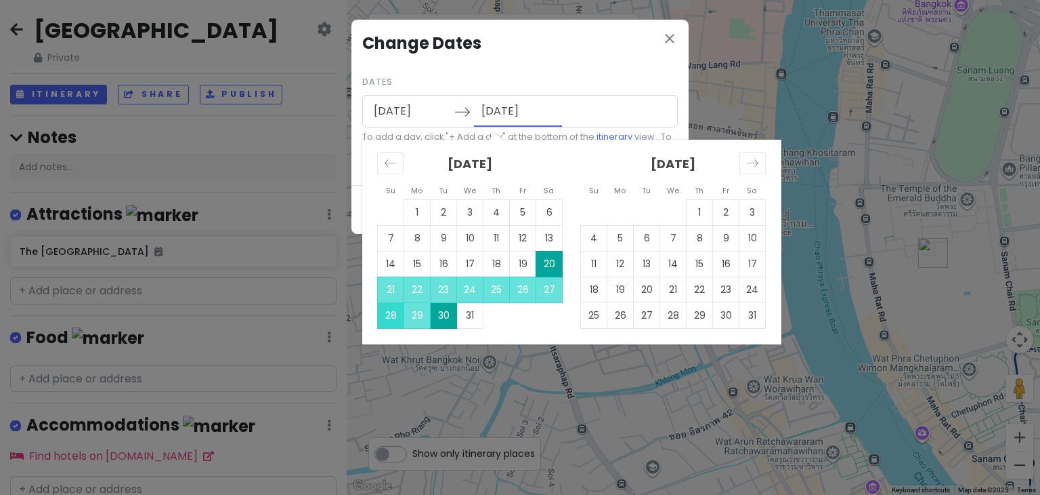
click at [397, 318] on td "28" at bounding box center [391, 315] width 26 height 26
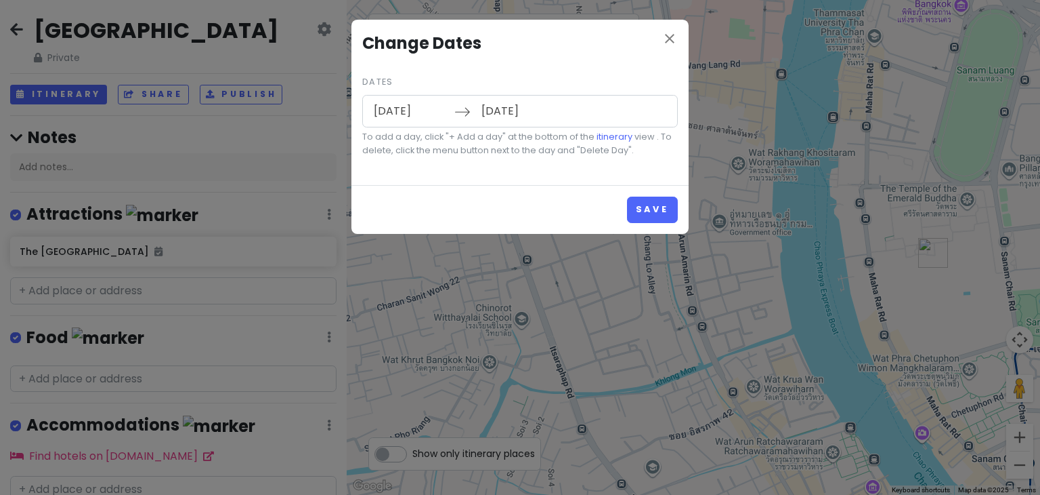
type input "[DATE]"
click at [555, 96] on input "[DATE]" at bounding box center [518, 111] width 88 height 31
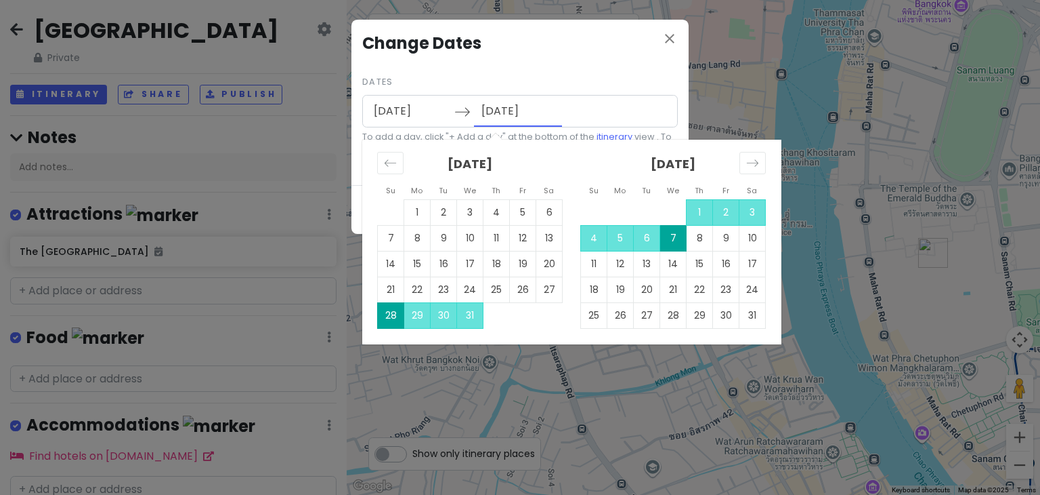
click at [418, 103] on input "[DATE]" at bounding box center [410, 111] width 88 height 31
click at [546, 269] on td "20" at bounding box center [550, 264] width 26 height 26
type input "[DATE]"
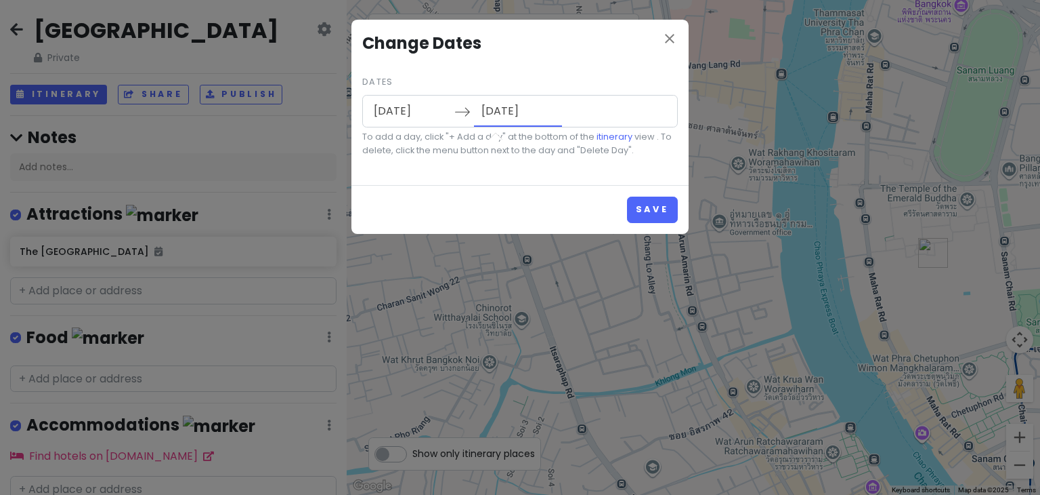
click at [507, 104] on input "[DATE]" at bounding box center [518, 111] width 88 height 31
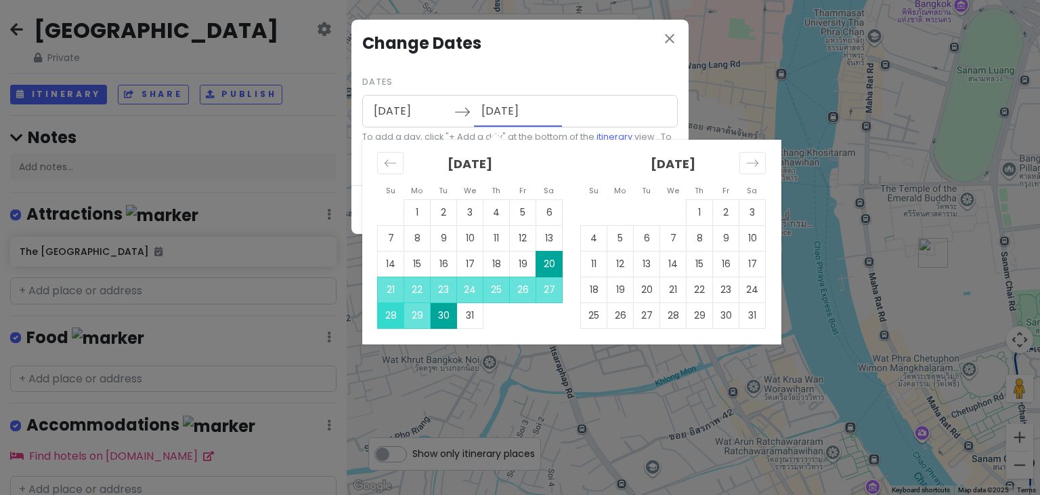
click at [396, 320] on td "28" at bounding box center [391, 315] width 26 height 26
type input "[DATE]"
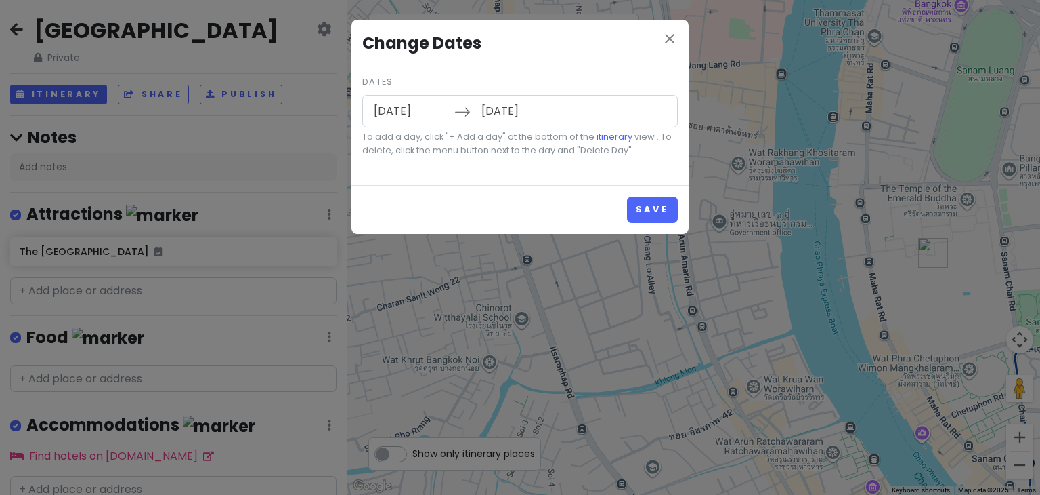
click at [575, 97] on div "[DATE] Navigate forward to interact with the calendar and select a date. Press …" at bounding box center [520, 111] width 316 height 33
click at [669, 41] on icon "close" at bounding box center [670, 38] width 16 height 16
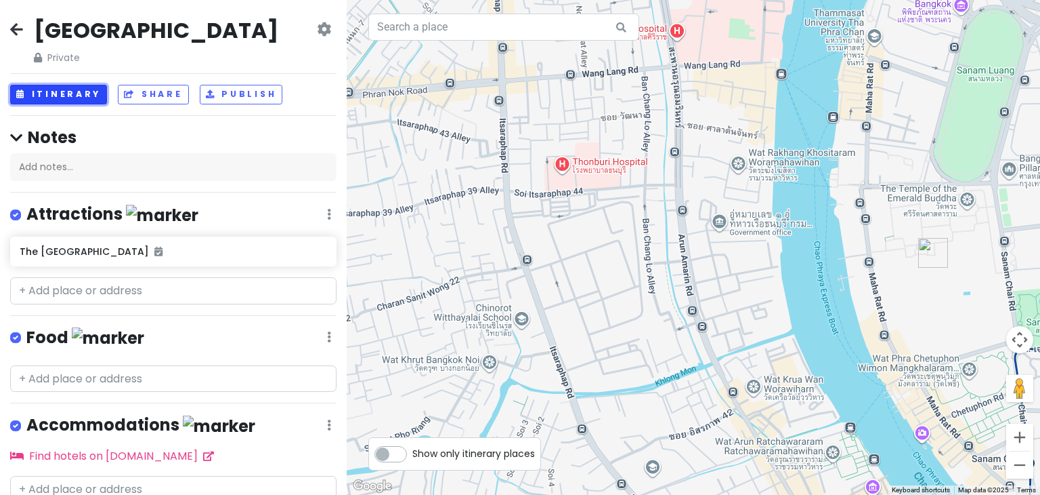
click at [90, 102] on button "Itinerary" at bounding box center [58, 95] width 97 height 20
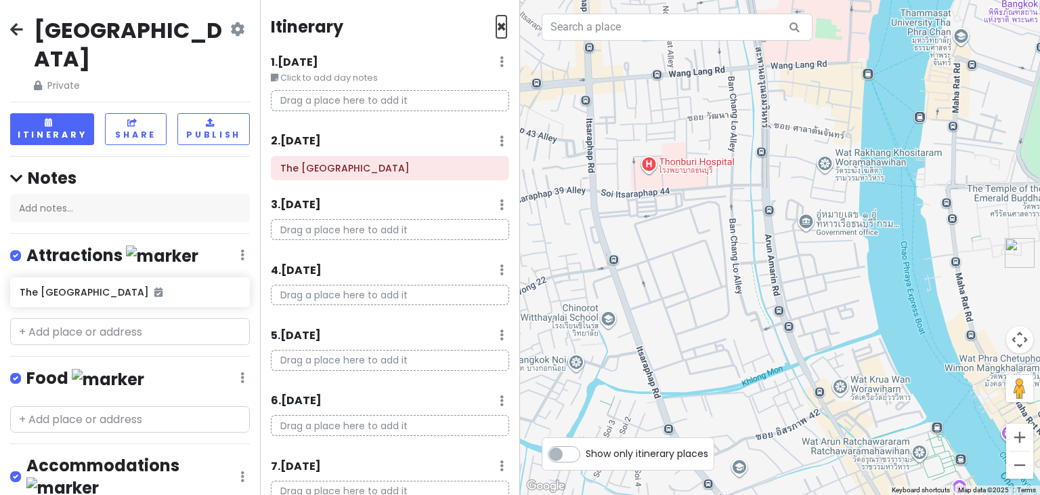
click at [497, 30] on span "×" at bounding box center [502, 27] width 10 height 22
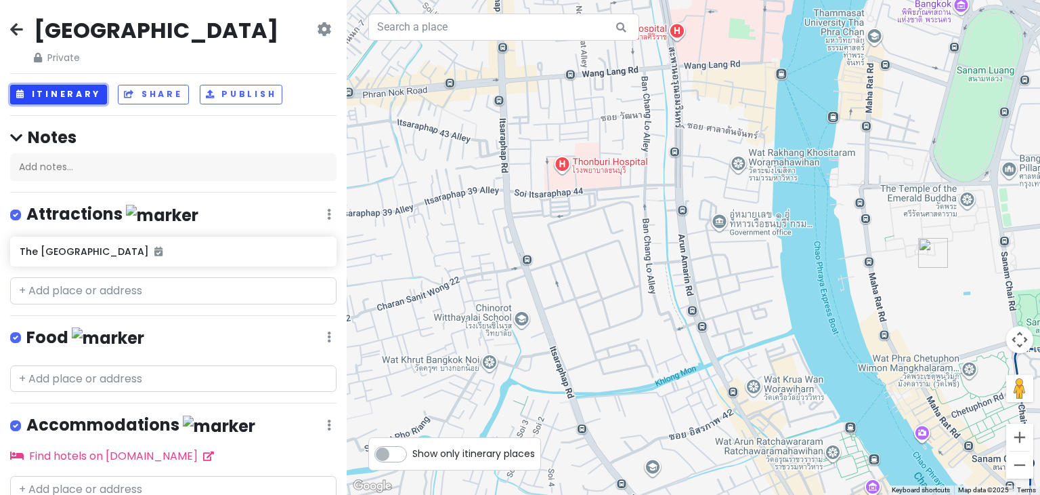
click at [95, 97] on button "Itinerary" at bounding box center [58, 95] width 97 height 20
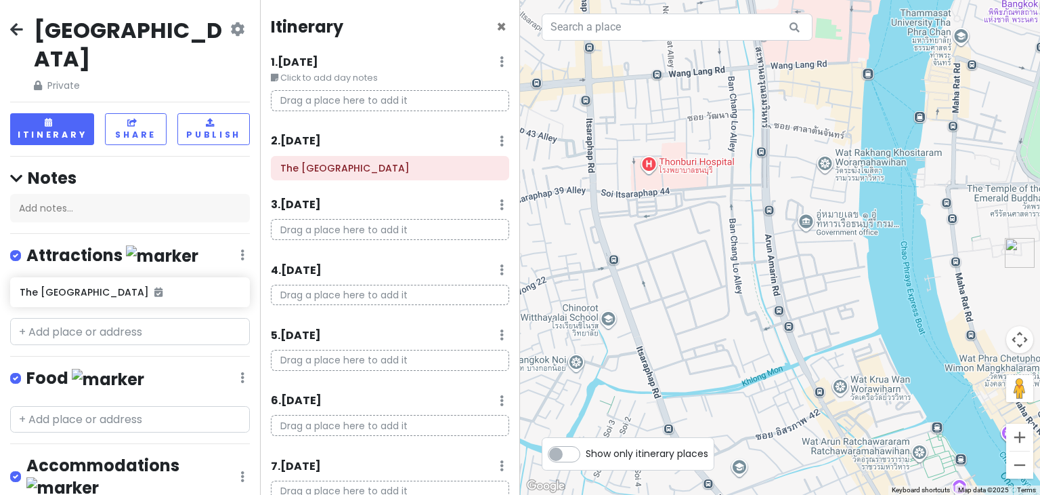
click at [11, 30] on icon at bounding box center [16, 29] width 13 height 11
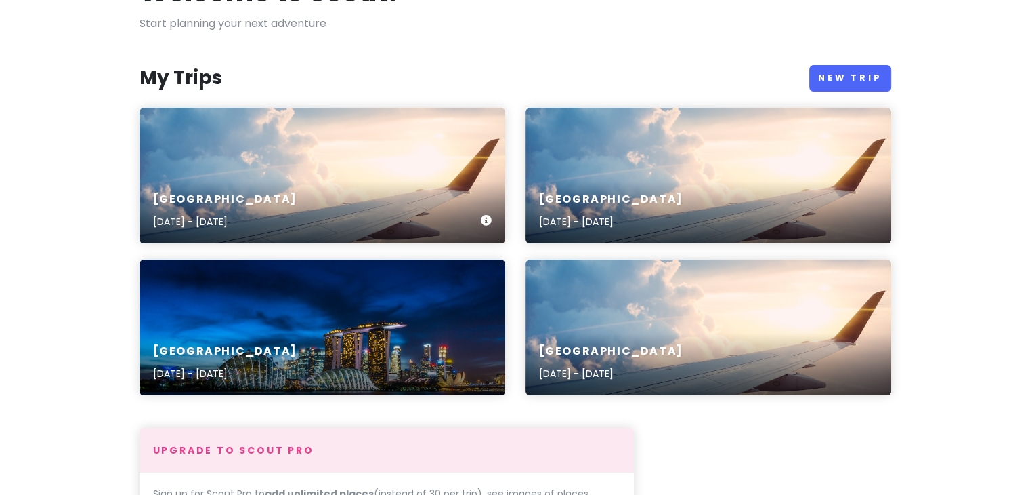
scroll to position [135, 0]
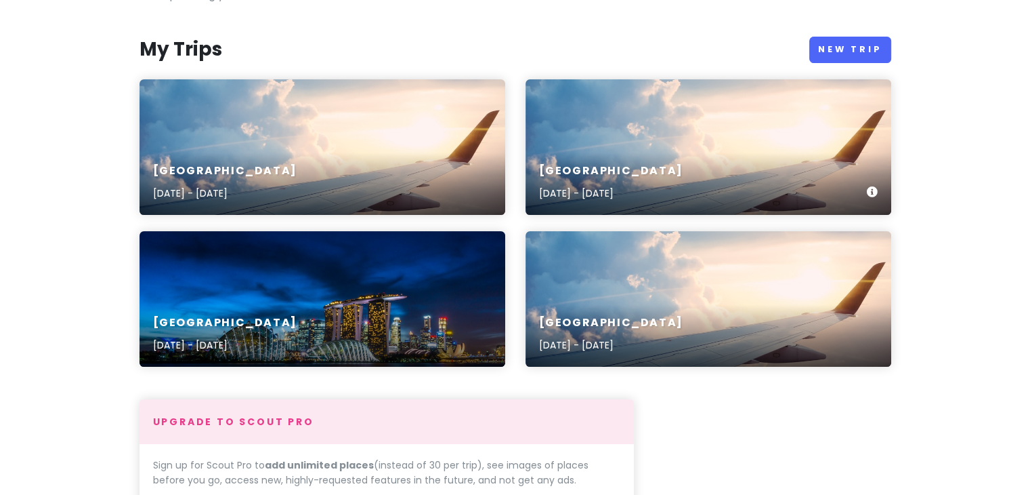
drag, startPoint x: 830, startPoint y: 117, endPoint x: 738, endPoint y: 146, distance: 96.6
click at [738, 146] on div "[GEOGRAPHIC_DATA] [DATE] - [DATE]" at bounding box center [709, 146] width 366 height 135
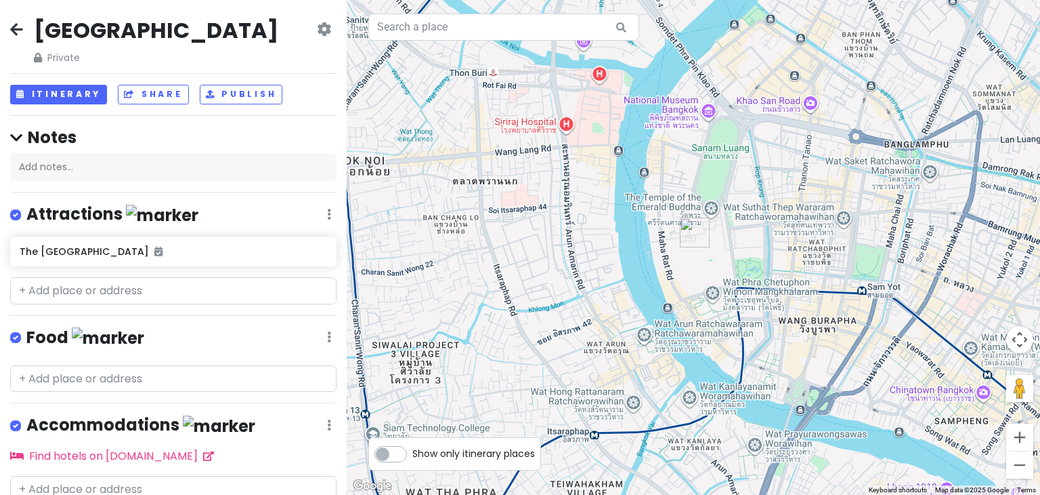
click at [317, 30] on icon at bounding box center [324, 29] width 14 height 11
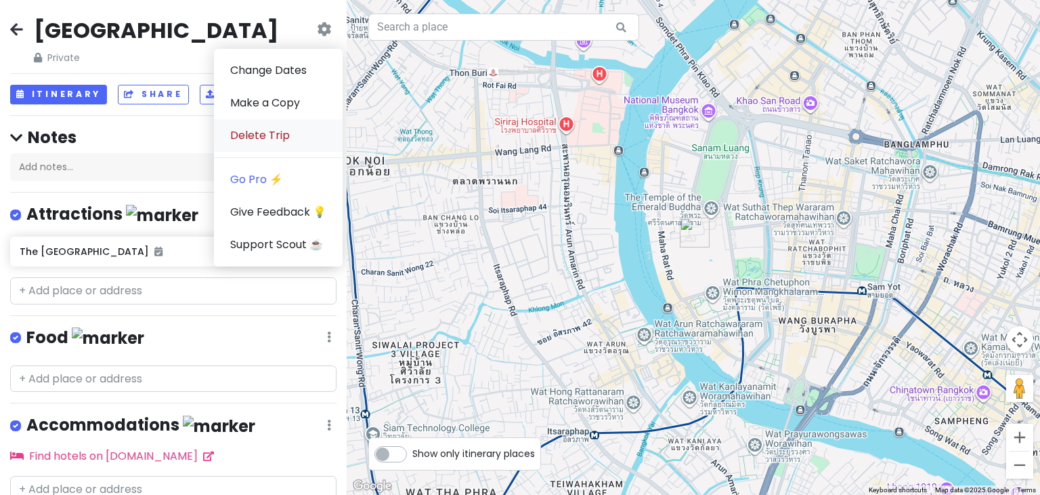
click at [287, 136] on link "Delete Trip" at bounding box center [278, 135] width 129 height 33
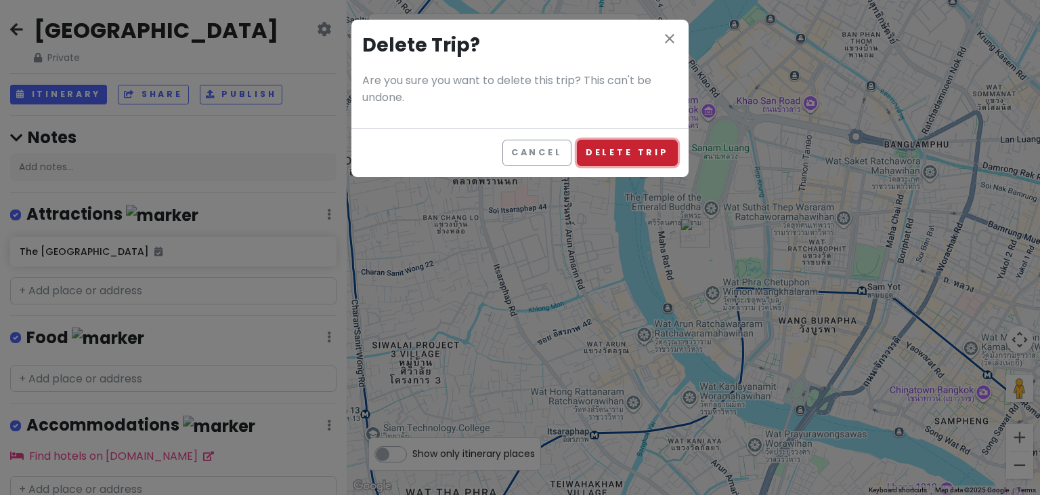
click at [596, 163] on button "Delete Trip" at bounding box center [627, 153] width 101 height 26
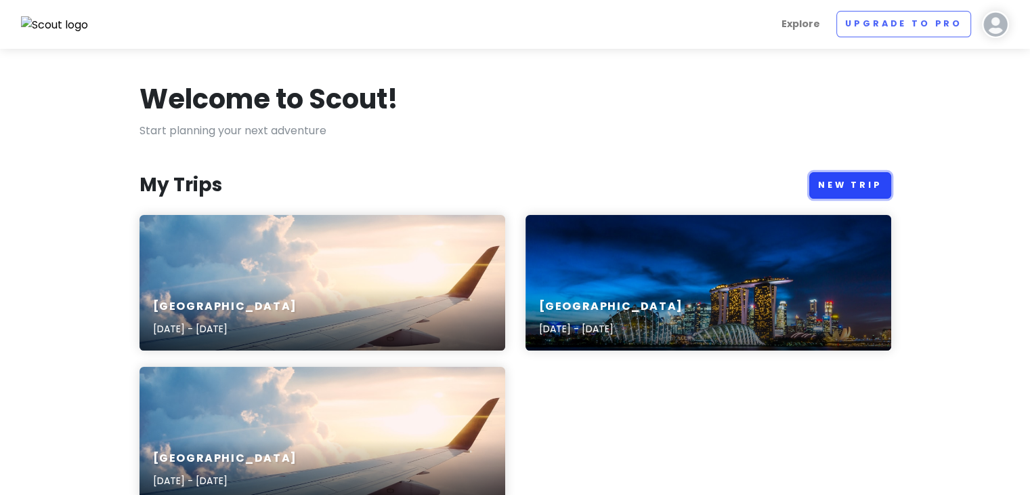
click at [875, 180] on link "New Trip" at bounding box center [850, 185] width 82 height 26
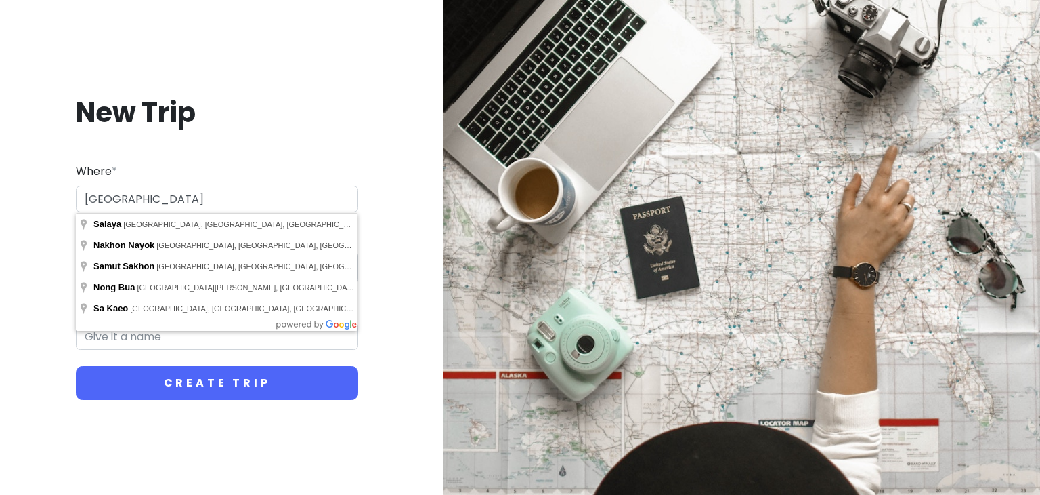
type input "[GEOGRAPHIC_DATA]"
click at [76, 366] on button "Create Trip" at bounding box center [217, 383] width 282 height 34
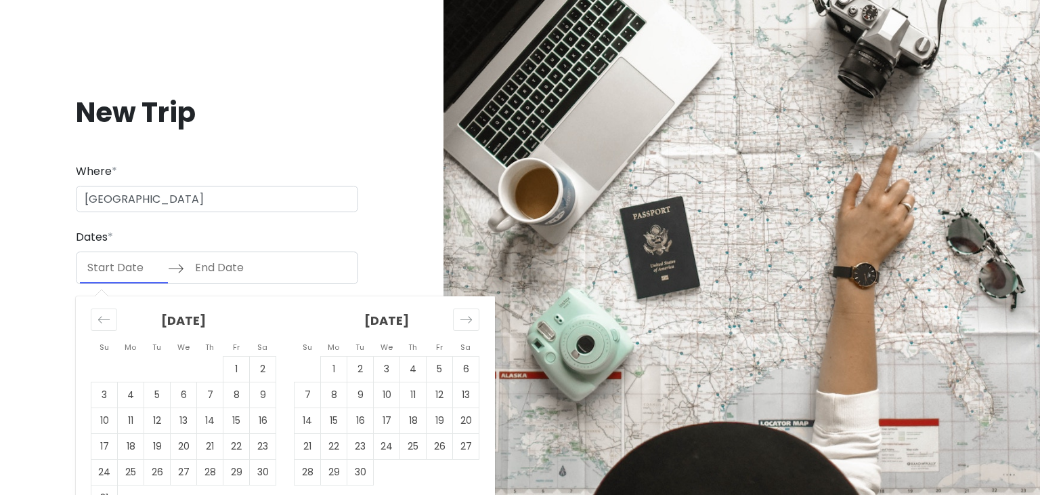
click at [133, 271] on input "Start Date" at bounding box center [124, 267] width 88 height 31
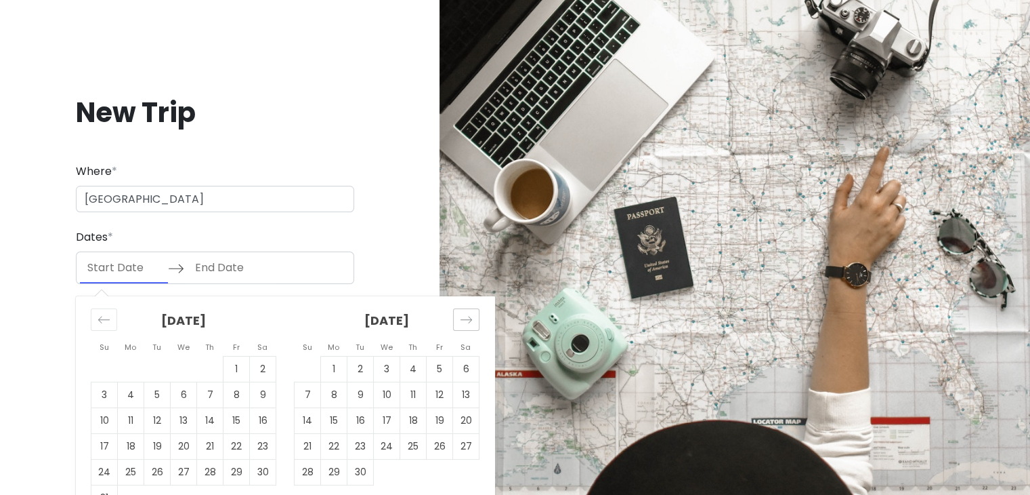
click at [463, 323] on icon "Move forward to switch to the next month." at bounding box center [466, 319] width 13 height 13
click at [463, 327] on div "Move forward to switch to the next month." at bounding box center [466, 319] width 26 height 22
click at [461, 426] on td "20" at bounding box center [466, 420] width 26 height 26
type input "[DATE]"
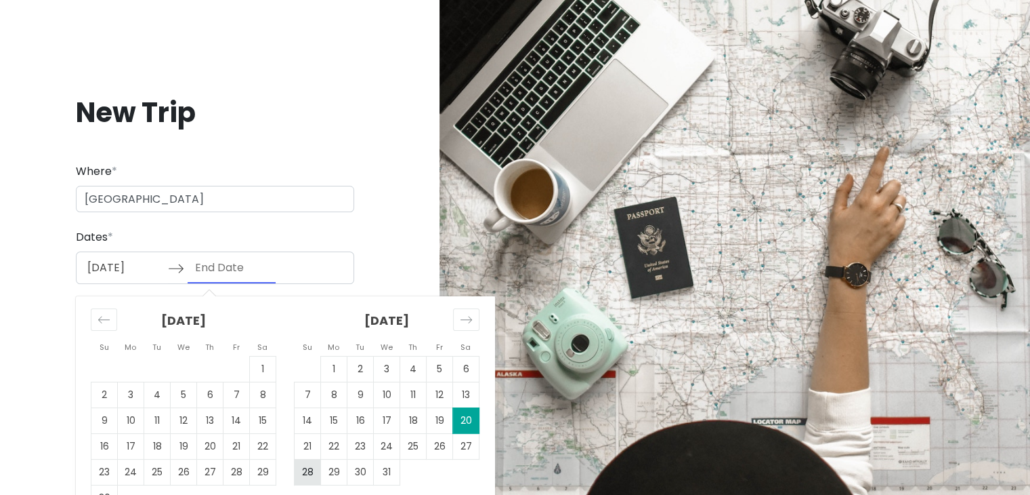
click at [307, 471] on td "28" at bounding box center [308, 472] width 26 height 26
type input "[DATE]"
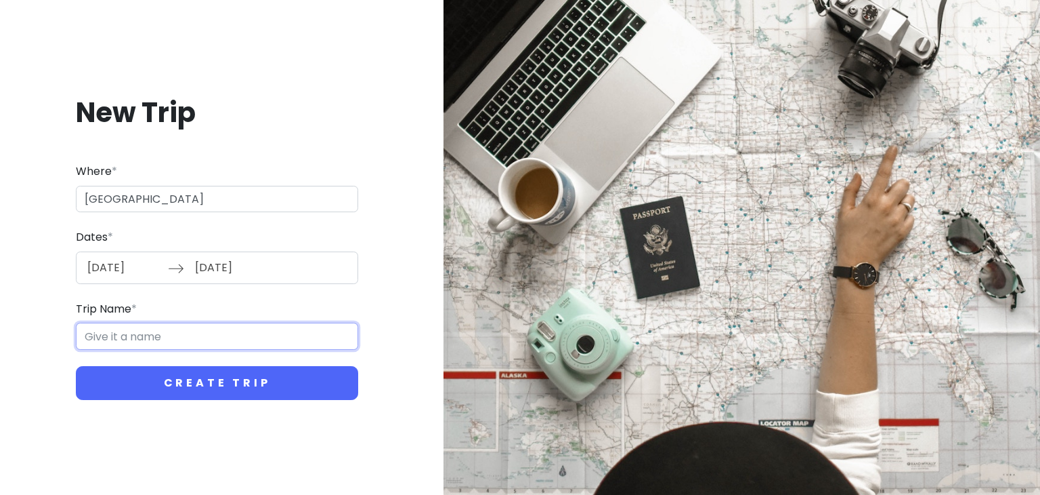
click at [187, 336] on input "Trip Name *" at bounding box center [217, 335] width 282 height 27
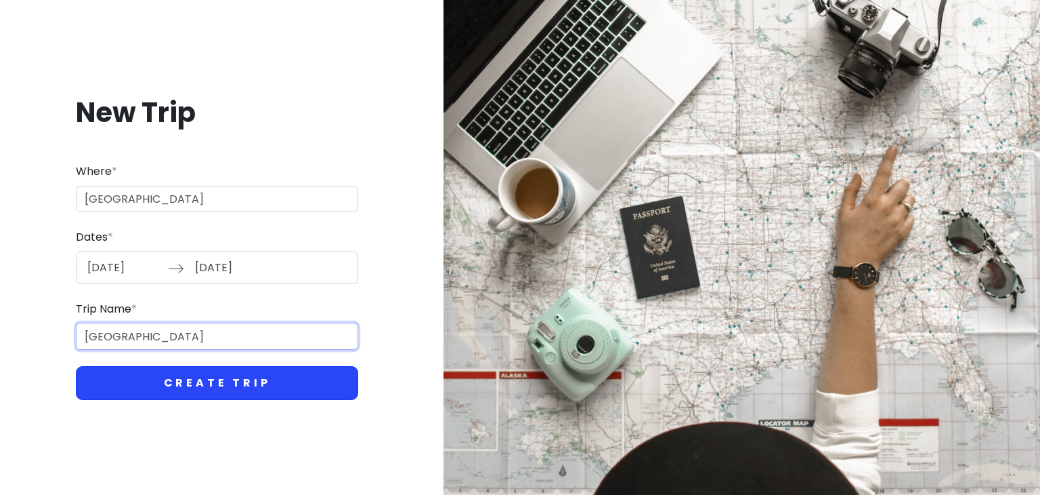
type input "[GEOGRAPHIC_DATA]"
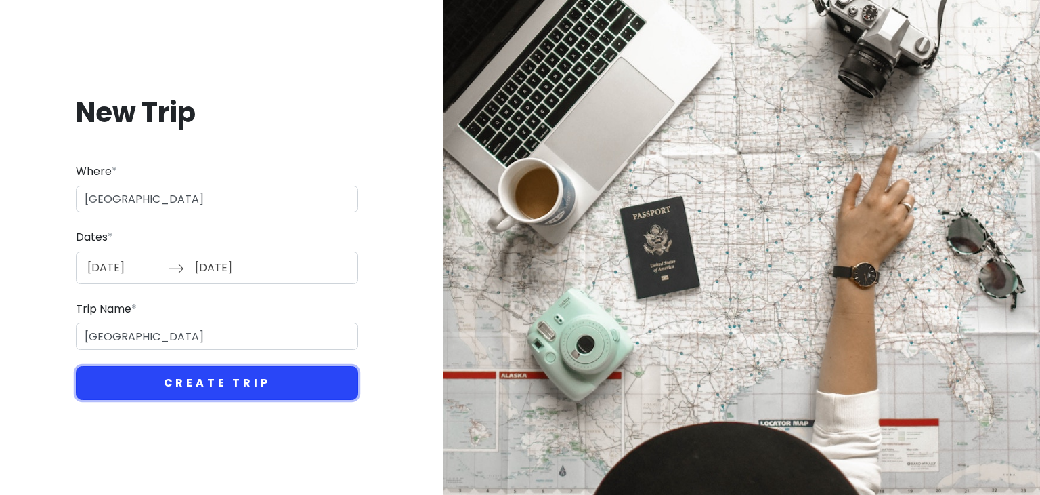
click at [219, 375] on button "Create Trip" at bounding box center [217, 383] width 282 height 34
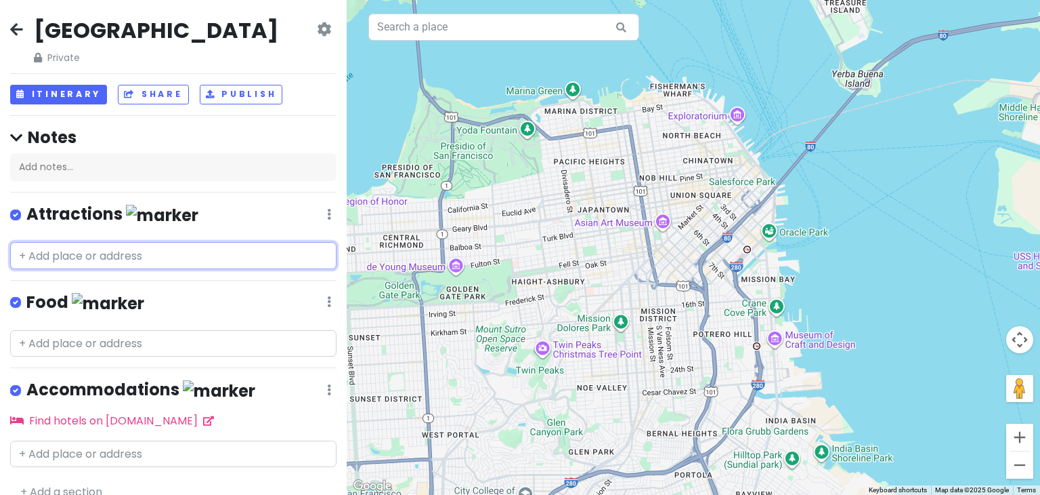
click at [150, 260] on input "text" at bounding box center [173, 255] width 327 height 27
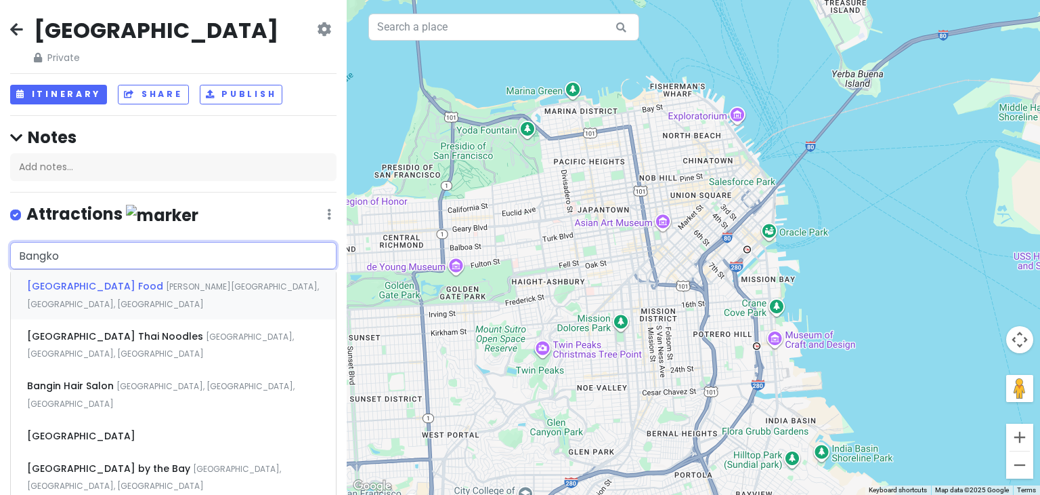
type input "[GEOGRAPHIC_DATA]"
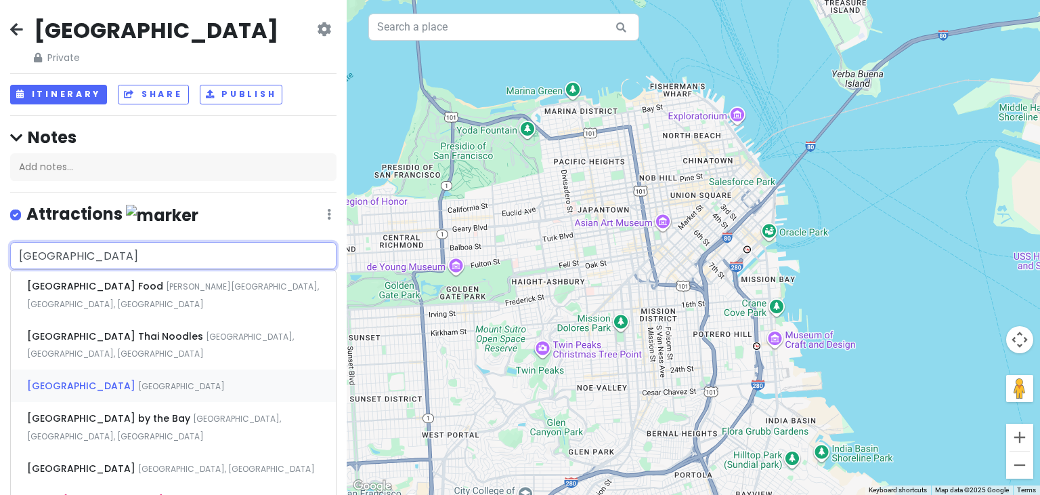
click at [119, 396] on div "[GEOGRAPHIC_DATA] [GEOGRAPHIC_DATA]" at bounding box center [173, 385] width 325 height 33
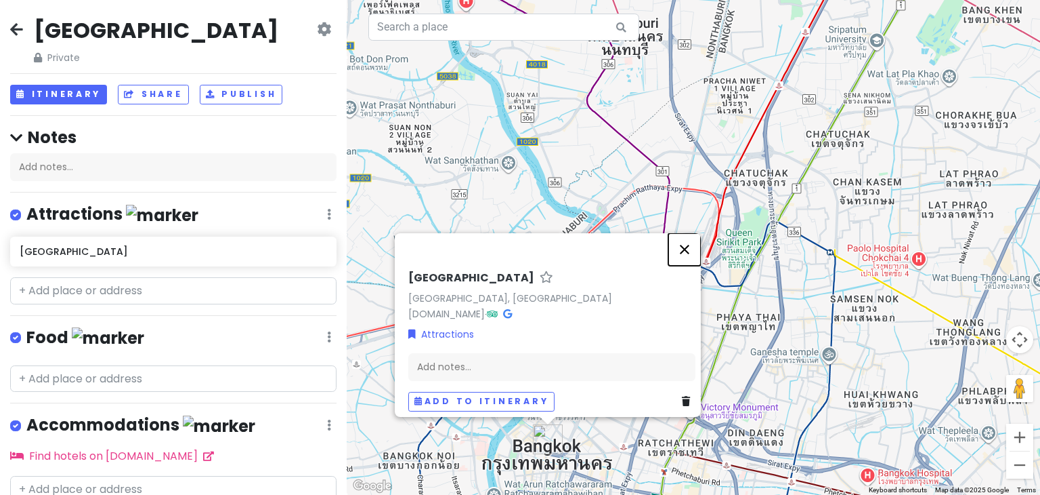
click at [682, 240] on button "Close" at bounding box center [685, 249] width 33 height 33
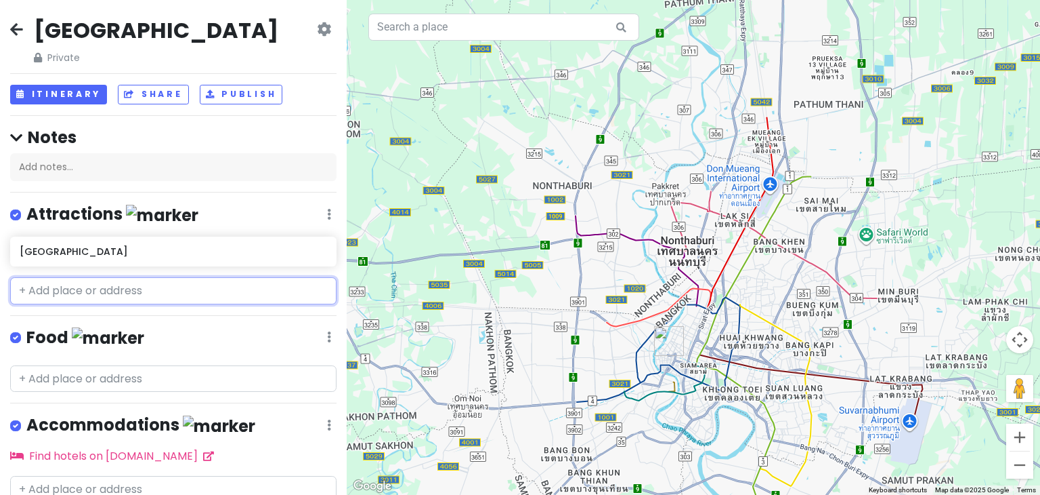
click at [40, 293] on input "text" at bounding box center [173, 290] width 327 height 27
type input "k"
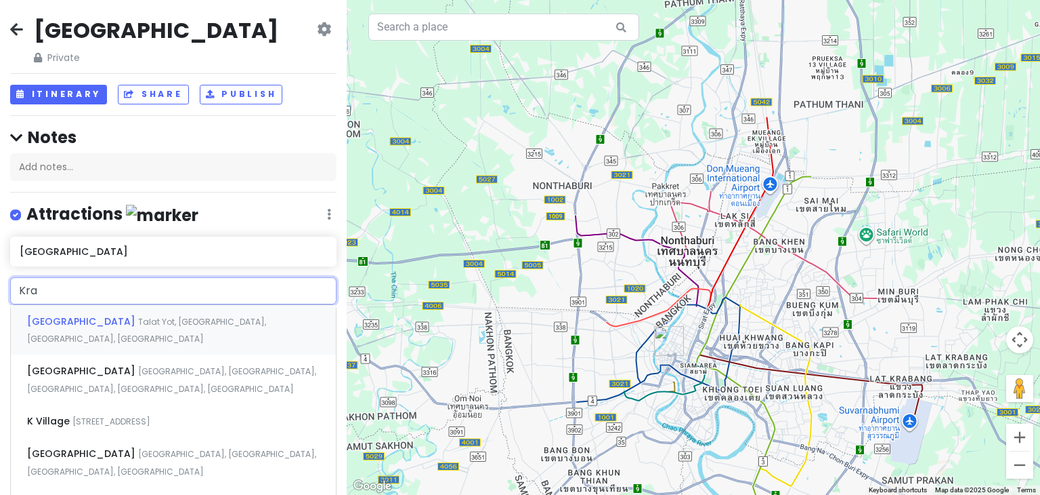
type input "Krab"
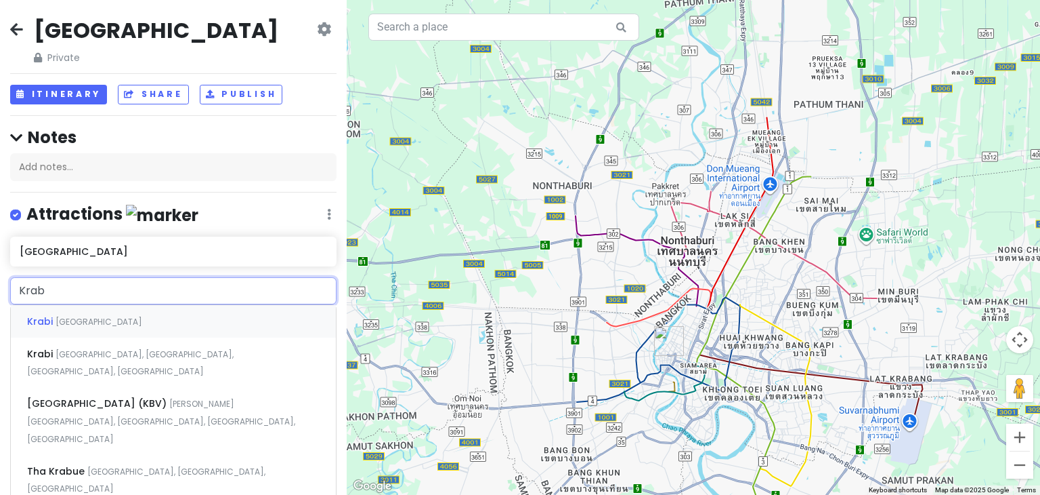
click at [40, 311] on div "Krabi [GEOGRAPHIC_DATA]" at bounding box center [173, 321] width 325 height 33
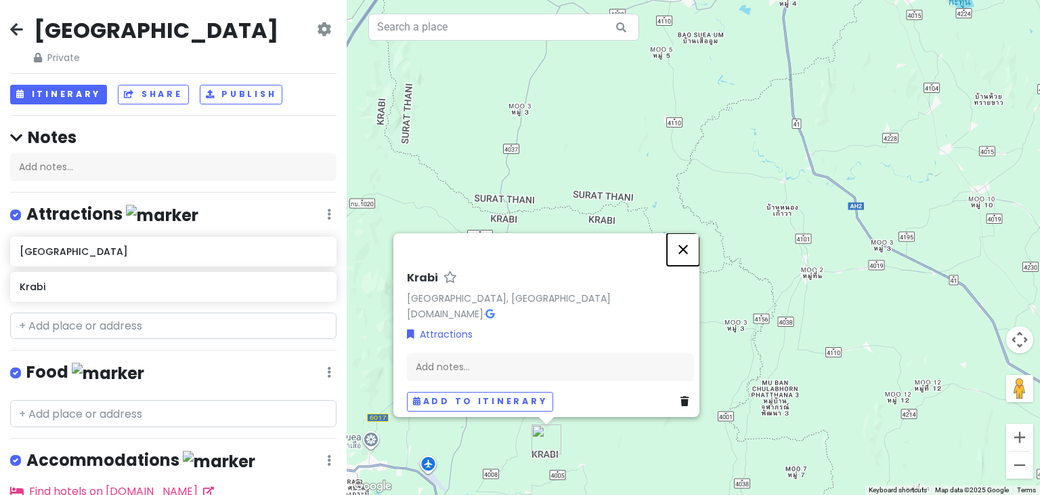
click at [690, 239] on button "Close" at bounding box center [683, 249] width 33 height 33
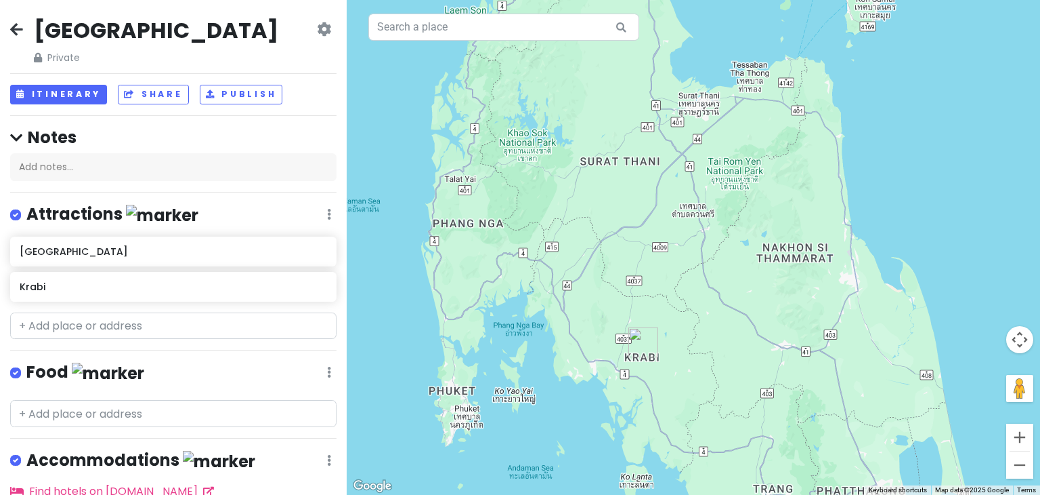
drag, startPoint x: 700, startPoint y: 383, endPoint x: 675, endPoint y: 314, distance: 73.5
click at [675, 314] on div at bounding box center [694, 247] width 694 height 495
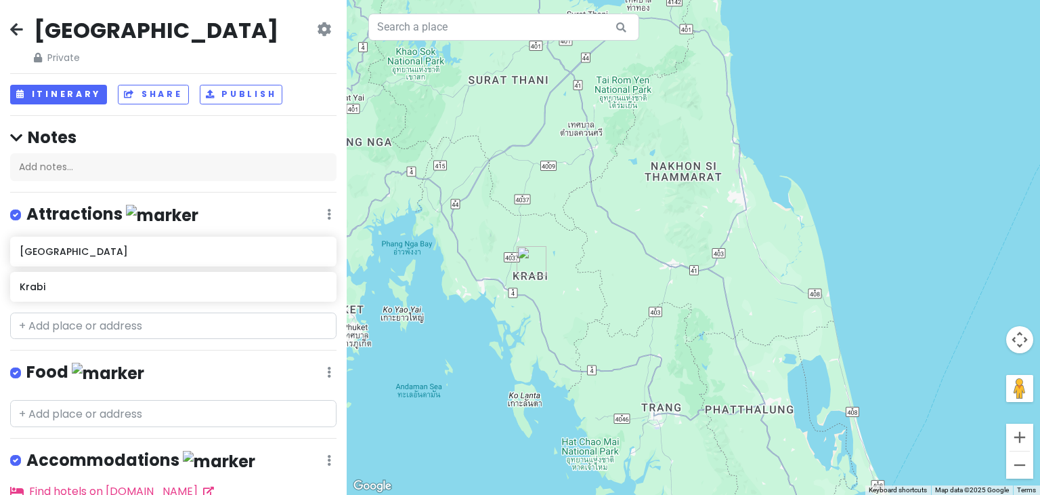
click at [135, 207] on img at bounding box center [162, 215] width 72 height 21
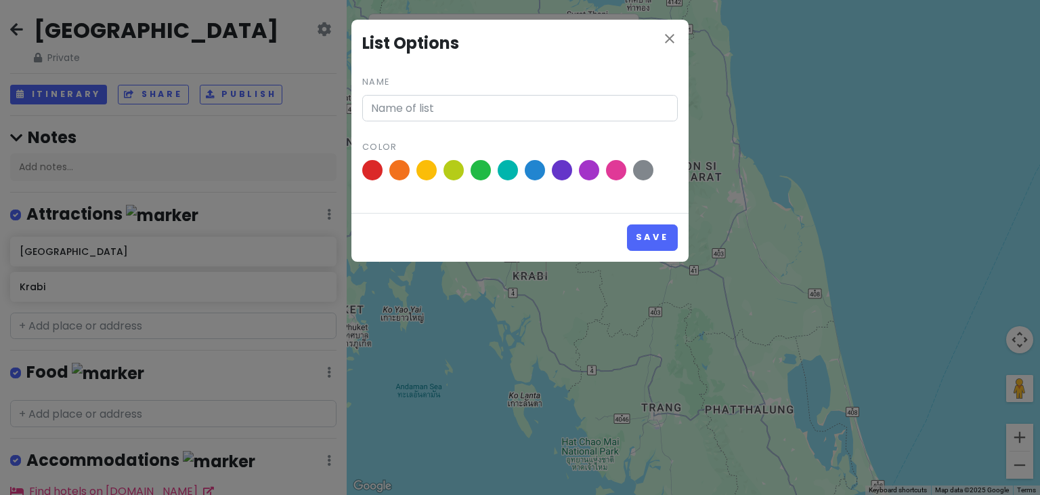
type input "Attractions"
click at [656, 38] on h4 "List Options" at bounding box center [520, 43] width 316 height 26
click at [667, 33] on icon "close" at bounding box center [670, 38] width 16 height 16
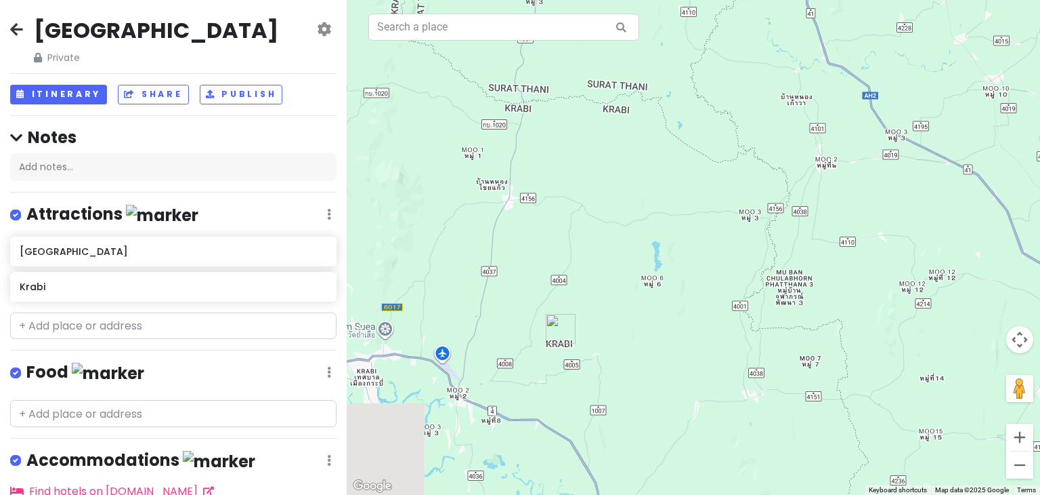
drag, startPoint x: 528, startPoint y: 288, endPoint x: 724, endPoint y: 266, distance: 197.6
click at [724, 266] on div at bounding box center [694, 247] width 694 height 495
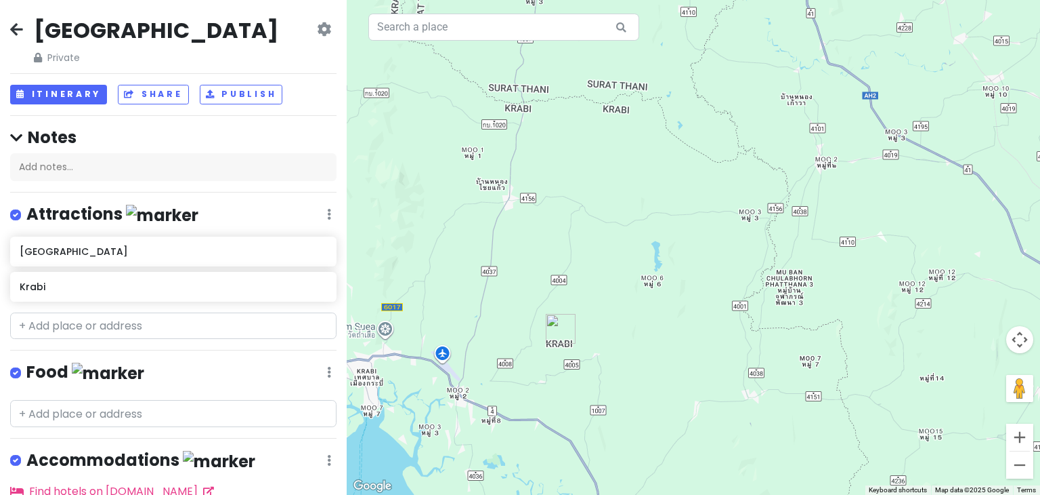
click at [18, 30] on icon at bounding box center [16, 29] width 13 height 11
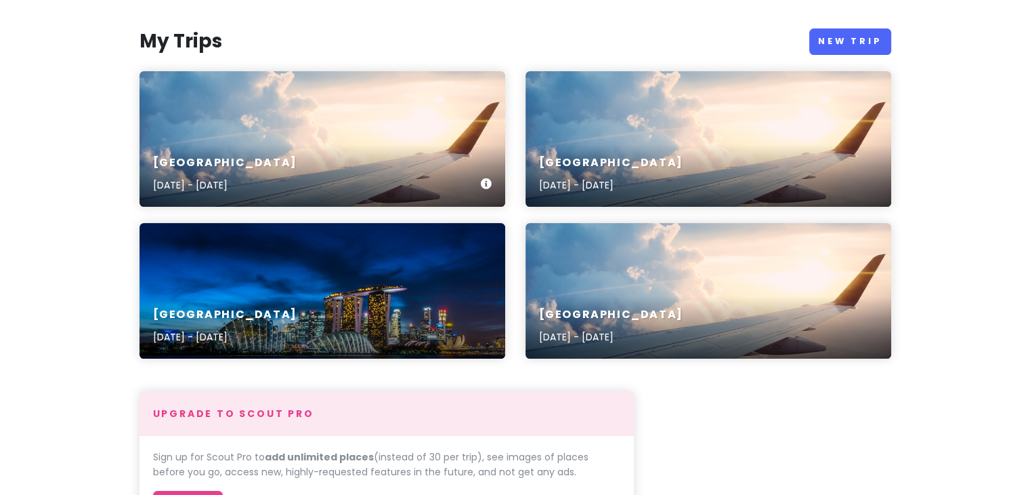
scroll to position [203, 0]
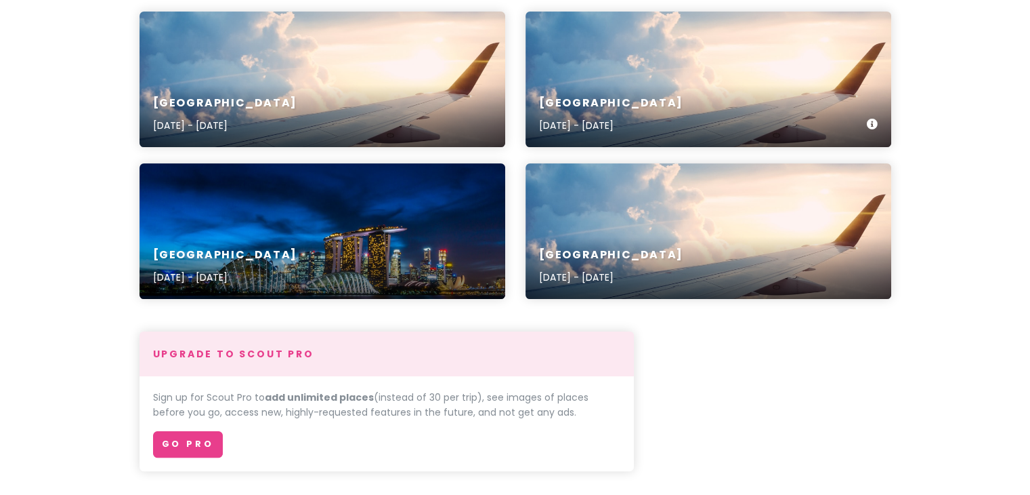
click at [608, 101] on h6 "[GEOGRAPHIC_DATA]" at bounding box center [611, 103] width 144 height 14
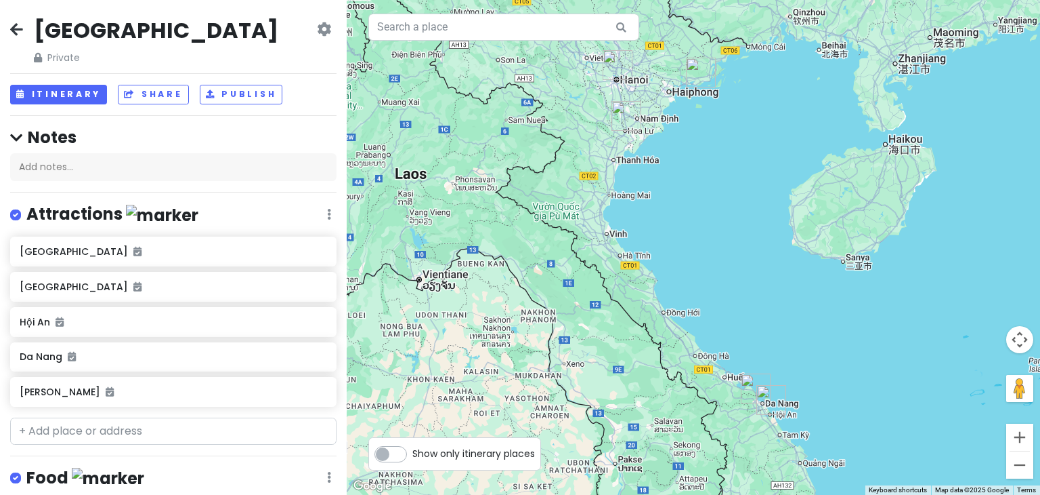
click at [318, 33] on icon at bounding box center [324, 29] width 14 height 11
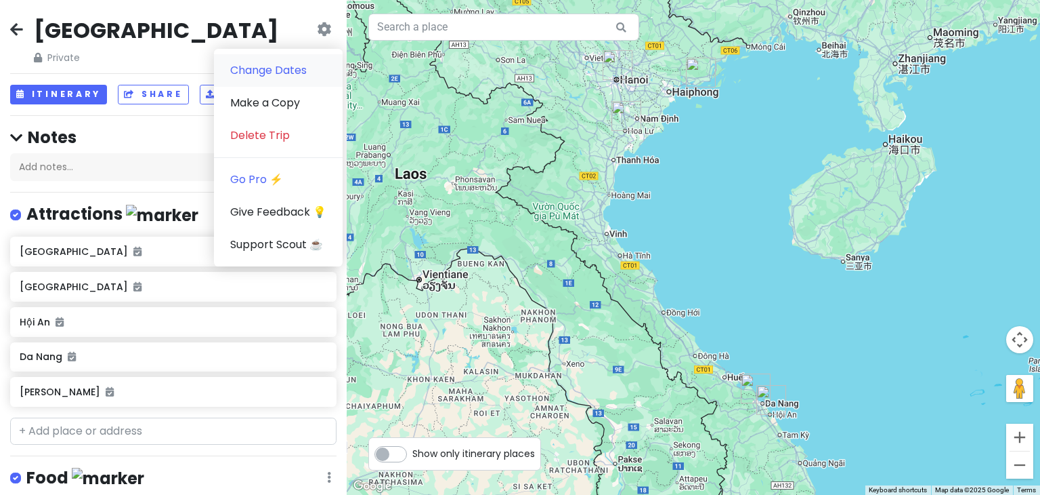
click at [306, 82] on link "Change Dates" at bounding box center [278, 70] width 129 height 33
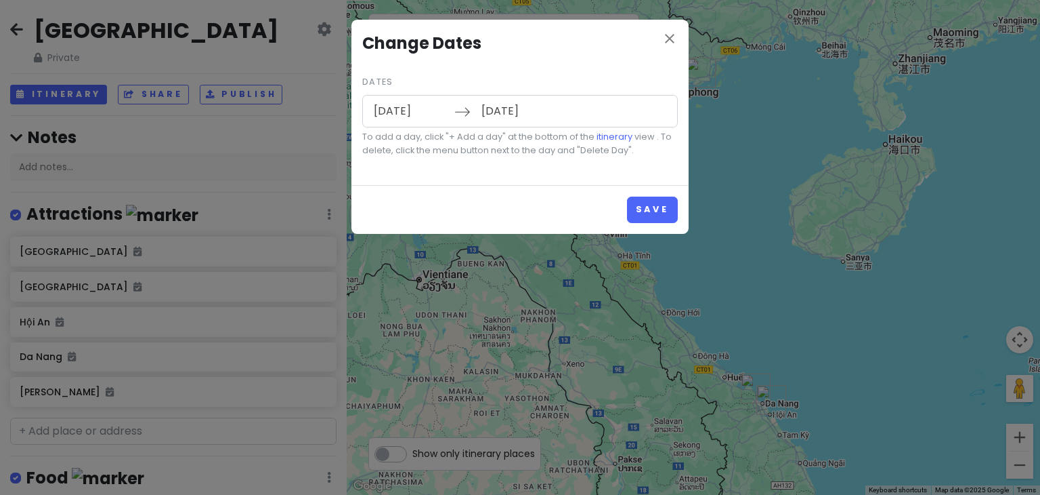
click at [411, 106] on input "[DATE]" at bounding box center [410, 111] width 88 height 31
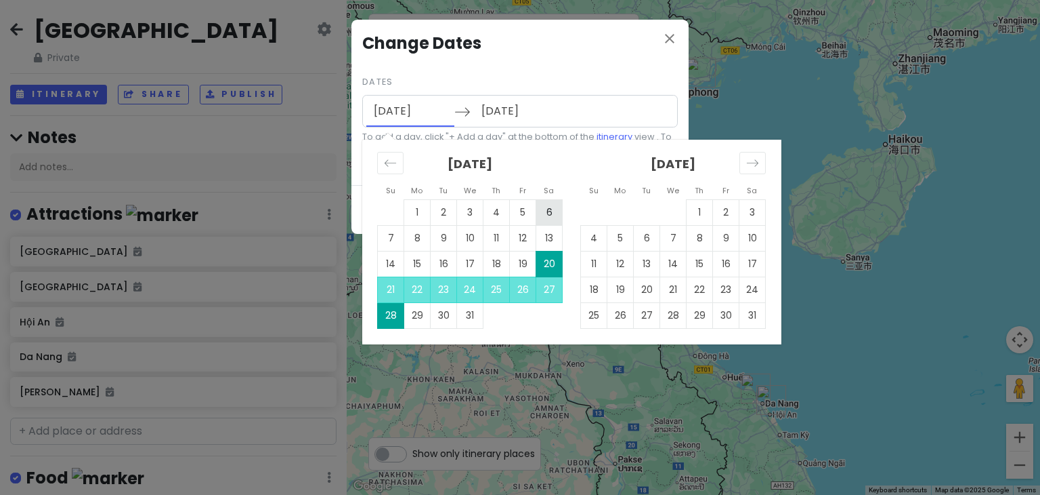
click at [542, 215] on td "6" at bounding box center [550, 212] width 26 height 26
type input "[DATE]"
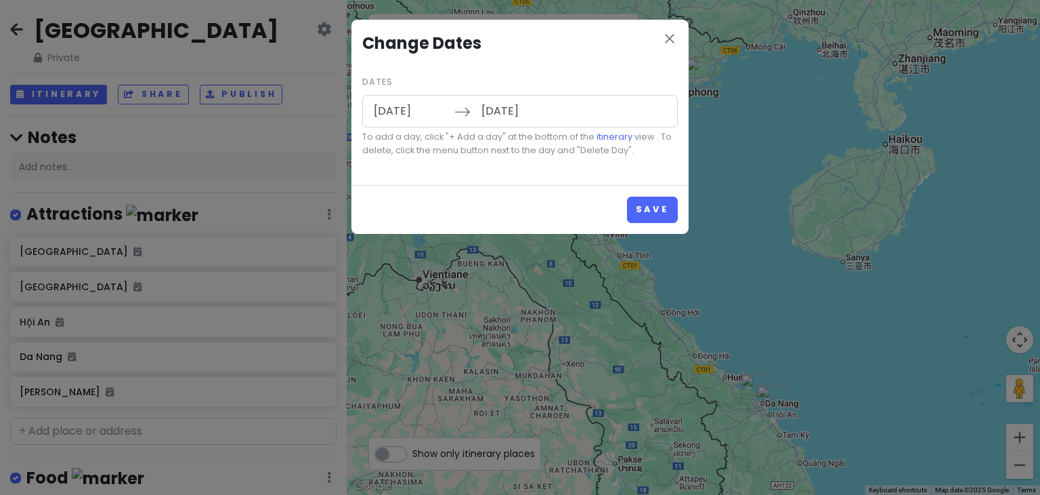
click at [519, 112] on input "[DATE]" at bounding box center [518, 111] width 88 height 31
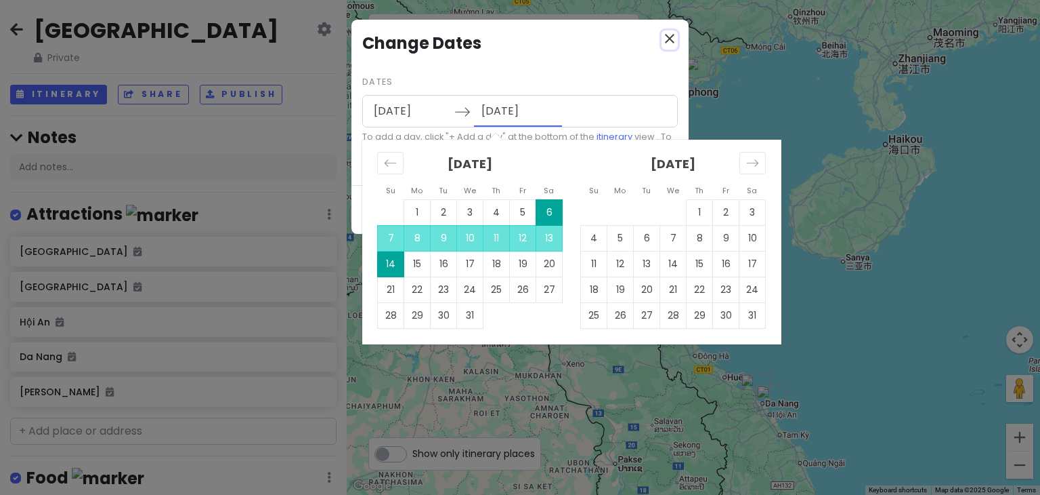
click at [664, 41] on icon "close" at bounding box center [670, 38] width 16 height 16
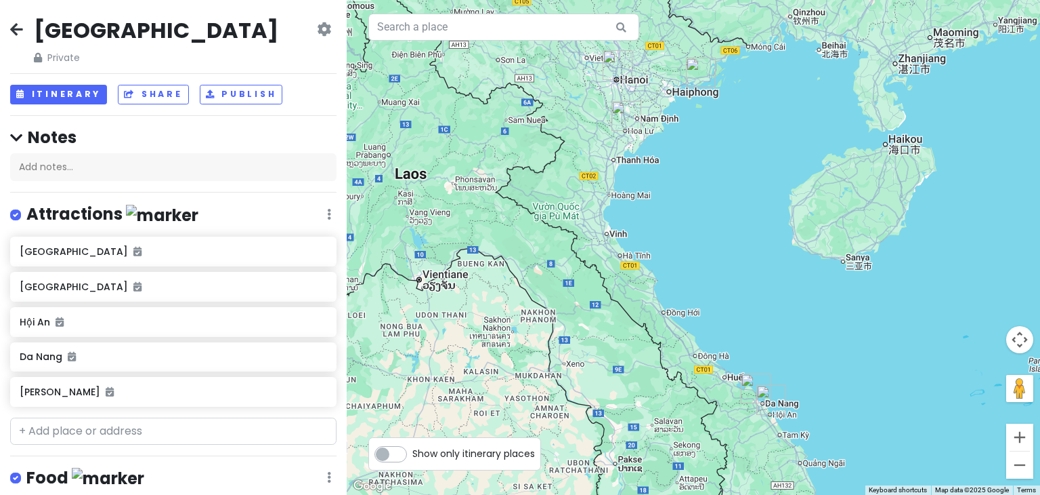
click at [10, 30] on icon at bounding box center [16, 29] width 13 height 11
